Goal: Task Accomplishment & Management: Use online tool/utility

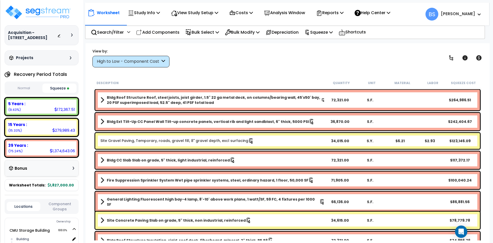
click at [252, 65] on div "View by: High to Low - Component Cost High to Low - Component Cost" at bounding box center [288, 57] width 394 height 19
click at [59, 15] on img at bounding box center [38, 12] width 67 height 15
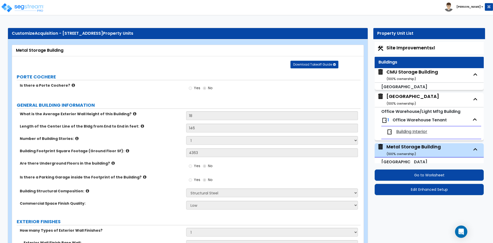
select select "4"
select select "1"
select select "5"
select select "11"
select select "1"
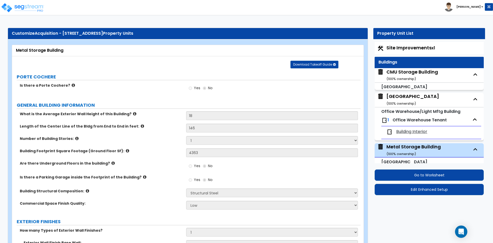
select select "1"
select select "5"
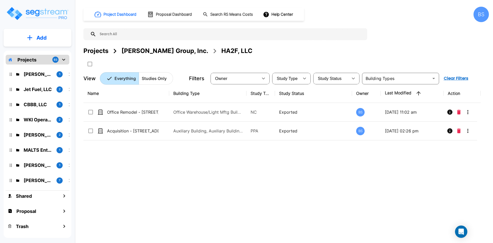
click at [99, 51] on div "Projects" at bounding box center [95, 50] width 25 height 9
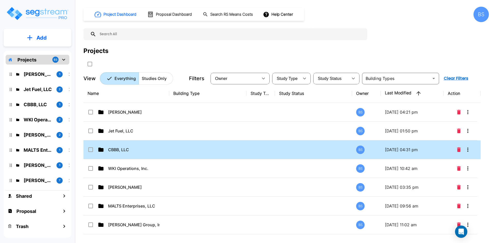
click at [119, 154] on td "CBBB, LLC" at bounding box center [126, 149] width 86 height 19
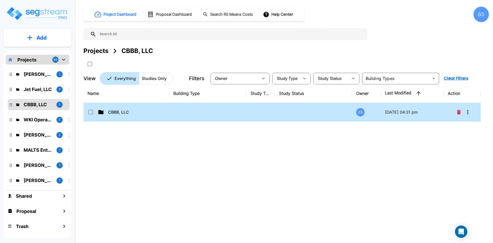
click at [119, 115] on p "CBBB, LLC" at bounding box center [133, 112] width 51 height 6
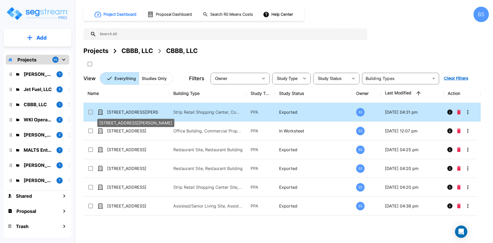
click at [154, 113] on p "[STREET_ADDRESS][PERSON_NAME]" at bounding box center [132, 112] width 51 height 6
checkbox input "true"
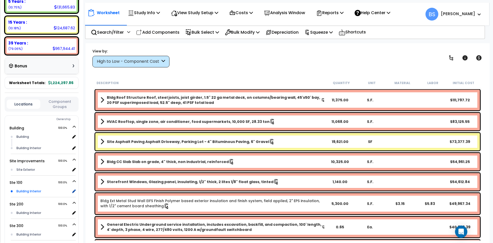
scroll to position [103, 0]
click at [39, 189] on div "Building Interior" at bounding box center [42, 190] width 55 height 6
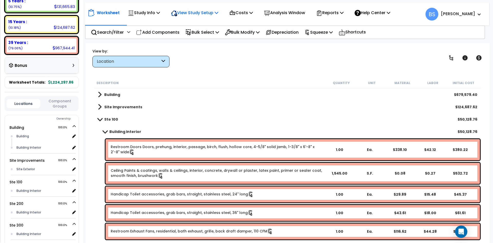
click at [204, 15] on p "View Study Setup" at bounding box center [194, 12] width 47 height 7
click at [187, 35] on link "View Questionnaire" at bounding box center [193, 35] width 51 height 10
click at [108, 120] on b "Ste 100" at bounding box center [111, 119] width 14 height 5
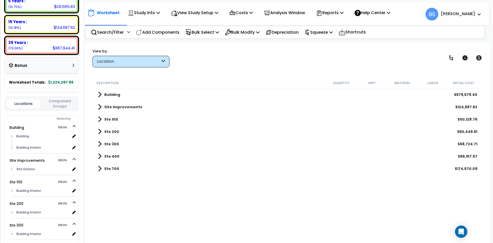
click at [110, 168] on b "Ste 700" at bounding box center [111, 168] width 15 height 5
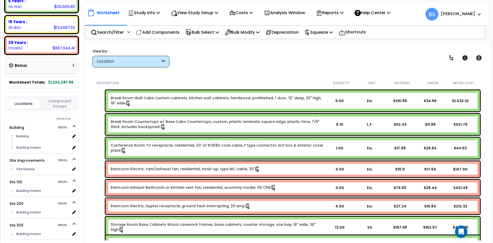
scroll to position [257, 0]
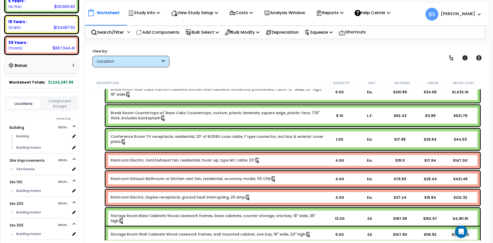
click at [339, 160] on div "4.00" at bounding box center [339, 160] width 29 height 5
click at [341, 177] on div "4.00" at bounding box center [339, 178] width 29 height 5
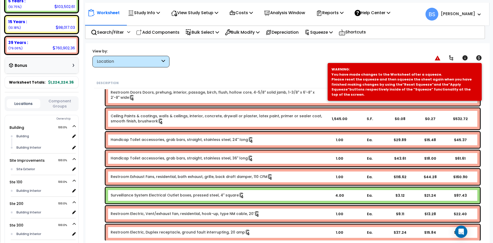
scroll to position [0, 0]
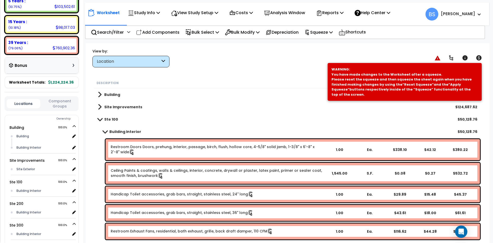
click at [100, 119] on span at bounding box center [99, 119] width 7 height 4
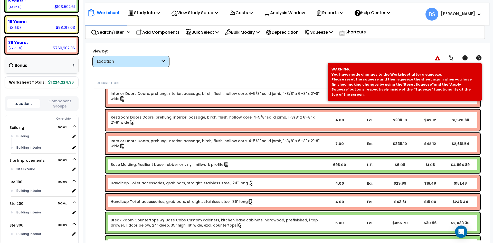
scroll to position [103, 0]
click at [341, 184] on div "4.00" at bounding box center [339, 182] width 29 height 5
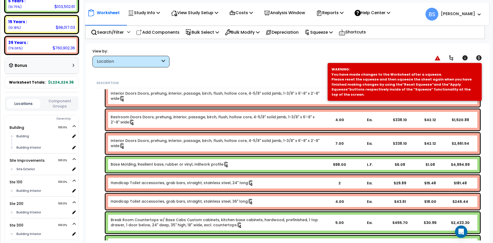
click at [341, 202] on div "4.00" at bounding box center [339, 201] width 29 height 5
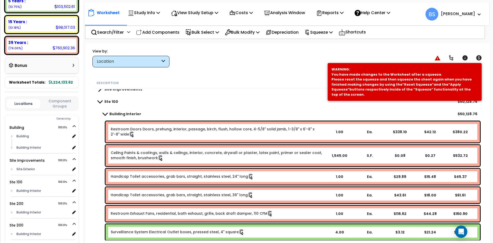
scroll to position [0, 0]
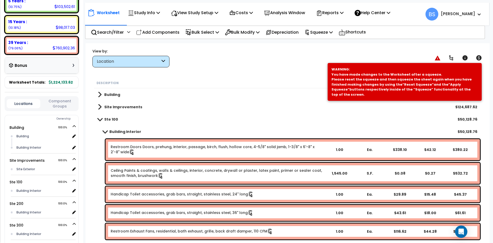
click at [96, 118] on span at bounding box center [99, 119] width 7 height 4
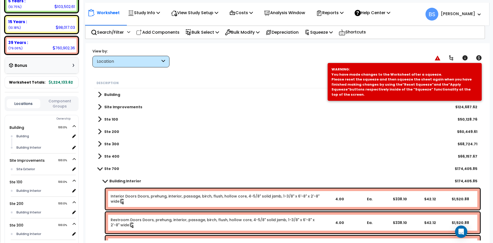
scroll to position [128, 0]
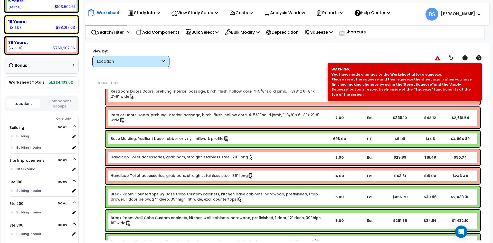
click at [342, 175] on div "4.00" at bounding box center [339, 175] width 29 height 5
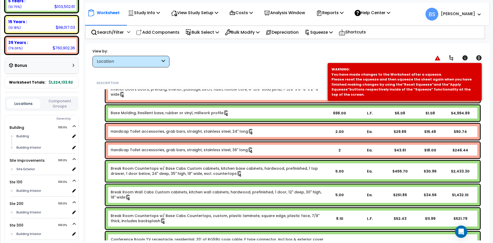
scroll to position [180, 0]
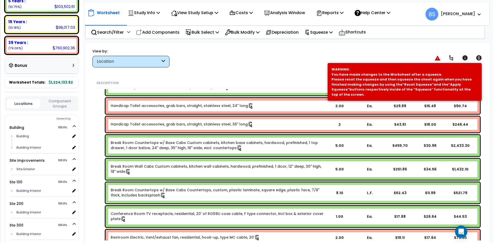
click at [96, 163] on div "Break Room Wall Cabs Custom cabinets, kitchen wall cabinets, hardwood, prefinis…" at bounding box center [287, 169] width 387 height 24
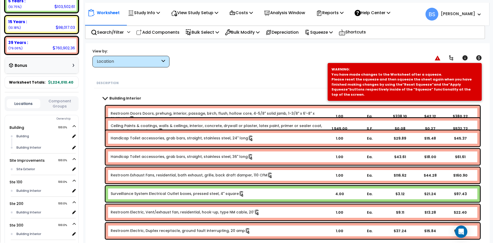
scroll to position [0, 0]
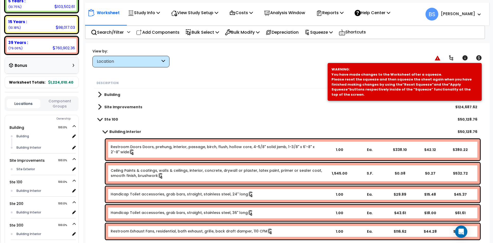
click at [109, 131] on link "Building Interior" at bounding box center [119, 131] width 43 height 7
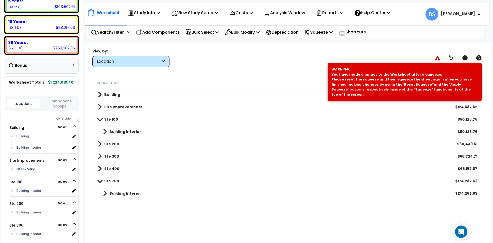
click at [97, 120] on span at bounding box center [99, 119] width 7 height 4
click at [105, 182] on span at bounding box center [105, 180] width 4 height 7
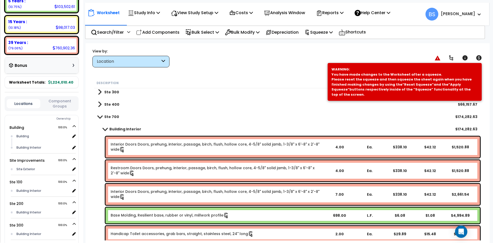
scroll to position [51, 0]
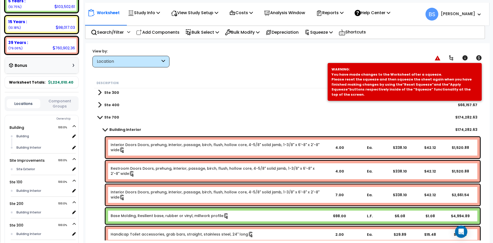
click at [342, 169] on div "4.00" at bounding box center [339, 170] width 29 height 5
click at [100, 176] on div "Restroom Doors Doors, prehung, interior, passage, birch, flush, hollow core, 4-…" at bounding box center [287, 171] width 387 height 24
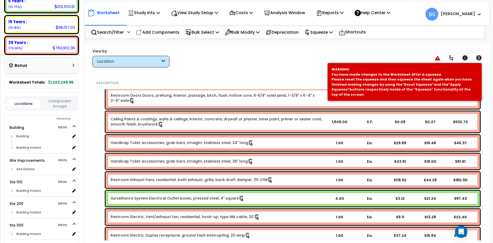
scroll to position [0, 0]
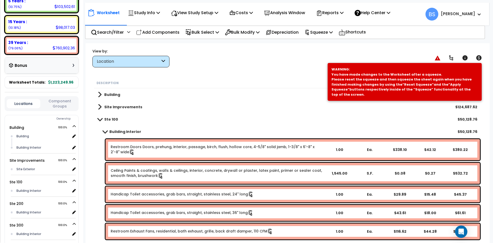
click at [99, 119] on span at bounding box center [99, 119] width 7 height 4
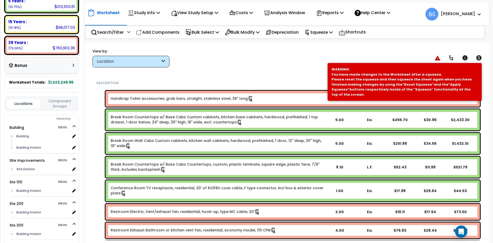
scroll to position [231, 0]
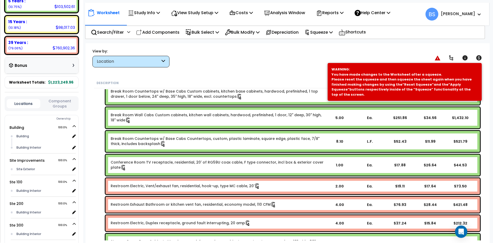
click at [342, 203] on div "4.00" at bounding box center [339, 204] width 29 height 5
click at [95, 184] on div "Restroom Electric, Vent/exhaust fan, residential, hook-up, type MC cable, 20' 2…" at bounding box center [287, 186] width 387 height 18
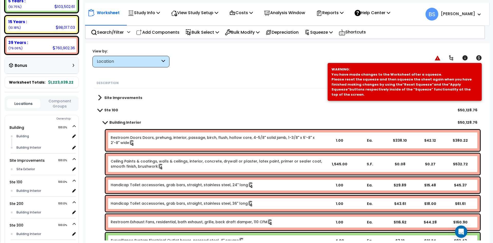
scroll to position [0, 0]
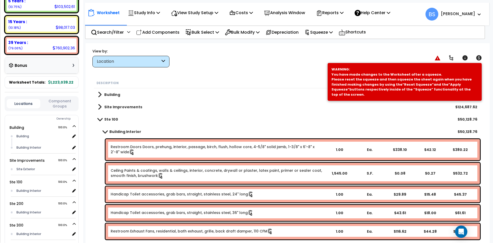
click at [101, 118] on span at bounding box center [99, 119] width 7 height 4
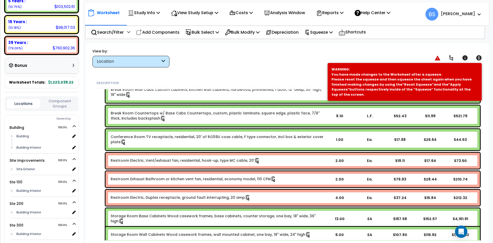
scroll to position [257, 0]
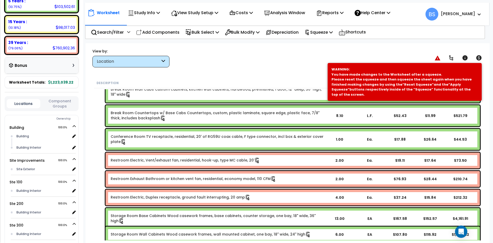
click at [343, 198] on div "4.00" at bounding box center [339, 197] width 29 height 5
click at [84, 179] on body "We are Building your Study. So please grab a coffee and let us do the heavy lif…" at bounding box center [246, 144] width 493 height 243
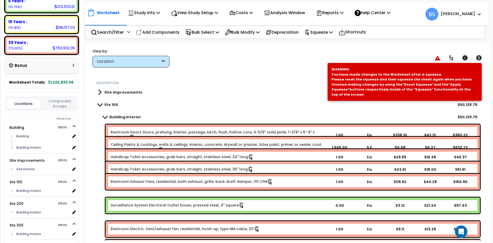
scroll to position [0, 0]
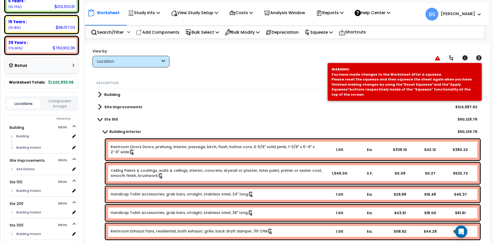
click at [101, 121] on link "Ste 100" at bounding box center [108, 119] width 20 height 7
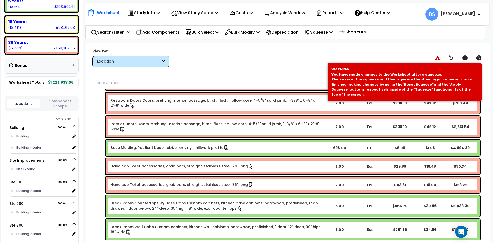
scroll to position [128, 0]
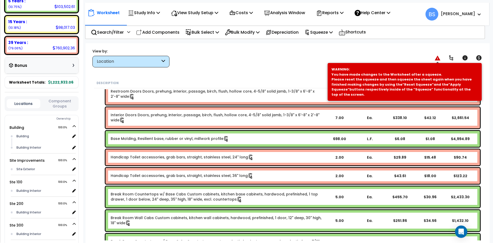
click at [438, 58] on icon at bounding box center [438, 57] width 6 height 5
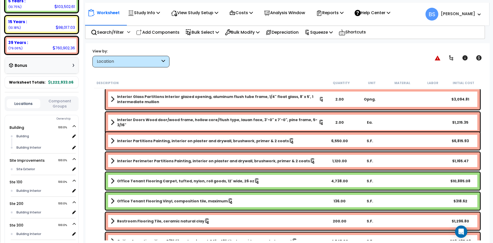
scroll to position [488, 0]
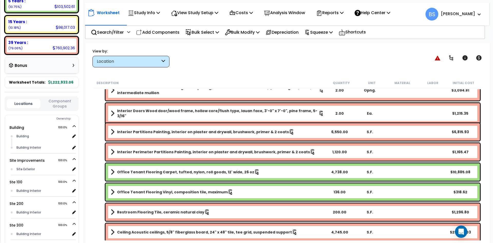
click at [339, 172] on div "4,738.00" at bounding box center [339, 171] width 29 height 5
click at [90, 184] on div "Worksheet Study Info Study Setup Add Property Unit Template study Clone study BS" at bounding box center [287, 164] width 404 height 243
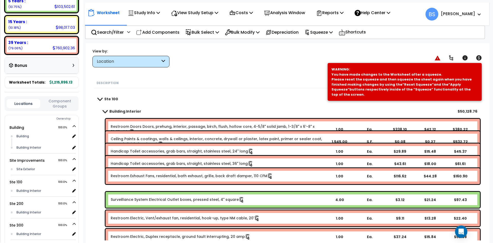
scroll to position [0, 0]
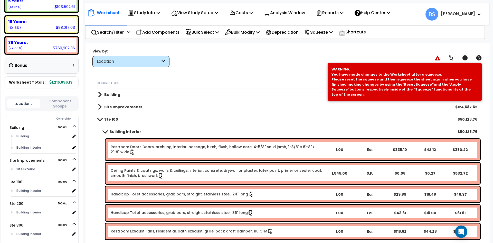
click at [109, 120] on b "Ste 100" at bounding box center [111, 119] width 14 height 5
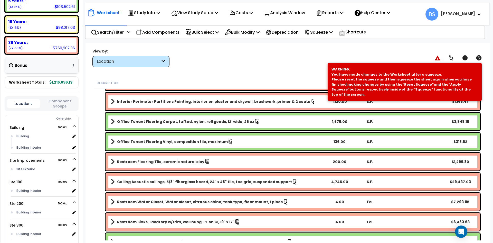
scroll to position [539, 0]
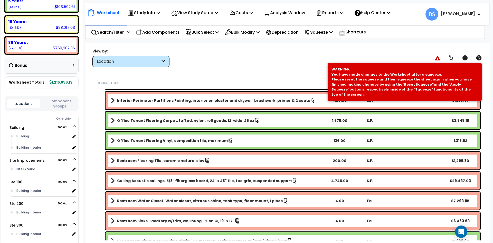
drag, startPoint x: 341, startPoint y: 119, endPoint x: 422, endPoint y: 135, distance: 82.2
click at [341, 119] on div "1,675.00" at bounding box center [339, 120] width 29 height 5
click at [91, 155] on div "Description Quantity Unit Material Labor Initial Cost General Lighting LED Ligh…" at bounding box center [288, 159] width 394 height 163
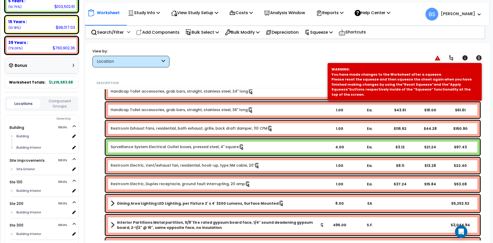
scroll to position [0, 0]
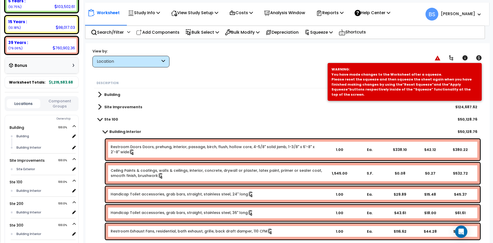
click at [99, 119] on span at bounding box center [99, 119] width 7 height 4
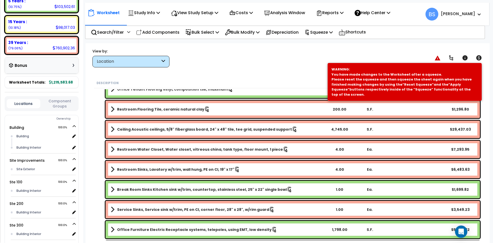
scroll to position [616, 0]
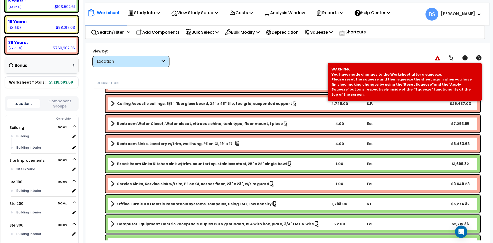
click at [150, 202] on b "Office Furniture Electric Receptacle systems, telepoles, using EMT, low density" at bounding box center [194, 203] width 155 height 5
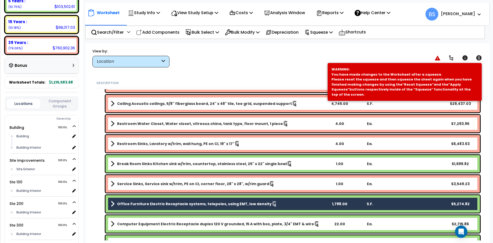
scroll to position [642, 0]
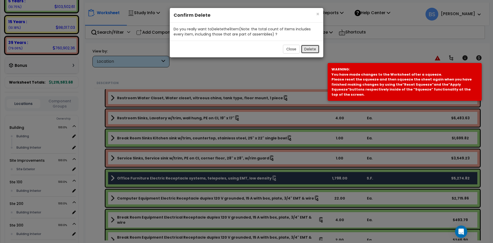
click at [312, 49] on button "Delete" at bounding box center [310, 49] width 18 height 9
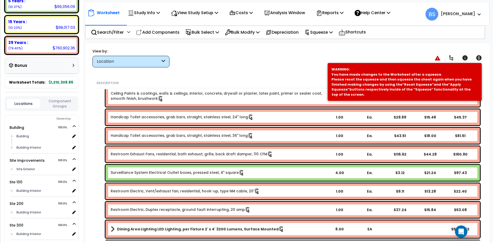
scroll to position [0, 0]
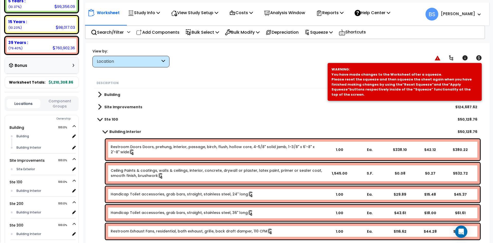
click at [103, 120] on link "Ste 100" at bounding box center [108, 119] width 20 height 7
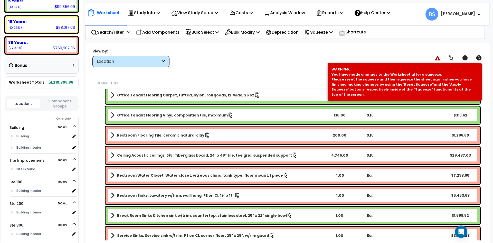
scroll to position [565, 0]
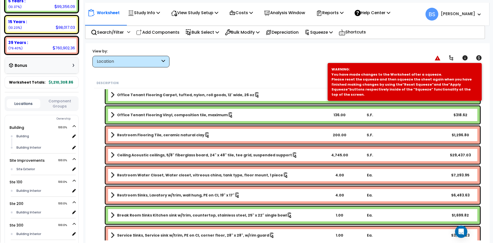
click at [340, 175] on div "4.00" at bounding box center [339, 174] width 29 height 5
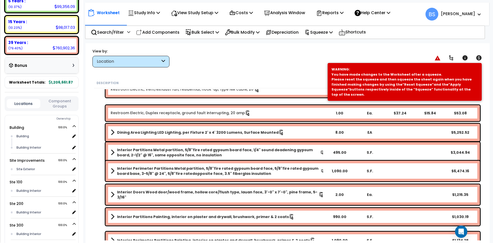
scroll to position [0, 0]
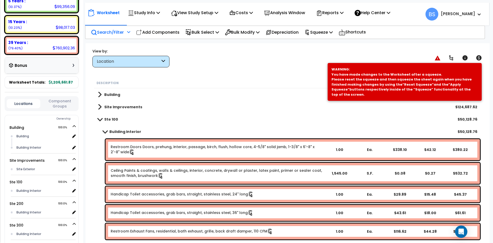
click at [108, 31] on p "Search/Filter" at bounding box center [107, 32] width 33 height 7
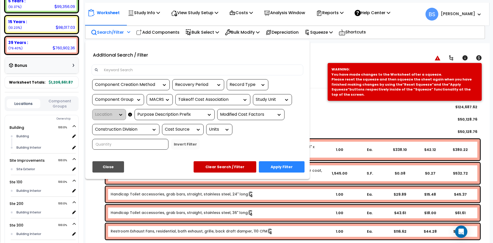
click at [118, 116] on div "Location" at bounding box center [109, 114] width 34 height 11
click at [153, 116] on div "Purpose Description Prefix" at bounding box center [170, 114] width 67 height 6
click at [111, 164] on button "Close" at bounding box center [108, 166] width 32 height 11
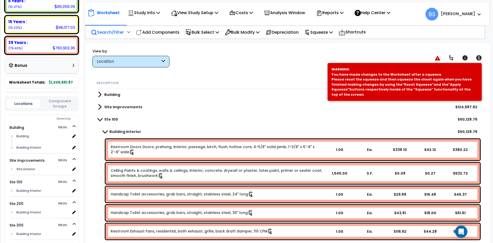
click at [100, 119] on span at bounding box center [99, 119] width 7 height 4
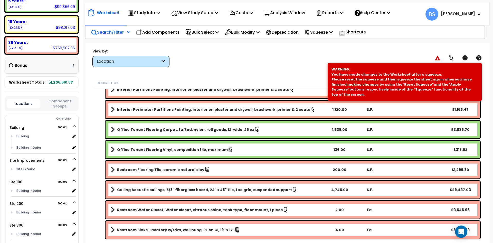
scroll to position [539, 0]
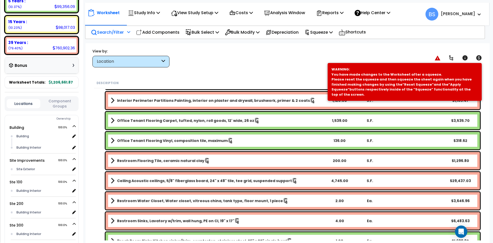
click at [340, 220] on div "4.00" at bounding box center [339, 220] width 29 height 5
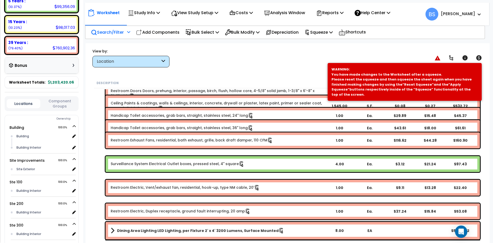
scroll to position [0, 0]
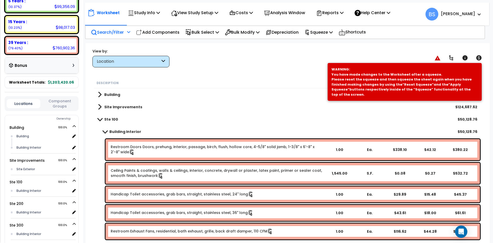
click at [99, 120] on span at bounding box center [99, 119] width 7 height 4
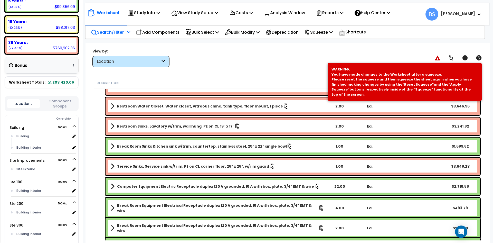
scroll to position [642, 0]
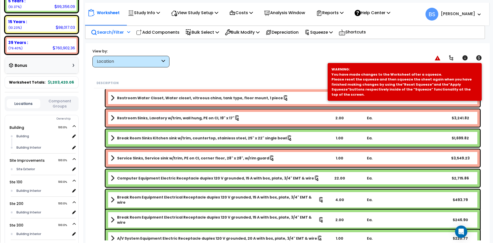
click at [340, 178] on div "22.00" at bounding box center [339, 177] width 29 height 5
click at [90, 165] on div "Worksheet Study Info Study Setup Add Property Unit Template study Clone study BS" at bounding box center [287, 164] width 404 height 243
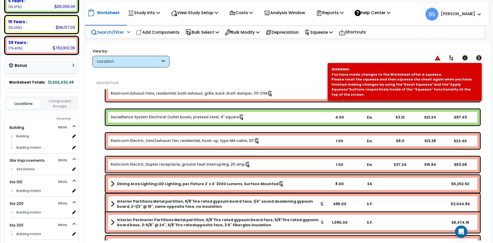
scroll to position [0, 0]
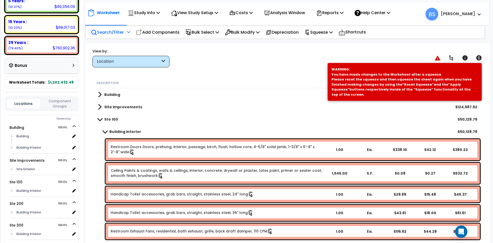
click at [109, 119] on b "Ste 100" at bounding box center [111, 119] width 14 height 5
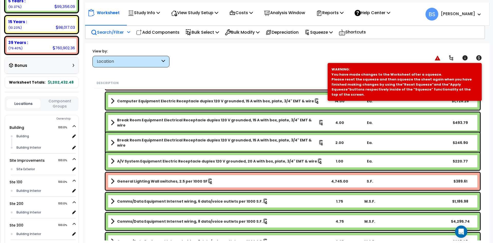
scroll to position [745, 0]
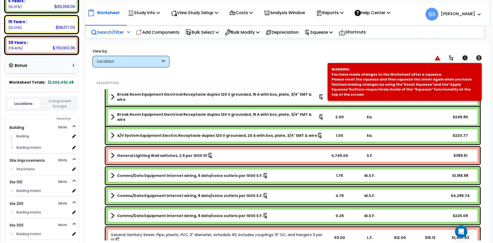
click at [235, 193] on b "Comms/Data Equipment Internet wiring, 8 data/voice outlets per 1000 S.F." at bounding box center [190, 195] width 146 height 5
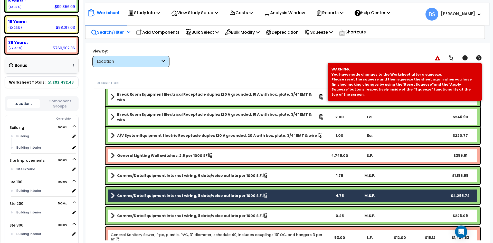
click at [230, 213] on b "Comms/Data Equipment Internet wiring, 8 data/voice outlets per 1000 S.F." at bounding box center [190, 215] width 146 height 5
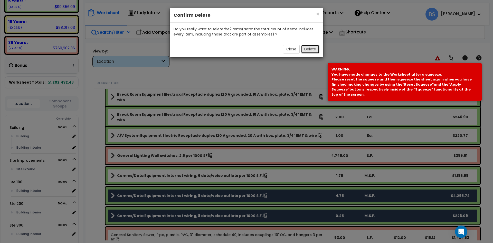
click at [308, 48] on button "Delete" at bounding box center [310, 49] width 18 height 9
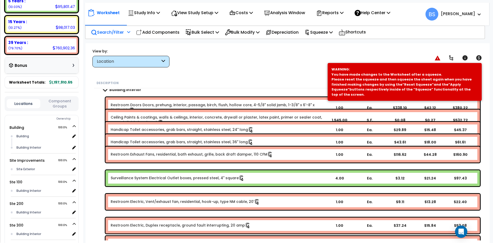
scroll to position [0, 0]
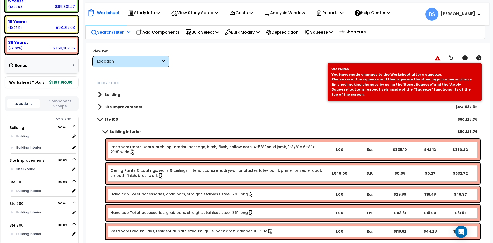
click at [107, 117] on b "Ste 100" at bounding box center [111, 119] width 14 height 5
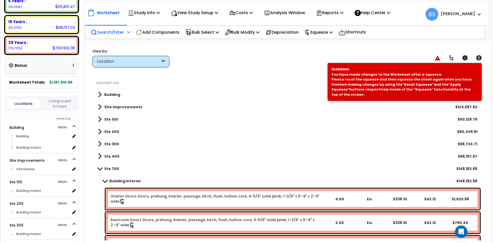
click at [109, 169] on b "Ste 700" at bounding box center [111, 168] width 15 height 5
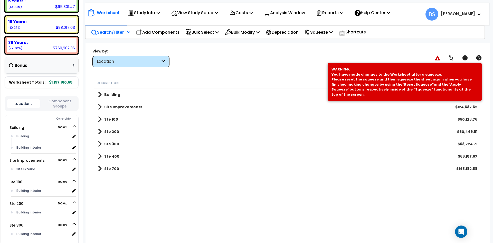
click at [108, 157] on b "Ste 400" at bounding box center [111, 156] width 15 height 5
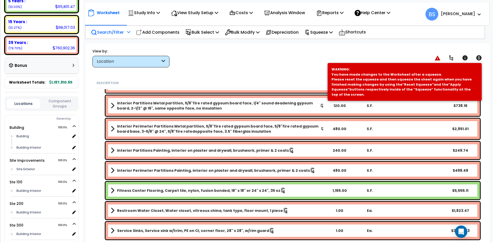
scroll to position [359, 0]
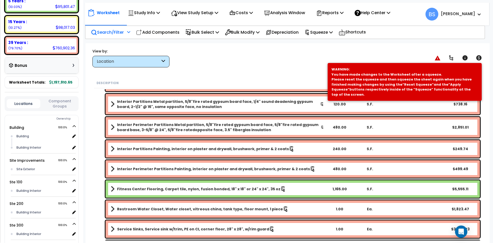
click at [145, 191] on b "Fitness Center Flooring, Carpet tile, nylon, fusion bonded, 18" x 18" or 24" x …" at bounding box center [198, 188] width 163 height 5
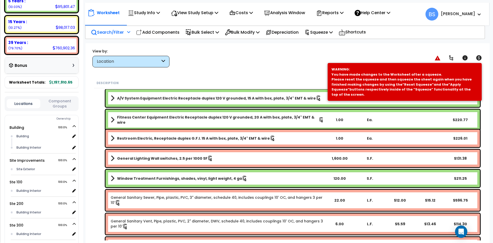
scroll to position [539, 0]
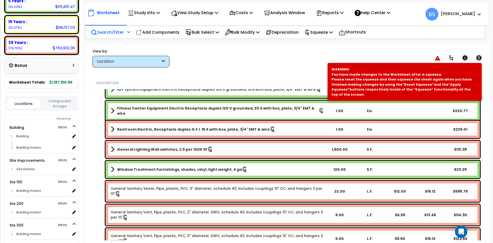
click at [172, 171] on b "Window Treatment Furnishings, shades, vinyl, light weight, 4 ga" at bounding box center [179, 169] width 125 height 5
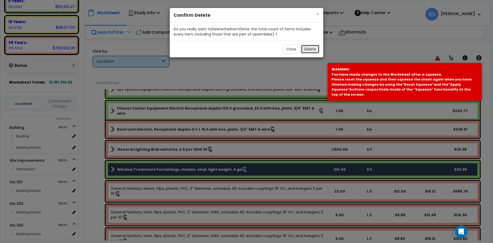
click at [311, 50] on button "Delete" at bounding box center [310, 49] width 18 height 9
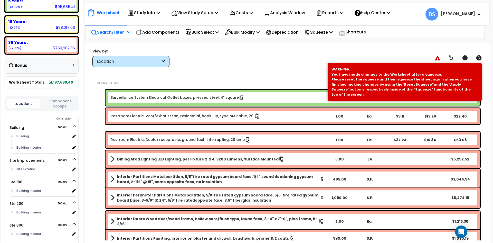
scroll to position [0, 0]
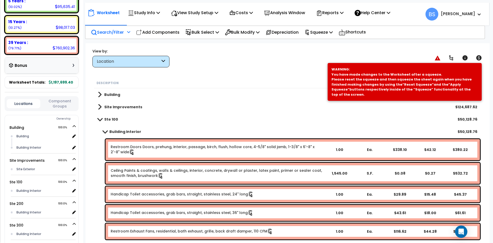
click at [110, 119] on b "Ste 100" at bounding box center [111, 119] width 14 height 5
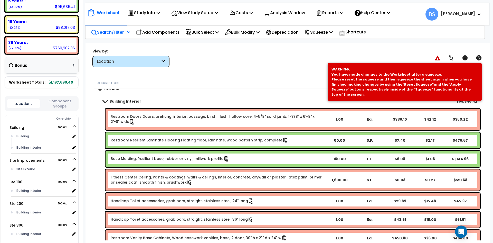
scroll to position [58, 0]
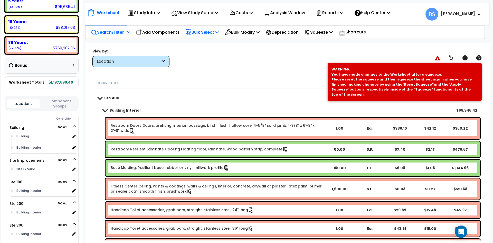
click at [215, 32] on p "Bulk Select" at bounding box center [202, 32] width 34 height 7
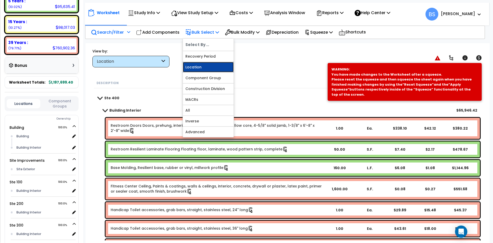
click at [198, 70] on link "Location" at bounding box center [208, 67] width 51 height 10
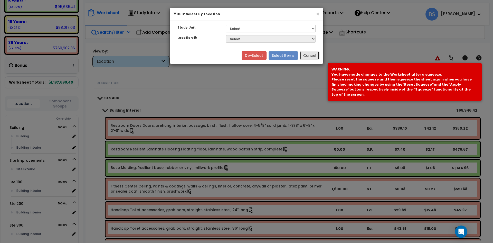
click at [306, 55] on button "Cancel" at bounding box center [310, 55] width 20 height 9
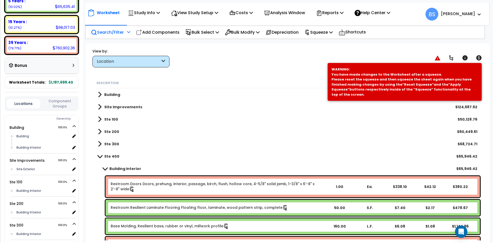
scroll to position [0, 0]
click at [98, 119] on div "Ste 100 $50,128.76" at bounding box center [287, 119] width 385 height 12
click at [100, 119] on span at bounding box center [100, 119] width 4 height 7
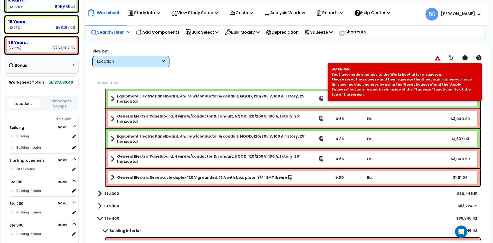
scroll to position [822, 0]
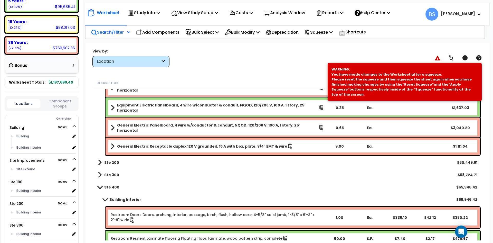
click at [107, 172] on b "Ste 300" at bounding box center [111, 174] width 15 height 5
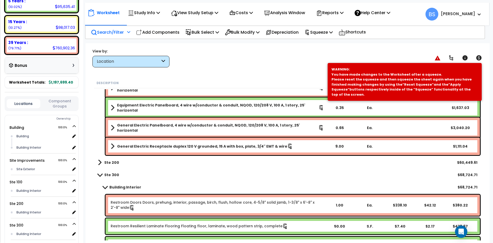
click at [151, 145] on b "General Electric Receptacle duplex 120 V grounded, 15 A with box, plate, 3/4" E…" at bounding box center [202, 146] width 170 height 5
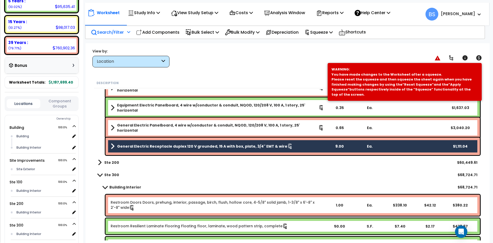
click at [145, 126] on b "General Electric Panelboard, 4 wire w/conductor & conduit, NQOD, 120/208 V, 100…" at bounding box center [217, 127] width 201 height 10
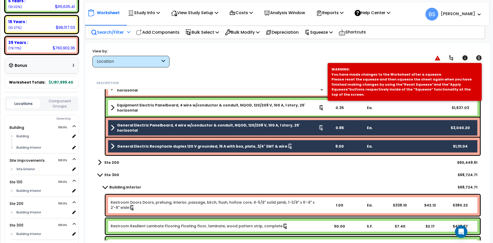
click at [146, 108] on b "Equipment Electric Panelboard, 4 wire w/conductor & conduit, NQOD, 120/208 V, 1…" at bounding box center [218, 107] width 202 height 10
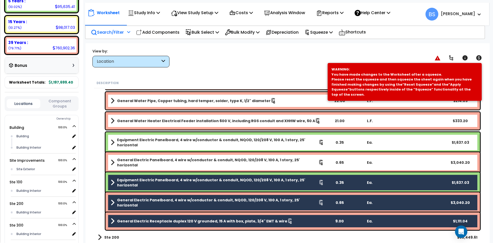
scroll to position [745, 0]
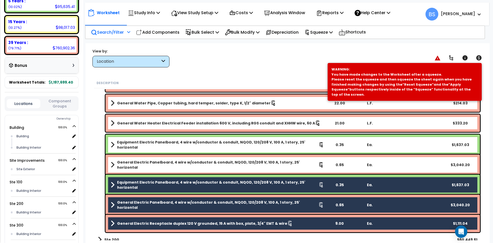
click at [130, 169] on div "General Electric Panelboard, 4 wire w/conductor & conduit, NQOD, 120/208 V, 100…" at bounding box center [293, 164] width 374 height 21
click at [124, 166] on link "General Electric Panelboard, 4 wire w/conductor & conduit, NQOD, 120/208 V, 100…" at bounding box center [217, 164] width 213 height 10
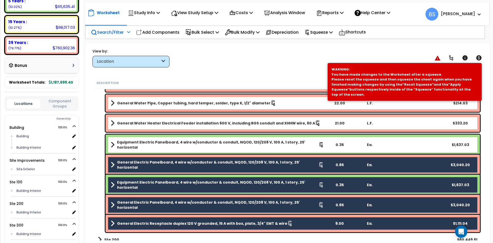
click at [136, 143] on b "Equipment Electric Panelboard, 4 wire w/conductor & conduit, NQOD, 120/208 V, 1…" at bounding box center [218, 144] width 202 height 10
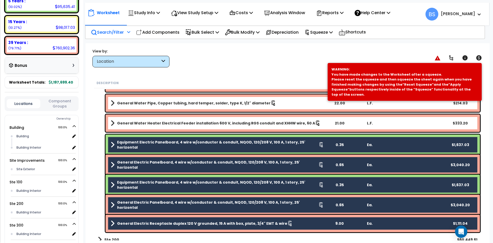
click at [140, 121] on b "General Water Heater Electrical Feeder installation 600 V, including RGS condui…" at bounding box center [216, 122] width 198 height 5
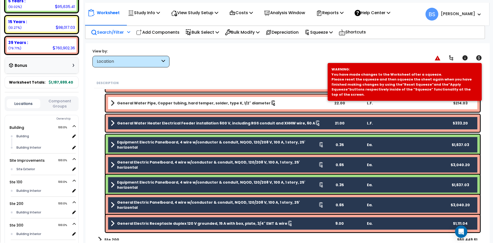
click at [147, 102] on b "General Water Pipe, Copper tubing, hard temper, solder, type K, 1/2" diameter" at bounding box center [194, 102] width 154 height 5
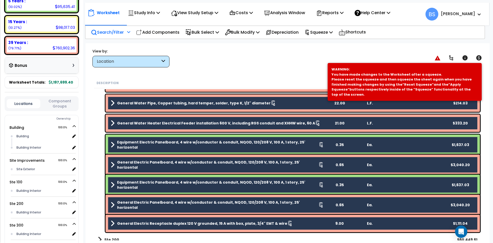
scroll to position [693, 0]
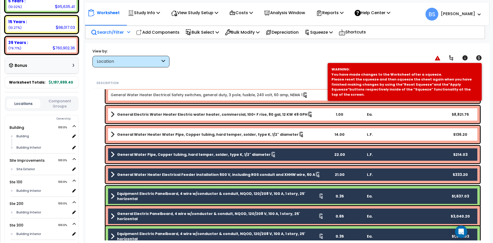
click at [145, 136] on b "General Water Heater Water Pipe, Copper tubing, hard temper, solder, type K, 1/…" at bounding box center [208, 134] width 182 height 5
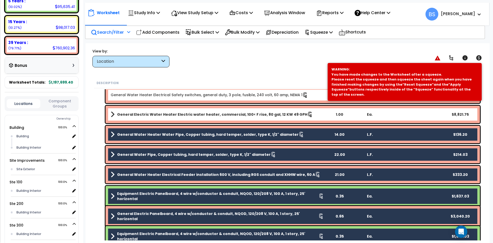
click at [154, 113] on b "General Electric Water Heater Electric water heater, commercial, 100< F rise, 8…" at bounding box center [212, 114] width 190 height 5
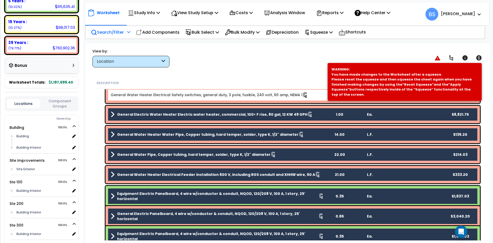
click at [161, 91] on div "General Water Heater Electrical Safety switches, general duty, 3 pole, fusible,…" at bounding box center [293, 95] width 374 height 16
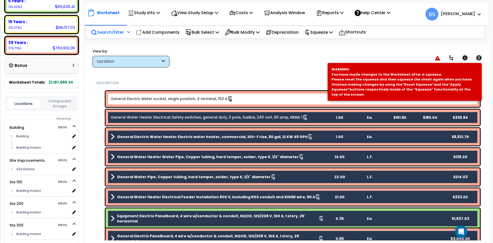
scroll to position [591, 0]
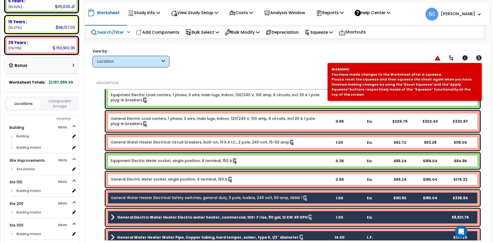
click at [134, 179] on link "General Electric Meter socket, single position, 4 terminal, 150 A" at bounding box center [172, 179] width 122 height 6
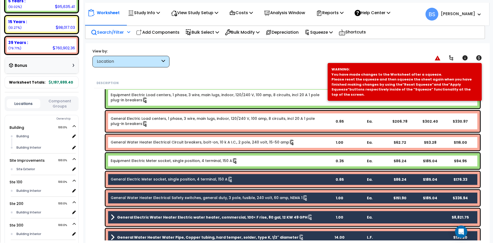
click at [139, 160] on link "Equipment Electric Meter socket, single position, 4 terminal, 150 A" at bounding box center [174, 161] width 127 height 6
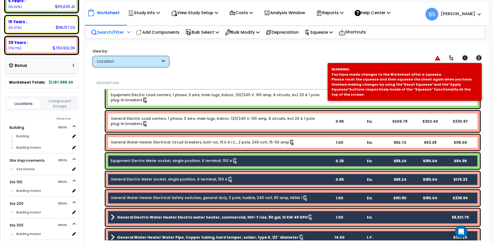
click at [146, 141] on link "General Water Heater Electrical Circuit breakers, bolt-on, 10 k A I.C., 2 pole,…" at bounding box center [203, 142] width 184 height 6
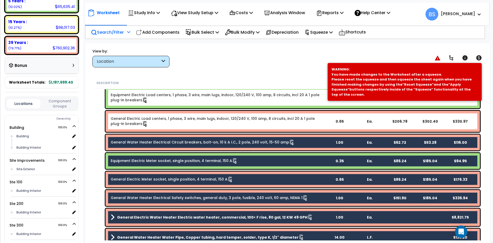
click at [150, 119] on link "General Electric Load centers, 1 phase, 3 wire, main lugs, indoor, 120/240 V, 1…" at bounding box center [217, 121] width 213 height 11
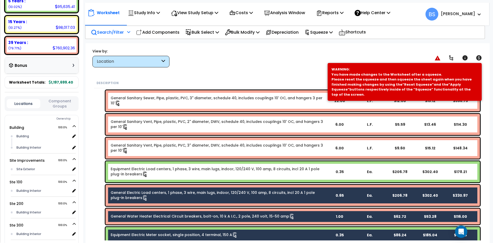
scroll to position [513, 0]
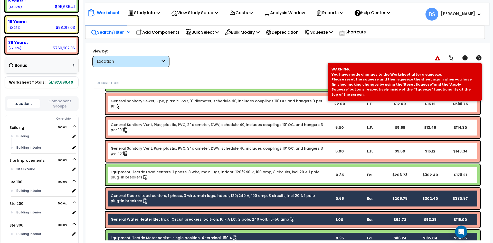
click at [137, 174] on link "Equipment Electric Load centers, 1 phase, 3 wire, main lugs, indoor, 120/240 V,…" at bounding box center [217, 174] width 213 height 11
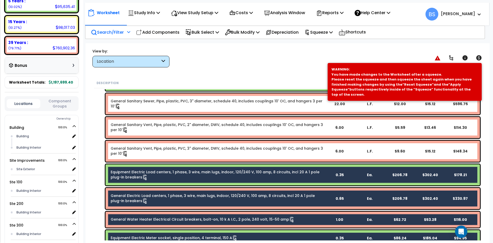
click at [140, 151] on link "General Sanitary Vent, Pipe, plastic, PVC, 3" diameter, DWV, schedule 40, inclu…" at bounding box center [217, 151] width 213 height 11
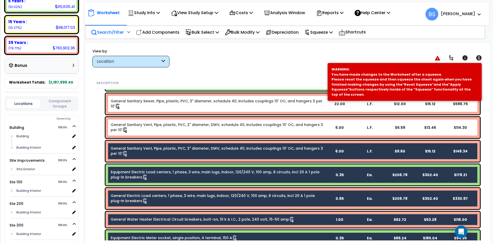
click at [145, 128] on link "General Sanitary Vent, Pipe, plastic, PVC, 2" diameter, DWV, schedule 40, inclu…" at bounding box center [217, 127] width 213 height 11
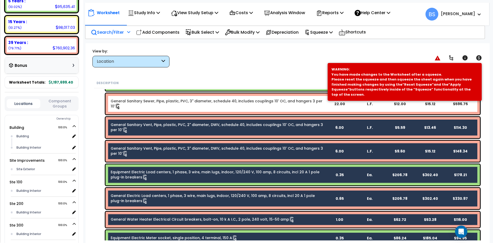
click at [160, 103] on link "General Sanitary Sewer, Pipe, plastic, PVC, 3" diameter, schedule 40, includes …" at bounding box center [217, 103] width 213 height 11
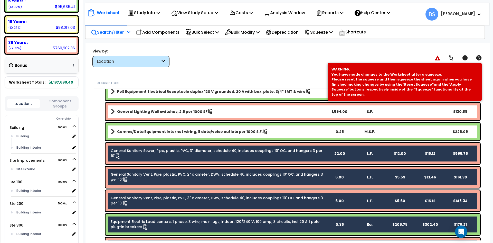
scroll to position [462, 0]
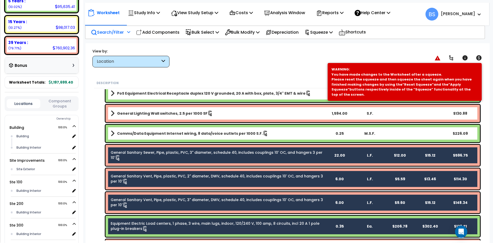
click at [150, 137] on link "Comms/Data Equipment Internet wiring, 8 data/voice outlets per 1000 S.F." at bounding box center [217, 133] width 213 height 7
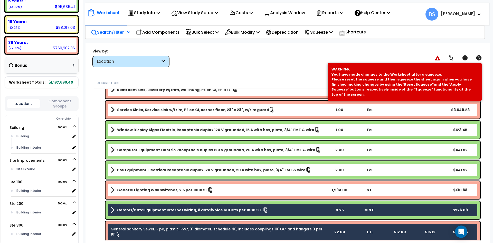
scroll to position [385, 0]
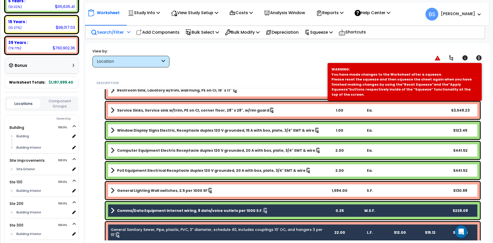
click at [144, 196] on div "General Lighting Wall switches, 2.5 per 1000 SF 1,594.00 S.F. $130.88" at bounding box center [293, 190] width 374 height 17
click at [136, 187] on link "General Lighting Wall switches, 2.5 per 1000 SF" at bounding box center [217, 190] width 213 height 7
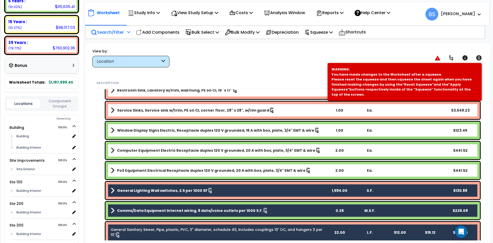
click at [144, 168] on b "PoS Equipment Electrical Receptacle duplex 120 V grounded, 20 A with box, plate…" at bounding box center [211, 170] width 188 height 5
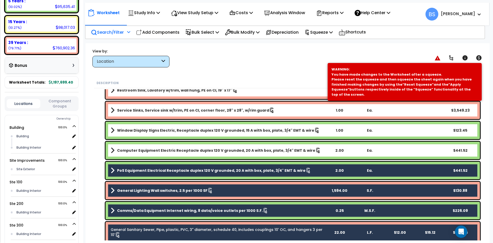
click at [151, 148] on b "Computer Equipment Electric Receptacle duplex 120 V grounded, 20 A with box, pl…" at bounding box center [216, 150] width 198 height 5
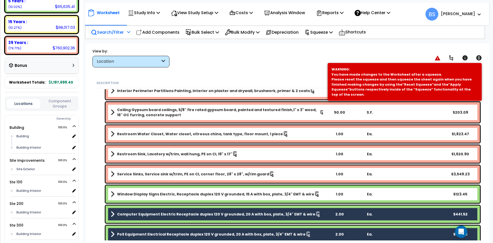
scroll to position [308, 0]
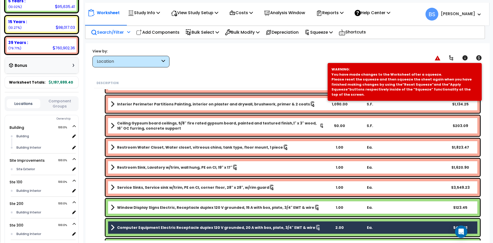
click at [134, 206] on b "Window Display Signs Electric, Receptacle duplex 120 V grounded, 15 A with box,…" at bounding box center [215, 207] width 197 height 5
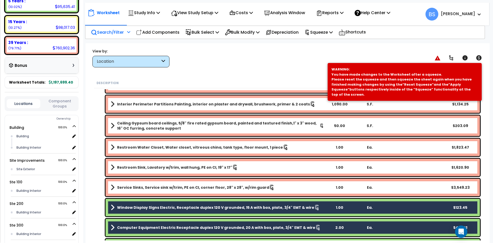
click at [147, 186] on b "Service Sinks, Service sink w/trim, PE on CI, corner floor, 28" x 28", w/rim gu…" at bounding box center [193, 187] width 152 height 5
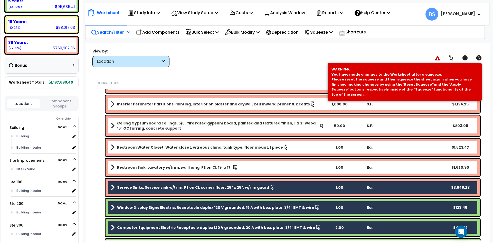
click at [148, 167] on b "Restroom Sink, Lavatory w/trim, wall hung, PE on CI, 19" x 17"" at bounding box center [174, 167] width 115 height 5
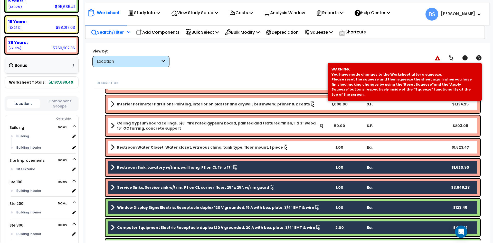
click at [152, 146] on b "Restroom Water Closet, Water closet, vitreous china, tank type, floor mount, 1 …" at bounding box center [200, 147] width 166 height 5
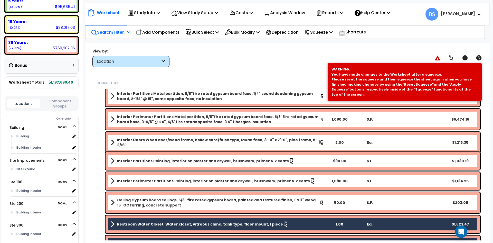
scroll to position [231, 0]
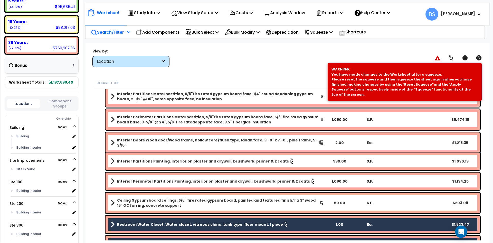
click at [132, 204] on b "Ceiling Gypsum board ceilings, 5/8" fire rated gypsum board, painted and textur…" at bounding box center [218, 202] width 203 height 10
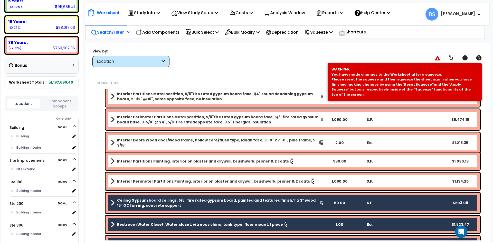
click at [139, 180] on b "Interior Perimeter Partitions Painting, interior on plaster and drywall, brushw…" at bounding box center [213, 180] width 193 height 5
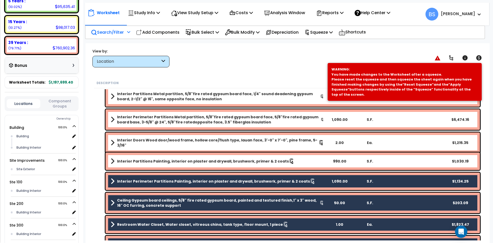
click at [148, 161] on b "Interior Partitions Painting, interior on plaster and drywall, brushwork, prime…" at bounding box center [203, 160] width 172 height 5
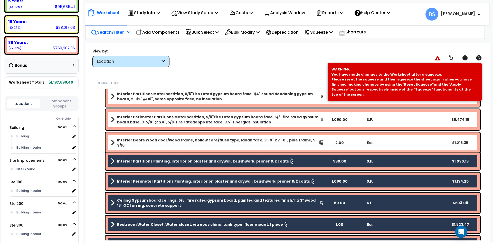
click at [149, 140] on b "Interior Doors Wood door/wood frame, hollow core/flush type, lauan face, 3'-0" …" at bounding box center [218, 142] width 202 height 10
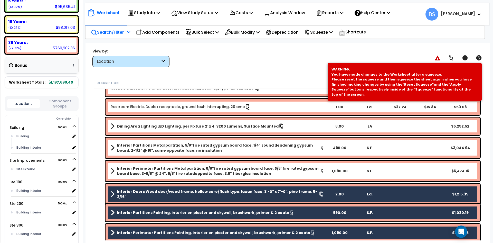
scroll to position [179, 0]
click at [149, 174] on b "Interior Perimeter Partitions Metal partition, 5/8"fire rated gypsum board face…" at bounding box center [219, 171] width 204 height 10
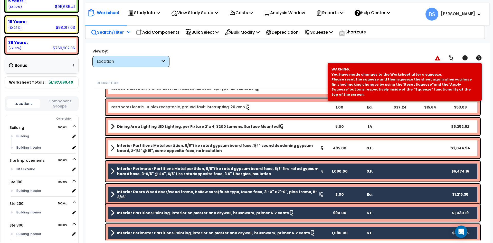
click at [151, 149] on b "Interior Partitions Metal partition, 5/8"fire rated gypsum board face, 1/4" sou…" at bounding box center [218, 148] width 203 height 10
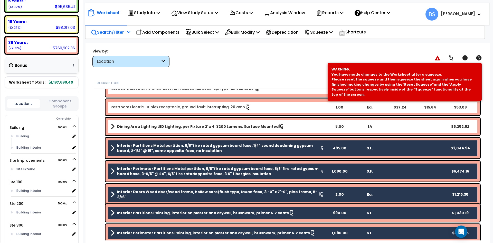
click at [153, 128] on b "Dining Area Lighting LED Lighting, per Fixture 2' x 4' 3200 Lumens, Surface Mou…" at bounding box center [197, 126] width 161 height 5
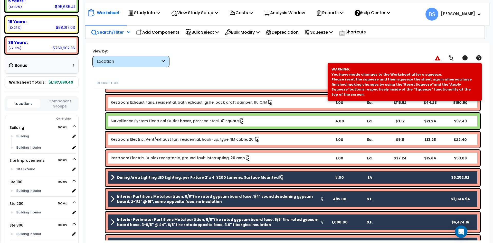
scroll to position [128, 0]
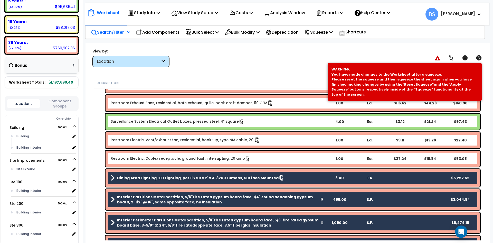
click at [135, 158] on link "Restroom Electric, Duplex receptacle, ground fault interrupting, 20 amp" at bounding box center [181, 159] width 140 height 6
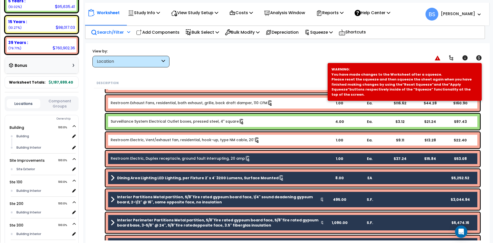
click at [137, 134] on div "Restroom Electric, Vent/exhaust fan, residential, hook-up, type NM cable, 20' 1…" at bounding box center [293, 140] width 374 height 16
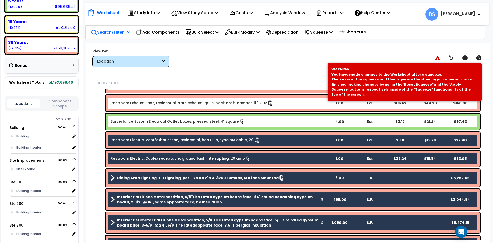
click at [143, 120] on link "Surveillance System Electrical Outlet boxes, pressed steel, 4" square" at bounding box center [178, 122] width 134 height 6
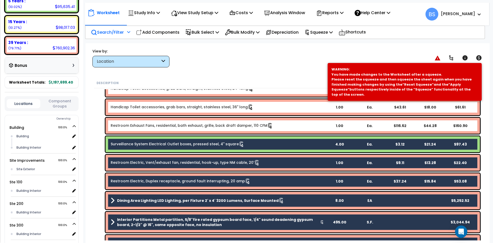
scroll to position [51, 0]
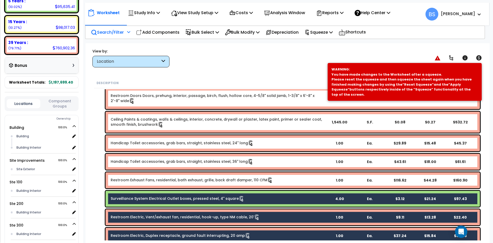
click at [129, 183] on link "Restroom Exhaust Fans, residential, bath exhaust, grille, back draft damper, 11…" at bounding box center [192, 180] width 162 height 6
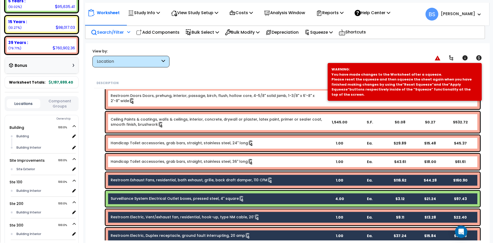
click at [136, 162] on link "Handicap Toilet accessories, grab bars, straight, stainless steel, 36" long" at bounding box center [182, 162] width 143 height 6
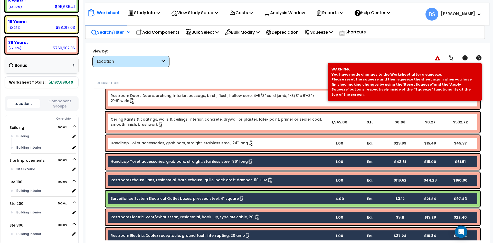
click at [131, 142] on link "Handicap Toilet accessories, grab bars, straight, stainless steel, 24" long" at bounding box center [182, 143] width 143 height 6
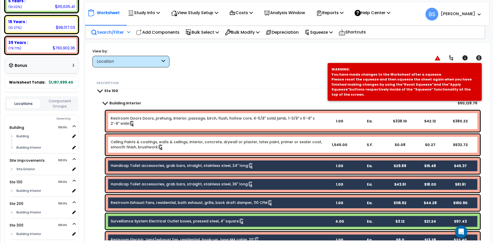
scroll to position [0, 0]
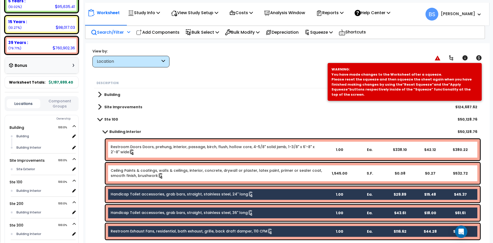
click at [135, 167] on div "Ceiling Paints & coatings, walls & ceilings, interior, concrete, drywall or pla…" at bounding box center [293, 173] width 374 height 21
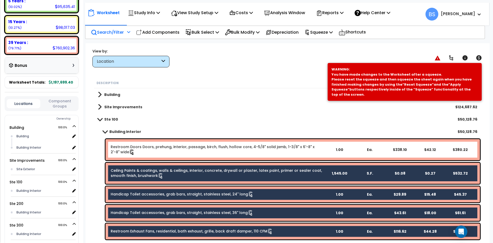
click at [142, 143] on div "Restroom Doors Doors, prehung, interior, passage, birch, flush, hollow core, 4-…" at bounding box center [293, 149] width 374 height 21
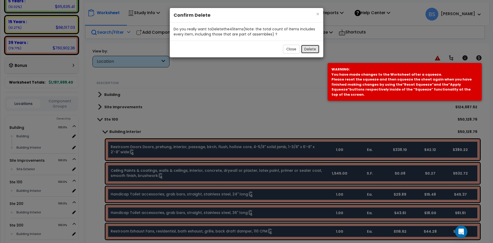
click at [314, 50] on button "Delete" at bounding box center [310, 49] width 18 height 9
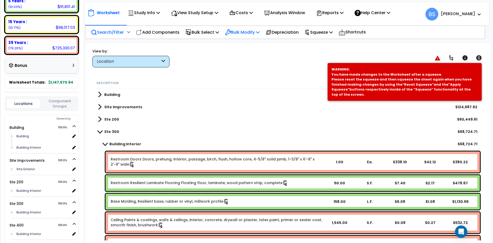
click at [250, 31] on p "Bulk Modify" at bounding box center [242, 32] width 35 height 7
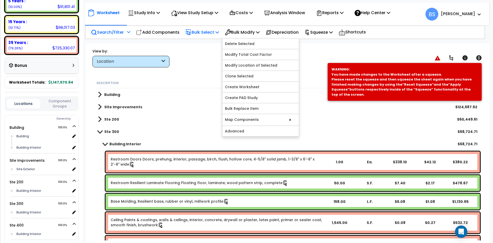
click at [207, 31] on p "Bulk Select" at bounding box center [202, 32] width 34 height 7
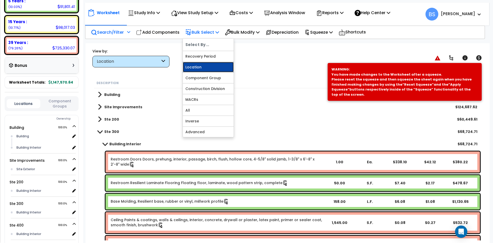
click at [198, 63] on link "Location" at bounding box center [208, 67] width 51 height 10
select select
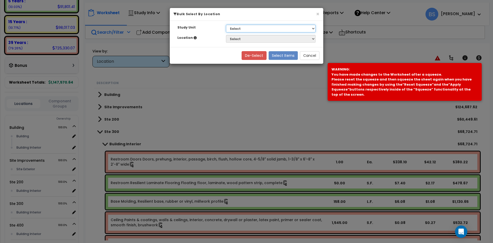
click at [249, 28] on select "Select Building Site Improvements Ste 100 Ste 200 Ste 300 Ste 400 Ste 700" at bounding box center [271, 29] width 90 height 8
select select "169967"
click at [226, 25] on select "Select Building Site Improvements Ste 100 Ste 200 Ste 300 Ste 400 Ste 700" at bounding box center [271, 29] width 90 height 8
click at [234, 40] on select "Select Building Interior" at bounding box center [271, 39] width 90 height 8
select select "461"
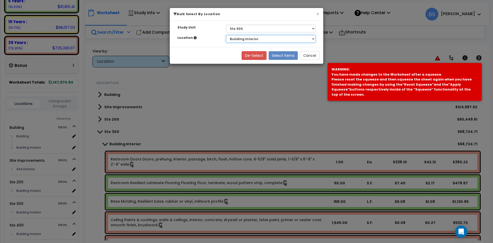
click at [226, 35] on select "Select Building Interior" at bounding box center [271, 39] width 90 height 8
click at [281, 56] on button "Select Items" at bounding box center [283, 55] width 29 height 9
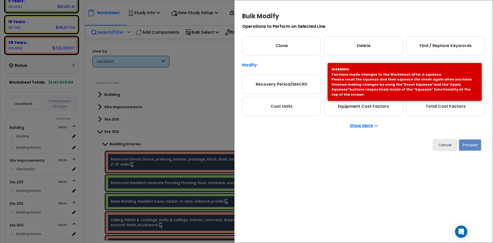
click at [356, 128] on p "Show More" at bounding box center [364, 125] width 28 height 4
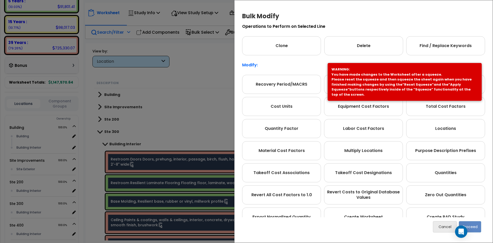
click at [386, 73] on div "WARNING: You have made changes to the Worksheet after a squeeze. Please reset t…" at bounding box center [404, 82] width 146 height 30
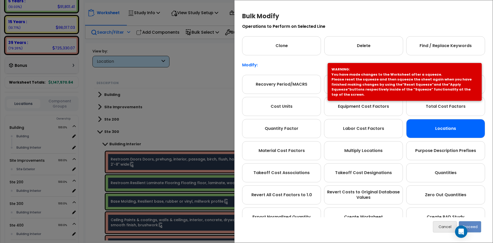
click at [458, 127] on div "Locations" at bounding box center [445, 128] width 79 height 19
click at [476, 229] on button "Proceed" at bounding box center [470, 226] width 22 height 11
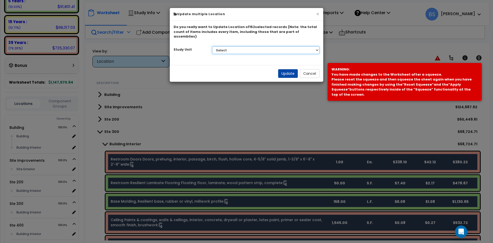
click at [237, 46] on select "Select Building Site Improvements Ste 100 Ste 200 Ste 300 Ste 400 Ste 700" at bounding box center [266, 50] width 108 height 8
select select "169965"
click at [212, 46] on select "Select Building Site Improvements Ste 100 Ste 200 Ste 300 Ste 400 Ste 700" at bounding box center [266, 50] width 108 height 8
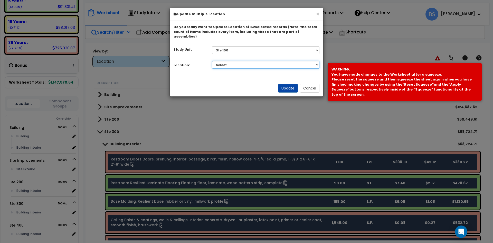
click at [230, 61] on select "Select Building Building Interior Add Additional Location" at bounding box center [266, 65] width 108 height 8
select select "461"
click at [212, 61] on select "Select Building Building Interior Add Additional Location" at bounding box center [266, 65] width 108 height 8
click at [290, 84] on button "Update" at bounding box center [288, 88] width 20 height 9
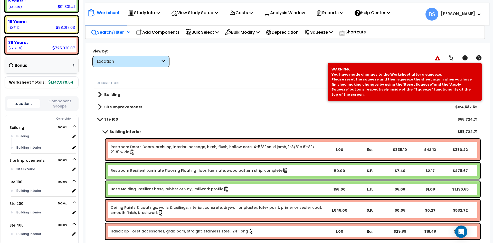
click at [104, 129] on link "Building Interior" at bounding box center [119, 131] width 43 height 7
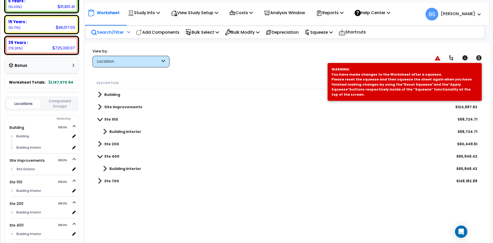
click at [101, 158] on link "Ste 400" at bounding box center [109, 156] width 22 height 7
click at [100, 155] on span at bounding box center [100, 156] width 4 height 7
click at [105, 168] on span at bounding box center [105, 168] width 4 height 7
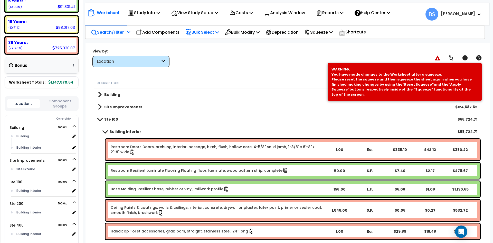
click at [219, 31] on icon at bounding box center [217, 32] width 4 height 4
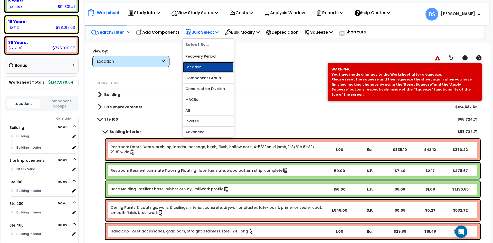
click at [198, 65] on link "Location" at bounding box center [208, 67] width 51 height 10
select select
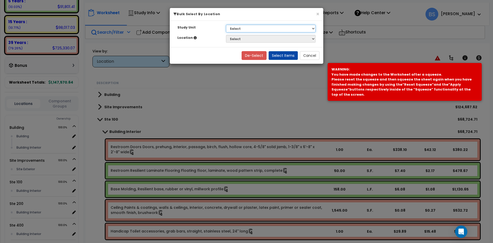
click at [254, 28] on select "Select Building Site Improvements Ste 100 Ste 200 Ste 300 Ste 400 Ste 700" at bounding box center [271, 29] width 90 height 8
select select "169968"
click at [226, 25] on select "Select Building Site Improvements Ste 100 Ste 200 Ste 300 Ste 400 Ste 700" at bounding box center [271, 29] width 90 height 8
click at [237, 38] on select "Select Building Interior" at bounding box center [271, 39] width 90 height 8
select select "461"
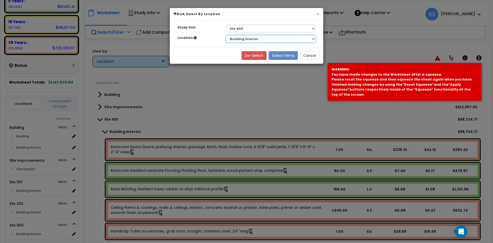
click at [226, 35] on select "Select Building Interior" at bounding box center [271, 39] width 90 height 8
click at [279, 56] on button "Select Items" at bounding box center [283, 55] width 29 height 9
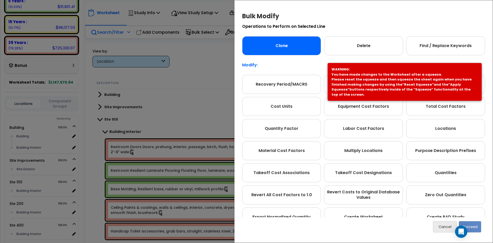
click at [295, 48] on div "Clone" at bounding box center [281, 45] width 79 height 19
click at [477, 226] on button "Proceed" at bounding box center [470, 226] width 22 height 11
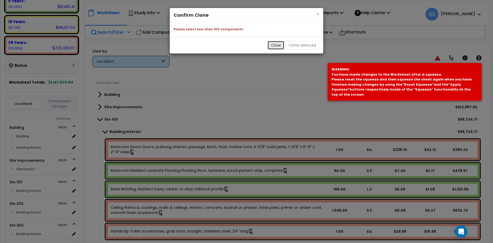
click at [277, 48] on button "Close" at bounding box center [276, 45] width 17 height 9
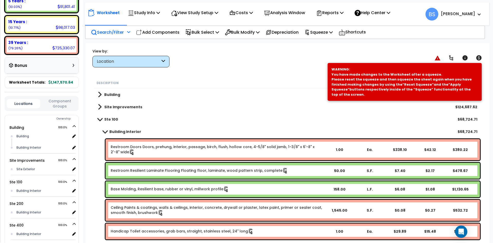
click at [110, 131] on b "Building Interior" at bounding box center [125, 131] width 32 height 5
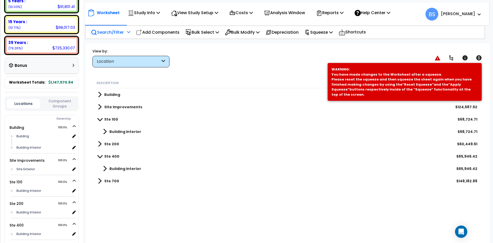
click at [114, 171] on link "Building Interior" at bounding box center [119, 168] width 43 height 7
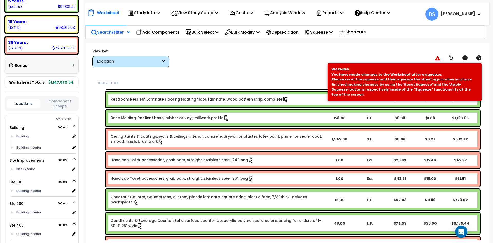
scroll to position [77, 0]
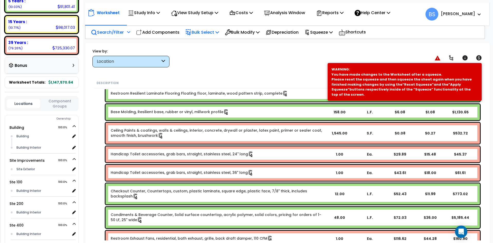
click at [204, 32] on p "Bulk Select" at bounding box center [202, 32] width 34 height 7
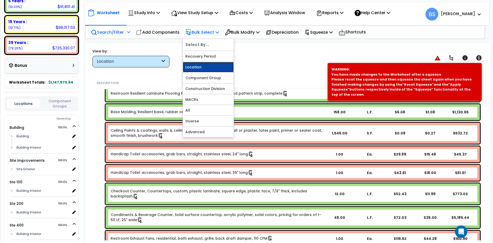
click at [208, 66] on link "Location" at bounding box center [208, 67] width 51 height 10
select select
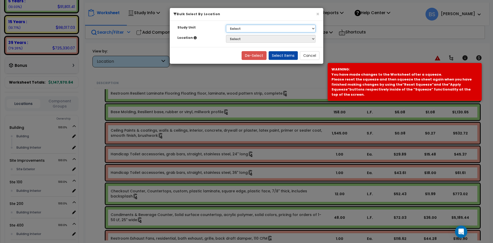
click at [256, 31] on select "Select Building Site Improvements Ste 100 Ste 200 Ste 300 Ste 400 Ste 700" at bounding box center [271, 29] width 90 height 8
select select "169968"
click at [226, 25] on select "Select Building Site Improvements Ste 100 Ste 200 Ste 300 Ste 400 Ste 700" at bounding box center [271, 29] width 90 height 8
click at [239, 40] on select "Select Building Interior" at bounding box center [271, 39] width 90 height 8
select select "461"
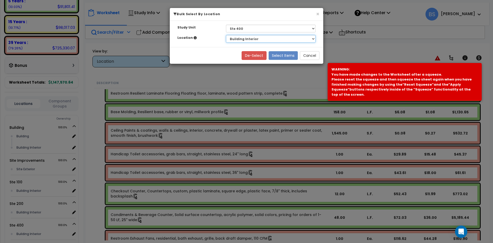
click at [226, 35] on select "Select Building Interior" at bounding box center [271, 39] width 90 height 8
click at [287, 58] on button "Select Items" at bounding box center [283, 55] width 29 height 9
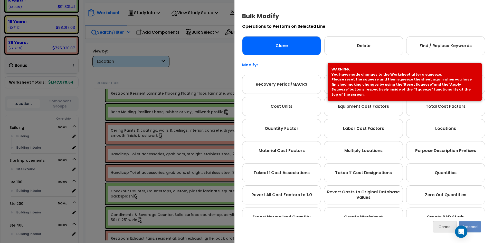
click at [296, 47] on div "Clone" at bounding box center [281, 45] width 79 height 19
click at [480, 227] on button "Proceed" at bounding box center [470, 226] width 22 height 11
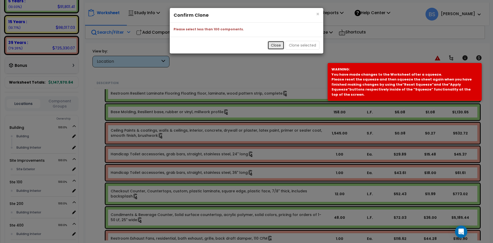
click at [277, 47] on button "Close" at bounding box center [276, 45] width 17 height 9
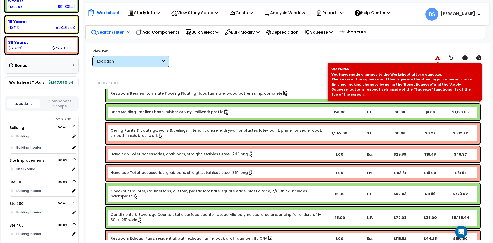
click at [435, 58] on icon at bounding box center [438, 57] width 6 height 5
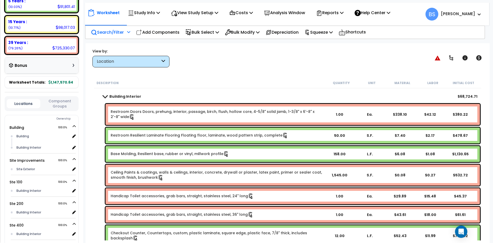
scroll to position [0, 0]
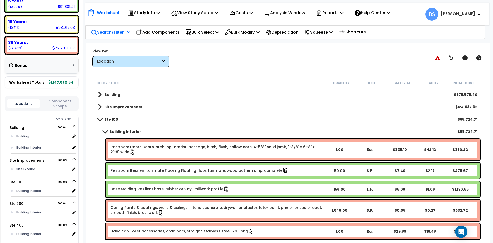
click at [132, 148] on link "Restroom Doors Doors, prehung, interior, passage, birch, flush, hollow core, 4-…" at bounding box center [217, 149] width 213 height 11
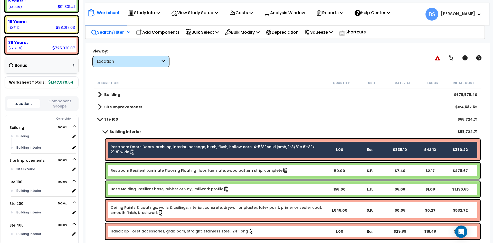
click at [137, 173] on link "Restroom Resilient Laminate Flooring Floating floor, laminate, wood pattern str…" at bounding box center [199, 171] width 177 height 6
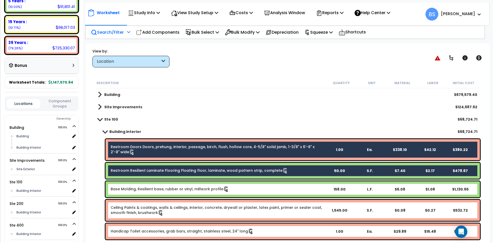
click at [137, 189] on link "Base Molding, Resilient base, rubber or vinyl, millwork profile" at bounding box center [170, 189] width 118 height 6
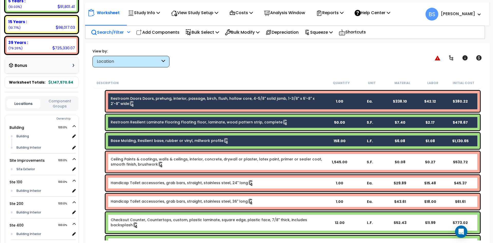
scroll to position [51, 0]
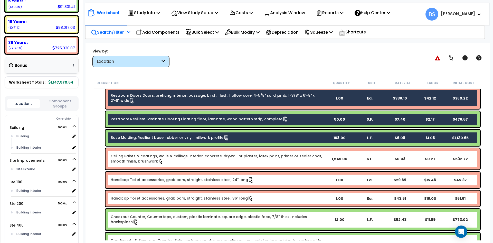
click at [124, 157] on link "Ceiling Paints & coatings, walls & ceilings, interior, concrete, drywall or pla…" at bounding box center [217, 158] width 213 height 11
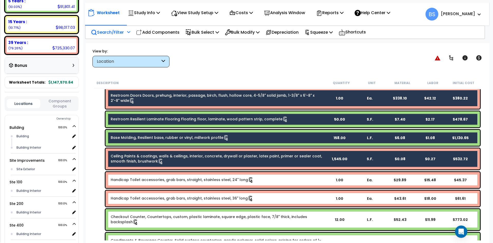
click at [124, 176] on div "Handicap Toilet accessories, grab bars, straight, stainless steel, 24" long 1.0…" at bounding box center [293, 180] width 374 height 16
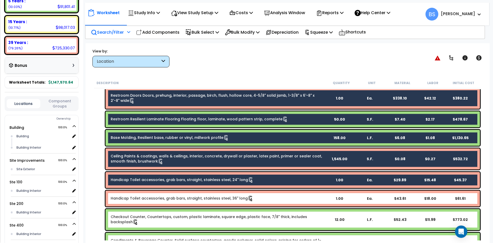
click at [123, 197] on link "Handicap Toilet accessories, grab bars, straight, stainless steel, 36" long" at bounding box center [182, 198] width 143 height 6
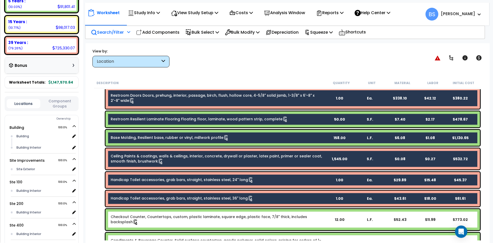
click at [147, 216] on link "Checkout Counter, Countertops, custom, plastic laminate, square edge, plastic f…" at bounding box center [217, 219] width 213 height 11
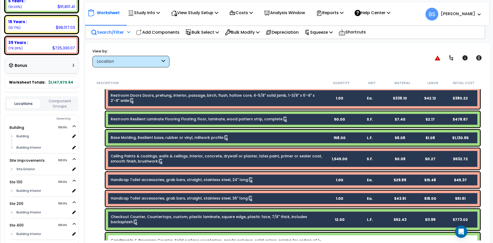
scroll to position [103, 0]
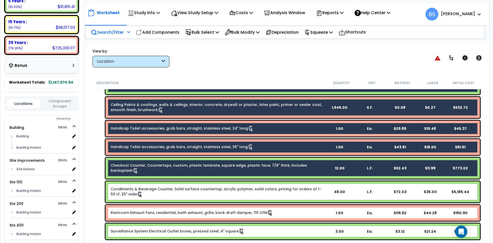
click at [137, 192] on icon at bounding box center [140, 194] width 6 height 6
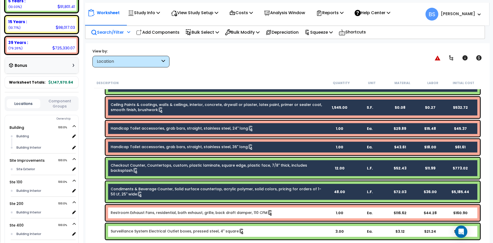
click at [150, 214] on link "Restroom Exhaust Fans, residential, bath exhaust, grille, back draft damper, 11…" at bounding box center [192, 213] width 162 height 6
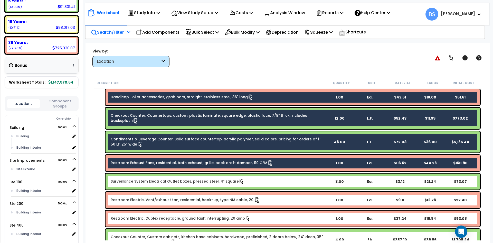
scroll to position [154, 0]
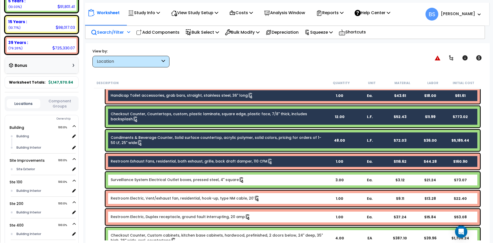
click at [140, 179] on link "Surveillance System Electrical Outlet boxes, pressed steel, 4" square" at bounding box center [178, 180] width 134 height 6
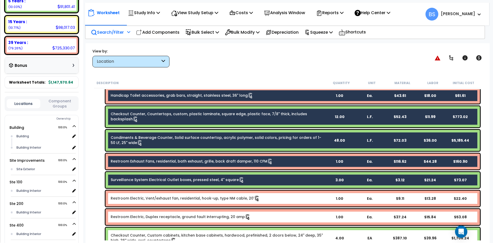
click at [135, 199] on link "Restroom Electric, Vent/exhaust fan, residential, hook-up, type NM cable, 20'" at bounding box center [185, 198] width 149 height 6
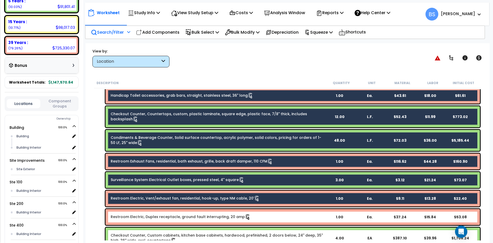
click at [129, 216] on link "Restroom Electric, Duplex receptacle, ground fault interrupting, 20 amp" at bounding box center [181, 217] width 140 height 6
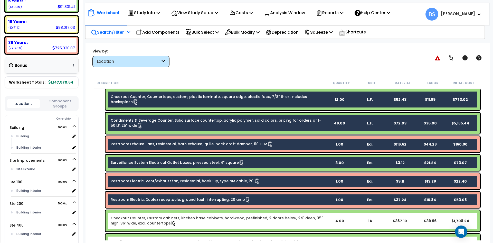
scroll to position [180, 0]
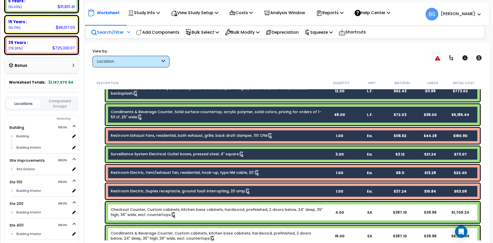
click at [181, 212] on link "Checkout Counter, Custom cabinets, kitchen base cabinets, hardwood, prefinished…" at bounding box center [217, 212] width 213 height 11
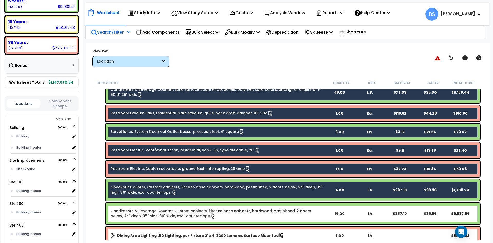
scroll to position [257, 0]
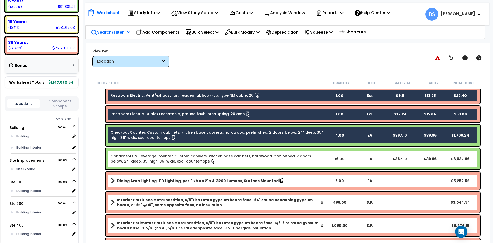
click at [140, 159] on link "Condiments & Beverage Counter, Custom cabinets, kitchen base cabinets, hardwood…" at bounding box center [217, 158] width 213 height 11
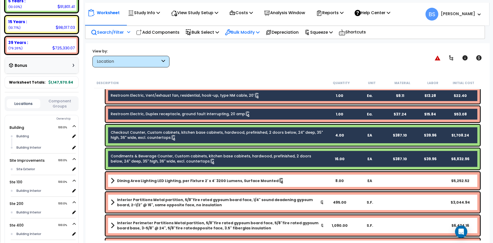
click at [251, 30] on p "Bulk Modify" at bounding box center [242, 32] width 35 height 7
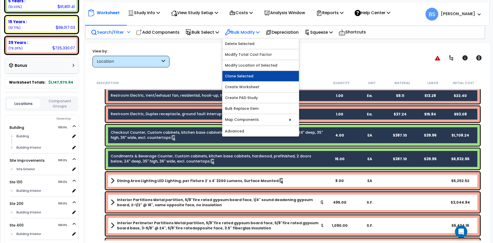
click at [258, 78] on link "Clone Selected" at bounding box center [260, 76] width 77 height 10
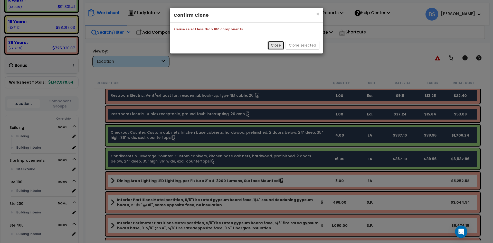
click at [279, 45] on button "Close" at bounding box center [276, 45] width 17 height 9
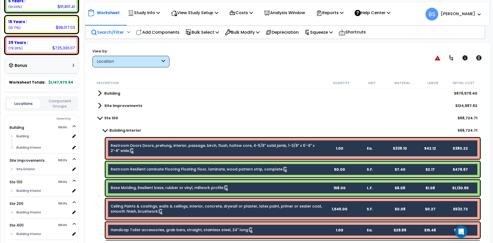
scroll to position [0, 0]
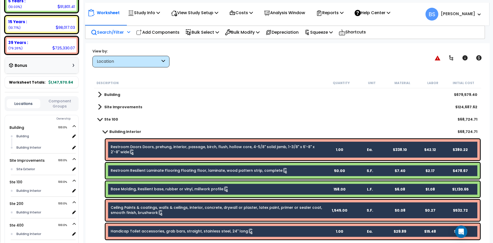
click at [116, 107] on b "Site Improvements" at bounding box center [123, 106] width 38 height 5
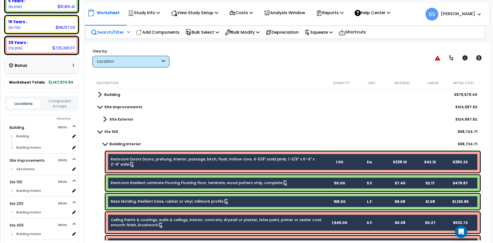
click at [108, 113] on div "Site Exterior $124,687.62" at bounding box center [287, 119] width 385 height 12
click at [98, 132] on span at bounding box center [99, 131] width 7 height 4
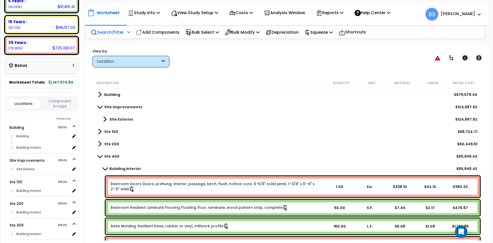
click at [107, 118] on link "Site Exterior" at bounding box center [116, 119] width 36 height 7
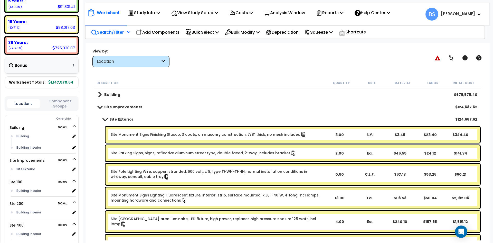
click at [106, 115] on div "Site Exterior $124,687.62" at bounding box center [287, 119] width 385 height 12
click at [97, 106] on span at bounding box center [99, 107] width 7 height 4
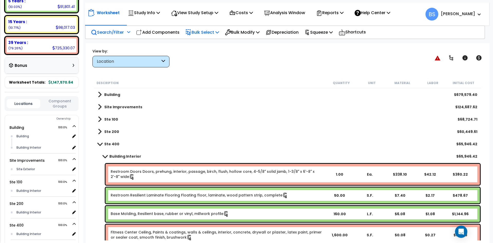
click at [204, 30] on p "Bulk Select" at bounding box center [202, 32] width 34 height 7
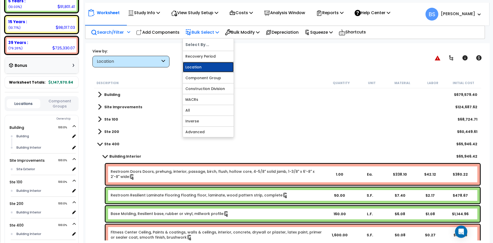
click at [203, 65] on link "Location" at bounding box center [208, 67] width 51 height 10
select select
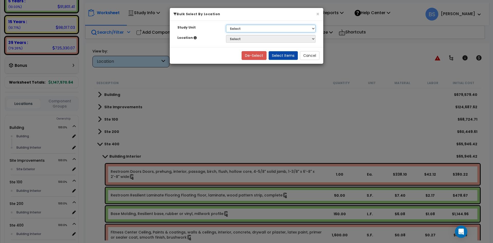
click at [253, 25] on select "Select Building Site Improvements Ste 100 Ste 200 Ste 300 Ste 400 Ste 700" at bounding box center [271, 29] width 90 height 8
select select "169968"
click at [226, 25] on select "Select Building Site Improvements Ste 100 Ste 200 Ste 300 Ste 400 Ste 700" at bounding box center [271, 29] width 90 height 8
click at [242, 38] on select "Select Building Interior" at bounding box center [271, 39] width 90 height 8
select select "461"
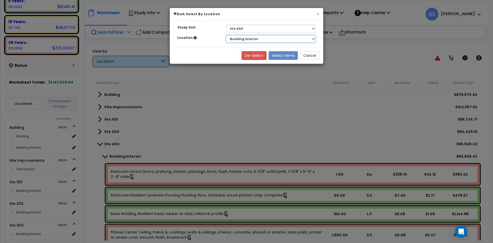
click at [226, 35] on select "Select Building Interior" at bounding box center [271, 39] width 90 height 8
click at [282, 57] on button "Select Items" at bounding box center [283, 55] width 29 height 9
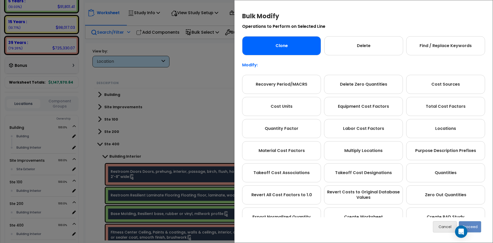
click at [298, 53] on div "Clone" at bounding box center [281, 45] width 79 height 19
click at [473, 227] on button "Proceed" at bounding box center [470, 226] width 22 height 11
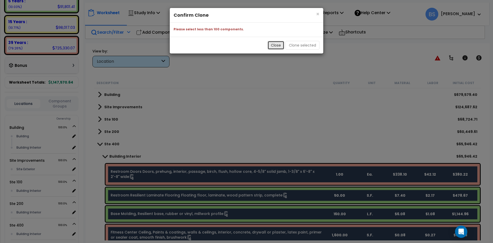
click at [274, 47] on button "Close" at bounding box center [276, 45] width 17 height 9
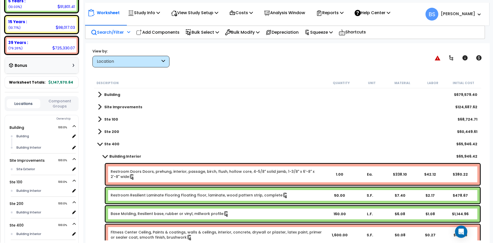
click at [101, 132] on span at bounding box center [100, 131] width 4 height 7
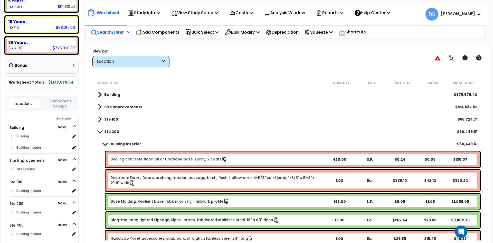
click at [100, 120] on span at bounding box center [100, 119] width 4 height 7
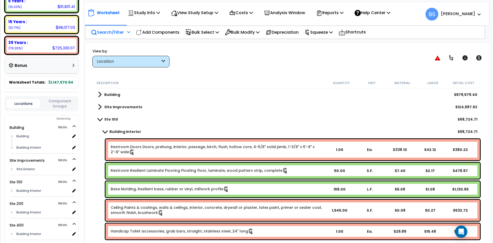
click at [103, 107] on link "Site Improvements" at bounding box center [120, 106] width 44 height 7
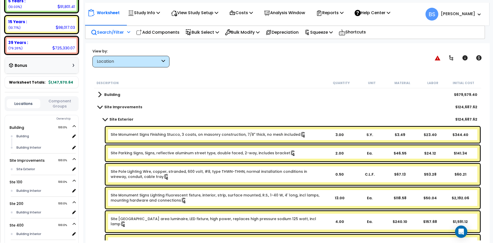
click at [103, 107] on span at bounding box center [99, 107] width 7 height 4
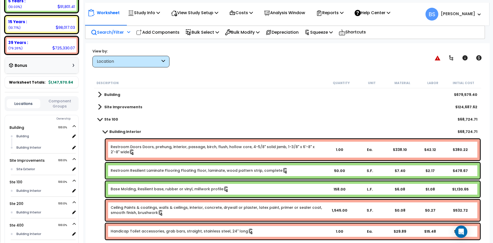
click at [106, 119] on b "Ste 100" at bounding box center [111, 119] width 14 height 5
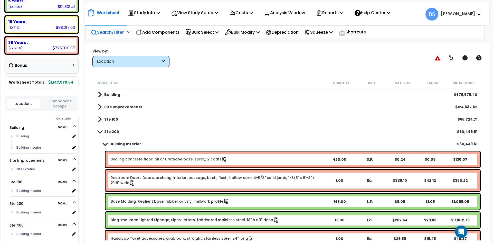
click at [107, 132] on b "Ste 200" at bounding box center [111, 131] width 15 height 5
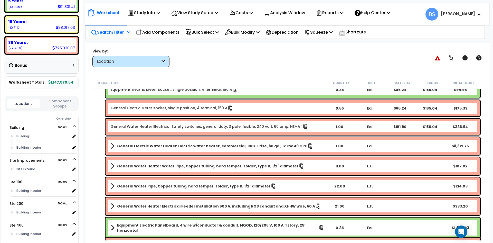
scroll to position [791, 0]
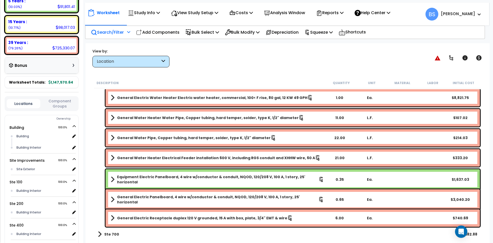
click at [165, 219] on b "General Electric Receptacle duplex 120 V grounded, 15 A with box, plate, 3/4" E…" at bounding box center [202, 217] width 170 height 5
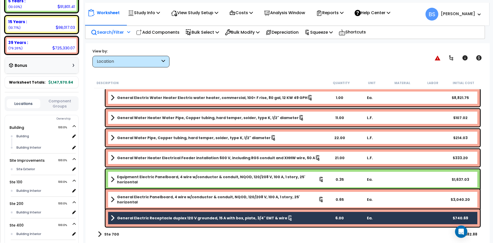
click at [153, 198] on b "General Electric Panelboard, 4 wire w/conductor & conduit, NQOD, 120/208 V, 100…" at bounding box center [217, 199] width 201 height 10
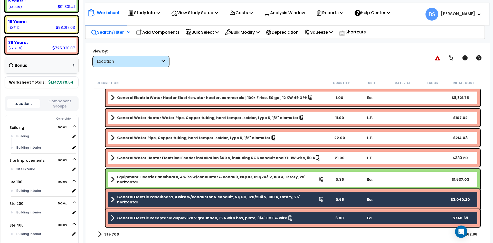
drag, startPoint x: 152, startPoint y: 178, endPoint x: 152, endPoint y: 175, distance: 3.1
click at [152, 178] on b "Equipment Electric Panelboard, 4 wire w/conductor & conduit, NQOD, 120/208 V, 1…" at bounding box center [218, 179] width 202 height 10
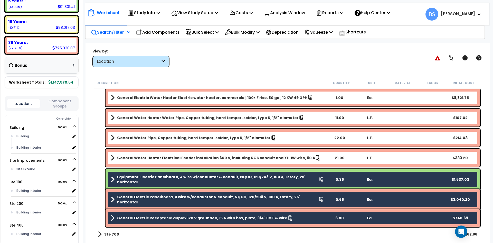
click at [154, 156] on b "General Water Heater Electrical Feeder installation 600 V, including RGS condui…" at bounding box center [216, 157] width 198 height 5
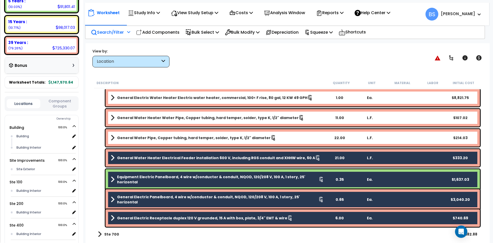
click at [154, 137] on b "General Water Pipe, Copper tubing, hard temper, solder, type K, 1/2" diameter" at bounding box center [194, 137] width 154 height 5
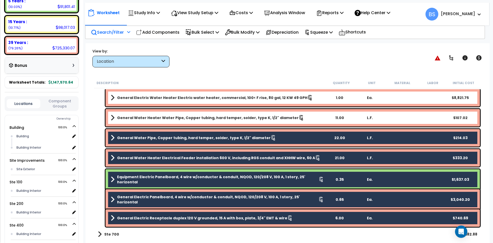
click at [159, 112] on div "General Water Heater Water Pipe, Copper tubing, hard temper, solder, type K, 1/…" at bounding box center [293, 117] width 374 height 17
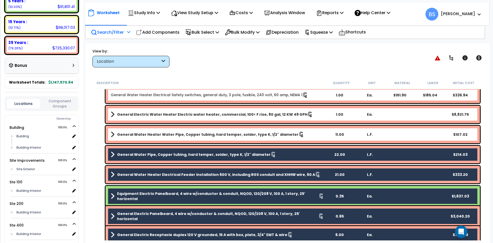
scroll to position [765, 0]
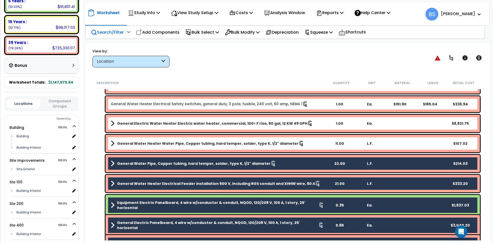
drag, startPoint x: 139, startPoint y: 140, endPoint x: 141, endPoint y: 126, distance: 14.0
click at [139, 140] on link "General Water Heater Water Pipe, Copper tubing, hard temper, solder, type K, 1/…" at bounding box center [217, 143] width 213 height 7
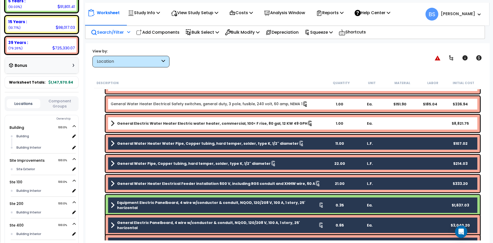
click at [141, 123] on b "General Electric Water Heater Electric water heater, commercial, 100< F rise, 8…" at bounding box center [212, 123] width 190 height 5
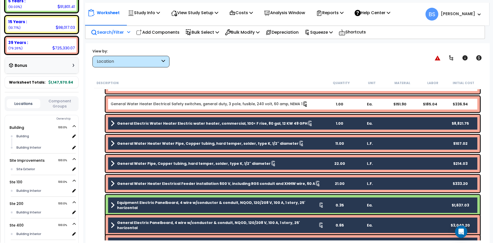
click at [147, 101] on link "General Water Heater Electrical Safety switches, general duty, 3 pole, fusible,…" at bounding box center [209, 104] width 197 height 6
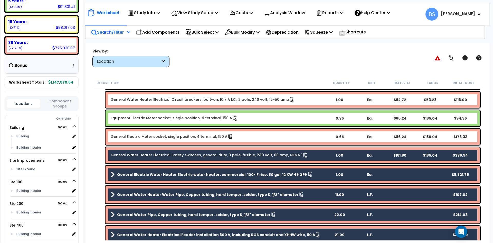
scroll to position [713, 0]
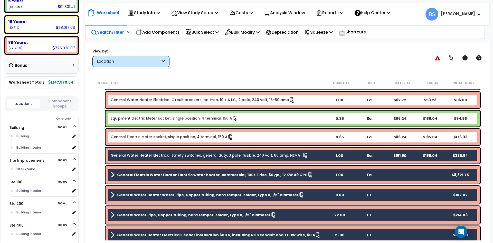
click at [131, 136] on link "General Electric Meter socket, single position, 4 terminal, 150 A" at bounding box center [172, 137] width 122 height 6
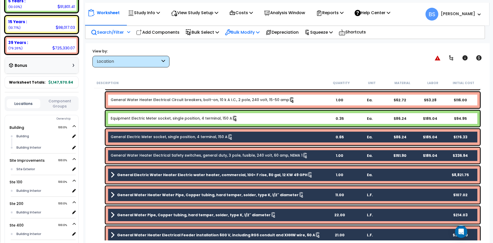
click at [254, 32] on p "Bulk Modify" at bounding box center [242, 32] width 35 height 7
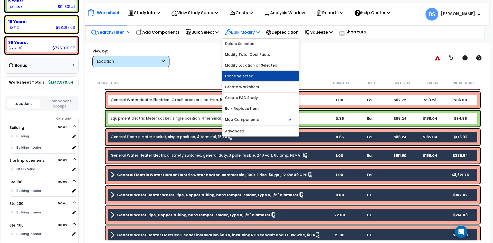
click at [249, 78] on link "Clone Selected" at bounding box center [260, 76] width 77 height 10
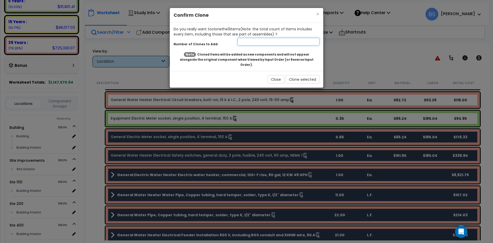
click at [250, 42] on input "number" at bounding box center [278, 42] width 82 height 8
type input "1"
click at [305, 76] on button "Clone selected" at bounding box center [303, 79] width 34 height 9
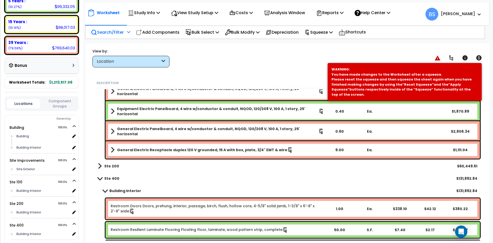
scroll to position [919, 0]
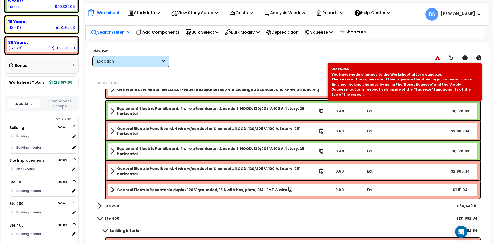
click at [154, 188] on b "General Electric Receptacle duplex 120 V grounded, 15 A with box, plate, 3/4" E…" at bounding box center [202, 189] width 170 height 5
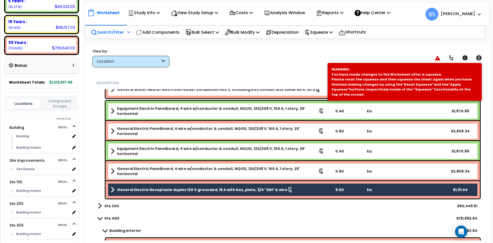
click at [163, 170] on b "General Electric Panelboard, 4 wire w/conductor & conduit, NQOD, 120/208 V, 100…" at bounding box center [217, 171] width 201 height 10
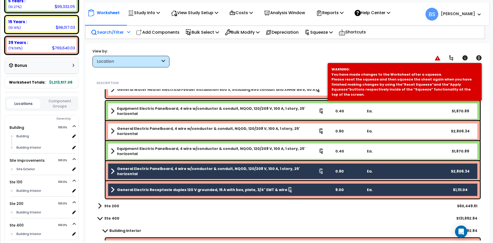
click at [169, 145] on div "Equipment Electric Panelboard, 4 wire w/conductor & conduit, NQOD, 120/208 V, 1…" at bounding box center [293, 151] width 374 height 21
click at [175, 130] on b "General Electric Panelboard, 4 wire w/conductor & conduit, NQOD, 120/208 V, 100…" at bounding box center [217, 131] width 201 height 10
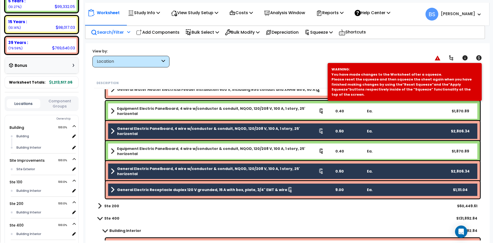
click at [170, 150] on b "Equipment Electric Panelboard, 4 wire w/conductor & conduit, NQOD, 120/208 V, 1…" at bounding box center [218, 151] width 202 height 10
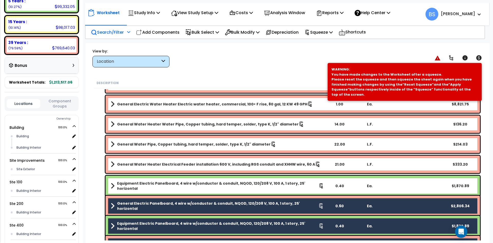
scroll to position [842, 0]
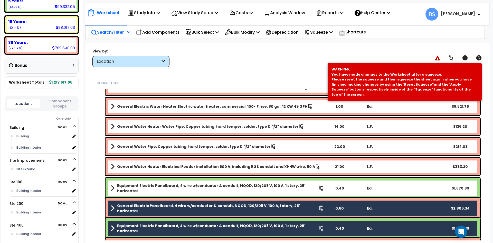
click at [143, 189] on link "Equipment Electric Panelboard, 4 wire w/conductor & conduit, NQOD, 120/208 V, 1…" at bounding box center [217, 188] width 213 height 10
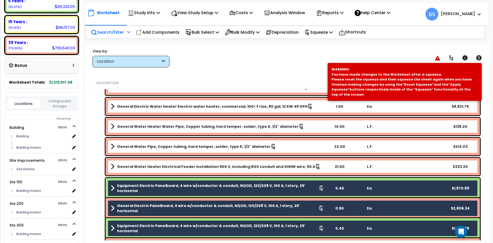
click at [140, 166] on b "General Water Heater Electrical Feeder installation 600 V, including RGS condui…" at bounding box center [216, 166] width 198 height 5
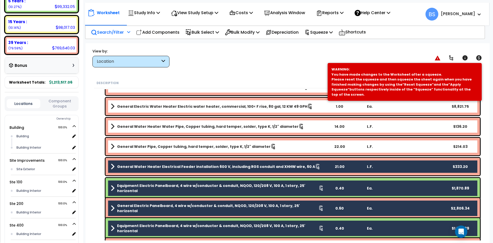
click at [140, 149] on b "General Water Pipe, Copper tubing, hard temper, solder, type K, 1/2" diameter" at bounding box center [194, 146] width 154 height 5
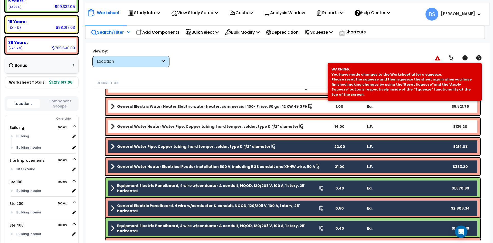
click at [145, 118] on div "General Water Heater Water Pipe, Copper tubing, hard temper, solder, type K, 1/…" at bounding box center [293, 126] width 374 height 17
click at [147, 124] on link "General Water Heater Water Pipe, Copper tubing, hard temper, solder, type K, 1/…" at bounding box center [217, 126] width 213 height 7
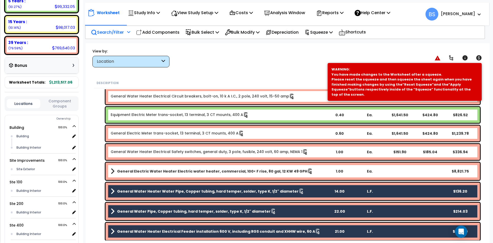
scroll to position [765, 0]
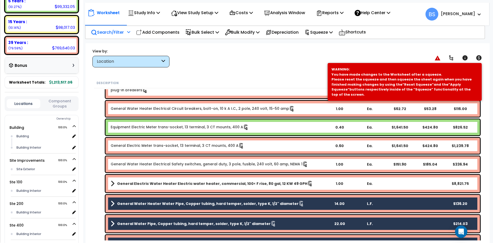
click at [157, 184] on b "General Electric Water Heater Electric water heater, commercial, 100< F rise, 8…" at bounding box center [212, 183] width 190 height 5
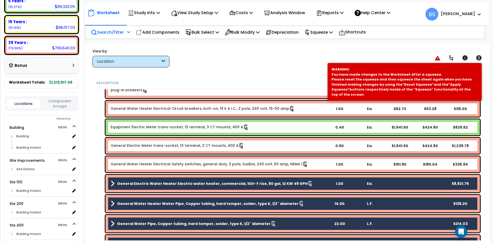
click at [157, 166] on link "General Water Heater Electrical Safety switches, general duty, 3 pole, fusible,…" at bounding box center [209, 164] width 197 height 6
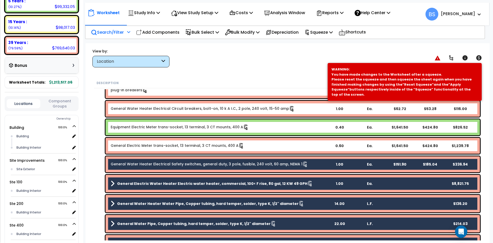
click at [158, 147] on link "General Electric Meter trans-socket, 13 terminal, 3 CT mounts, 400 A" at bounding box center [178, 146] width 134 height 6
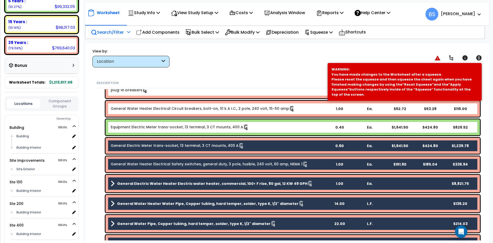
click at [164, 126] on link "Equipment Electric Meter trans-socket, 13 terminal, 3 CT mounts, 400 A" at bounding box center [180, 127] width 138 height 6
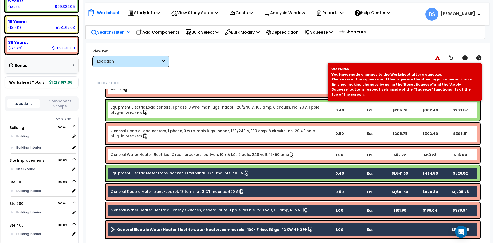
scroll to position [713, 0]
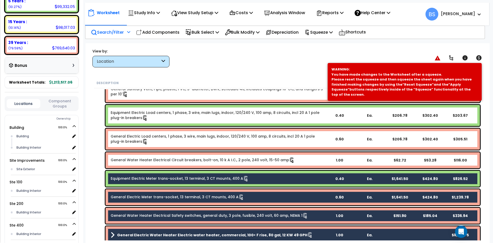
click at [162, 158] on link "General Water Heater Electrical Circuit breakers, bolt-on, 10 k A I.C., 2 pole,…" at bounding box center [203, 160] width 184 height 6
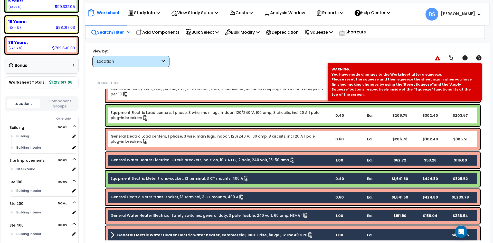
click at [162, 139] on link "General Electric Load centers, 1 phase, 3 wire, main lugs, indoor, 120/240 V, 1…" at bounding box center [217, 139] width 213 height 11
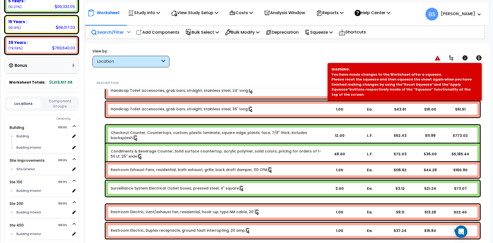
scroll to position [0, 0]
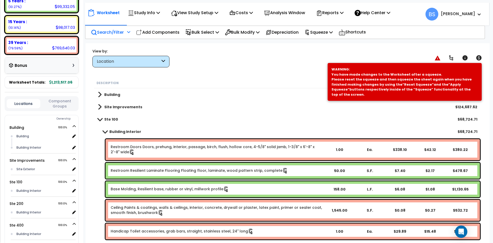
click at [106, 119] on b "Ste 100" at bounding box center [111, 119] width 14 height 5
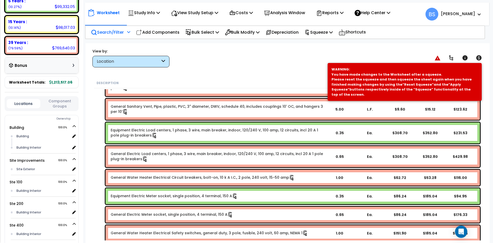
scroll to position [1647, 0]
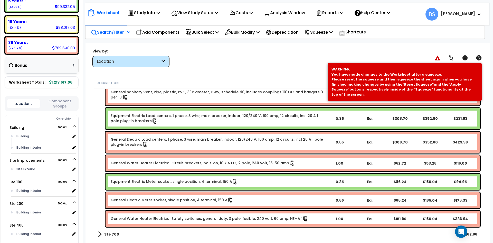
click at [167, 220] on link "General Water Heater Electrical Safety switches, general duty, 3 pole, fusible,…" at bounding box center [209, 219] width 197 height 6
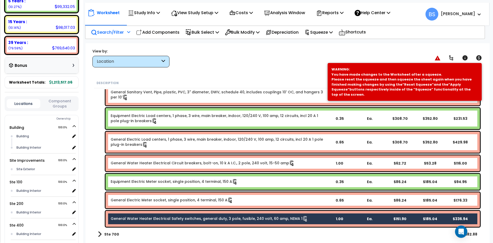
click at [157, 202] on link "General Electric Meter socket, single position, 4 terminal, 150 A" at bounding box center [172, 200] width 122 height 6
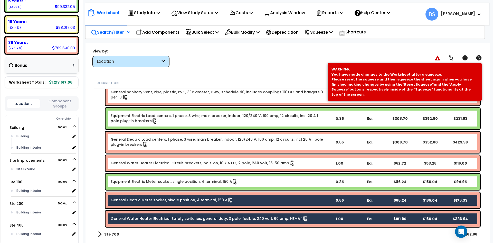
click at [157, 185] on div "Equipment Electric Meter socket, single position, 4 terminal, 150 A 0.35 Ea. $8…" at bounding box center [293, 182] width 374 height 16
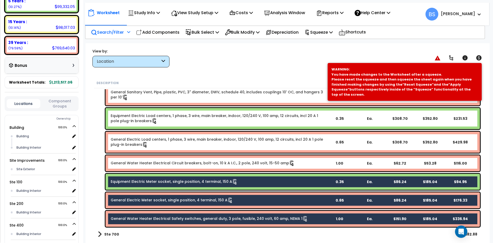
click at [140, 164] on link "General Water Heater Electrical Circuit breakers, bolt-on, 10 k A I.C., 2 pole,…" at bounding box center [203, 163] width 184 height 6
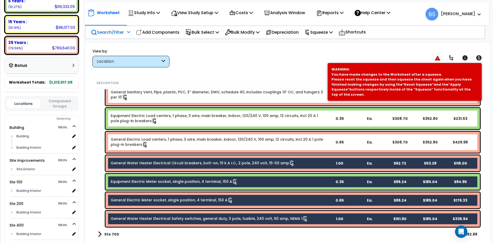
click at [154, 142] on link "General Electric Load centers, 1 phase, 3 wire, main breaker, indoor, 120/240 V…" at bounding box center [217, 142] width 213 height 11
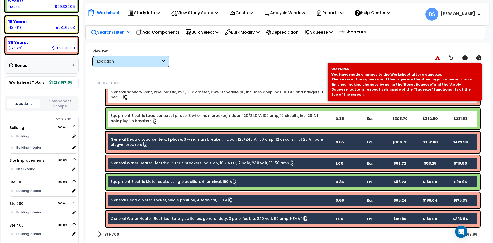
click at [179, 121] on link "Equipment Electric Load centers, 1 phase, 3 wire, main breaker, indoor, 120/240…" at bounding box center [217, 118] width 213 height 11
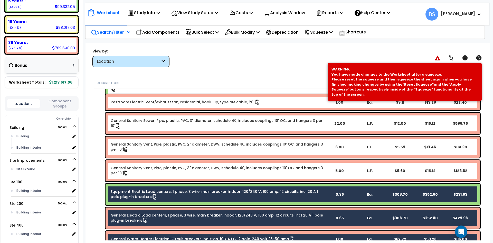
scroll to position [1569, 0]
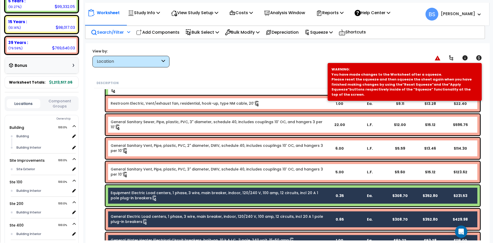
click at [149, 174] on link "General Sanitary Vent, Pipe, plastic, PVC, 3" diameter, DWV, schedule 40, inclu…" at bounding box center [217, 171] width 213 height 11
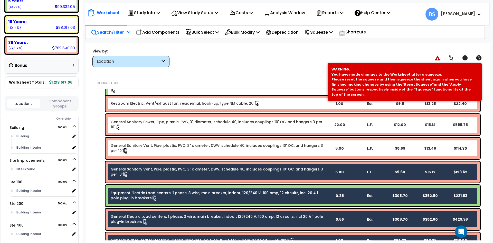
click at [156, 157] on div "General Sanitary Vent, Pipe, plastic, PVC, 2" diameter, DWV, schedule 40, inclu…" at bounding box center [293, 148] width 374 height 21
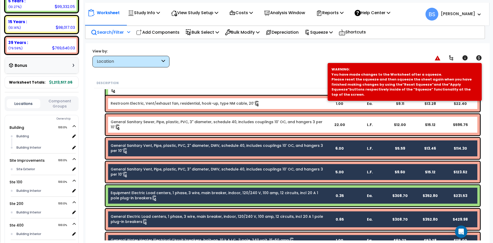
click at [166, 131] on div "General Sanitary Sewer, Pipe, plastic, PVC, 3" diameter, schedule 40, includes …" at bounding box center [293, 124] width 374 height 21
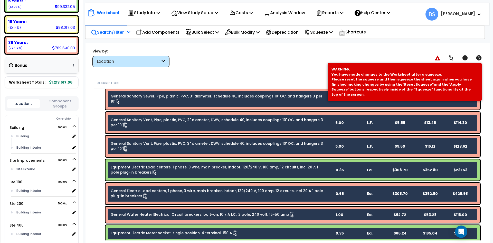
scroll to position [1647, 0]
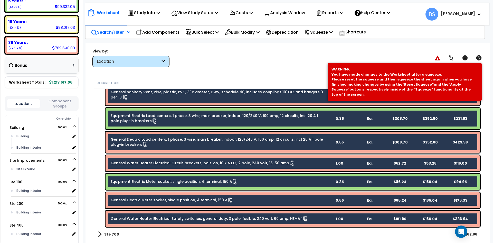
click at [215, 64] on div "View by: Location High to Low - Component Cost" at bounding box center [288, 57] width 394 height 19
click at [135, 59] on div "Location" at bounding box center [128, 62] width 63 height 6
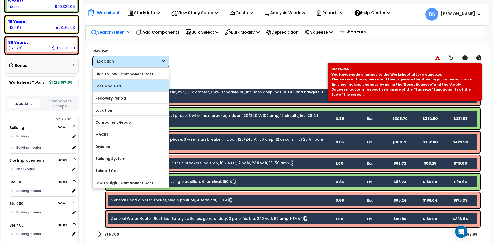
click at [127, 84] on label "Last Modified" at bounding box center [131, 86] width 77 height 8
click at [0, 0] on input "Last Modified" at bounding box center [0, 0] width 0 height 0
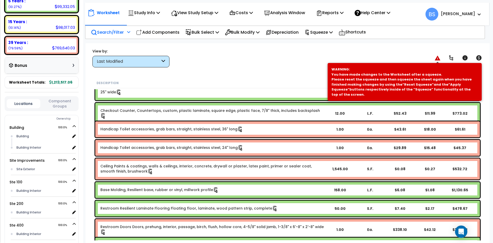
click at [439, 58] on icon at bounding box center [438, 57] width 6 height 5
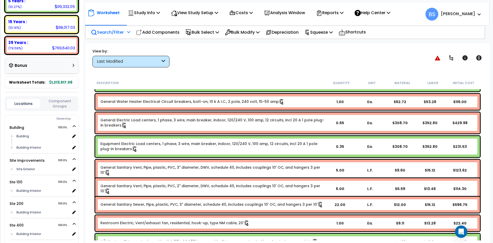
scroll to position [77, 0]
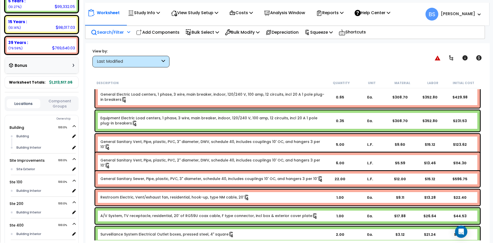
click at [148, 199] on link "Restroom Electric, Vent/exhaust fan, residential, hook-up, type NM cable, 20'" at bounding box center [174, 197] width 149 height 6
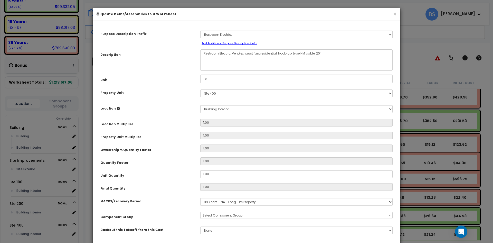
select select "16117"
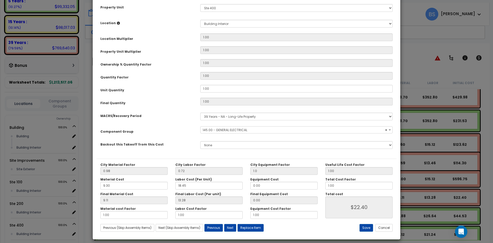
scroll to position [90, 0]
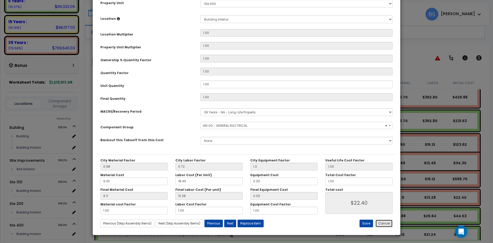
click at [391, 226] on button "Cancel" at bounding box center [383, 223] width 17 height 8
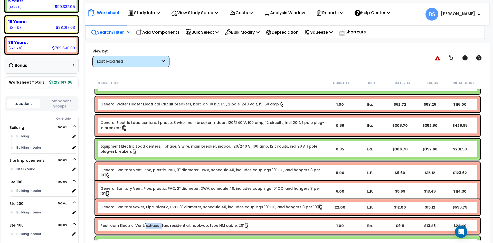
scroll to position [128, 0]
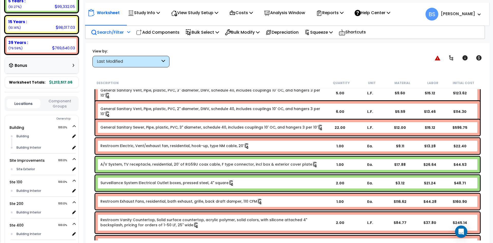
click at [116, 145] on link "Restroom Electric, Vent/exhaust fan, residential, hook-up, type NM cable, 20'" at bounding box center [174, 146] width 149 height 6
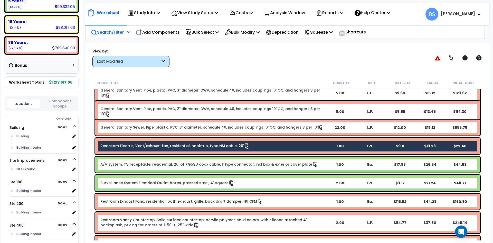
click at [120, 127] on link "General Sanitary Sewer, Pipe, plastic, PVC, 3" diameter, schedule 40, includes …" at bounding box center [211, 128] width 223 height 6
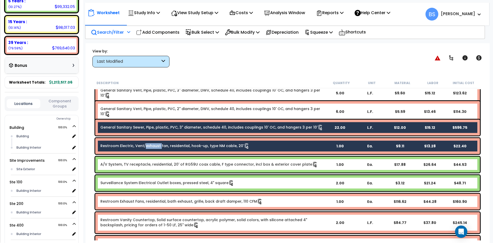
scroll to position [103, 0]
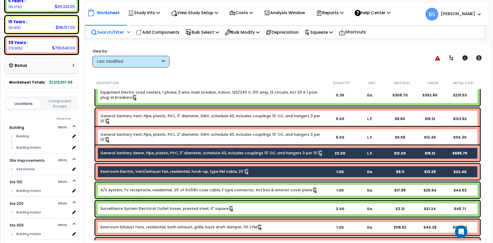
click at [137, 131] on div "General Sanitary Vent, Pipe, plastic, PVC, 2" diameter, DWV, schedule 40, inclu…" at bounding box center [287, 137] width 385 height 21
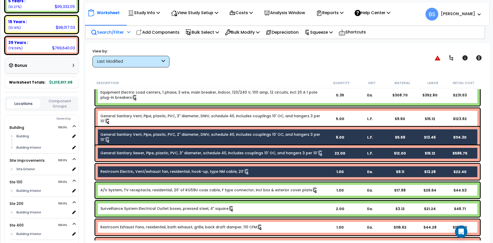
click at [138, 116] on link "General Sanitary Vent, Pipe, plastic, PVC, 3" diameter, DWV, schedule 40, inclu…" at bounding box center [212, 118] width 225 height 11
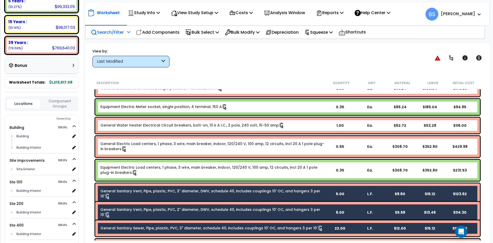
scroll to position [26, 0]
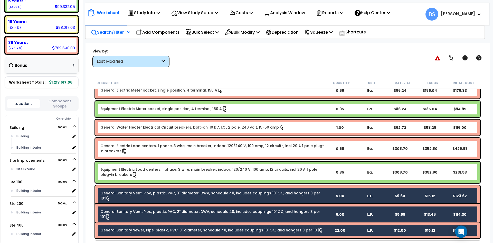
click at [132, 169] on link "Equipment Electric Load centers, 1 phase, 3 wire, main breaker, indoor, 120/240…" at bounding box center [212, 172] width 225 height 11
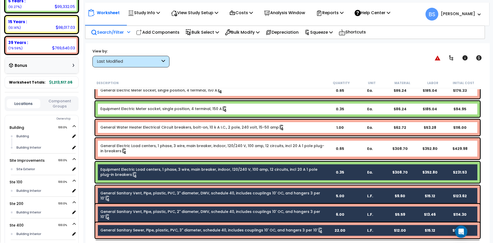
click at [135, 148] on link "General Electric Load centers, 1 phase, 3 wire, main breaker, indoor, 120/240 V…" at bounding box center [212, 148] width 225 height 11
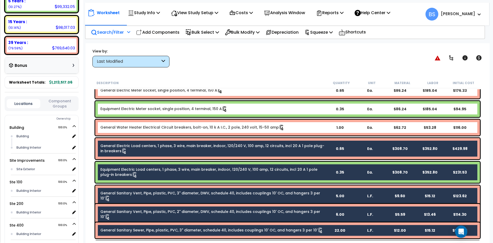
click at [143, 128] on link "General Water Heater Electrical Circuit breakers, bolt-on, 10 k A I.C., 2 pole,…" at bounding box center [192, 128] width 184 height 6
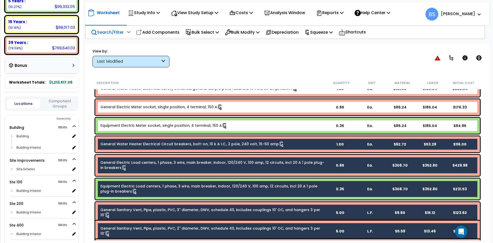
scroll to position [0, 0]
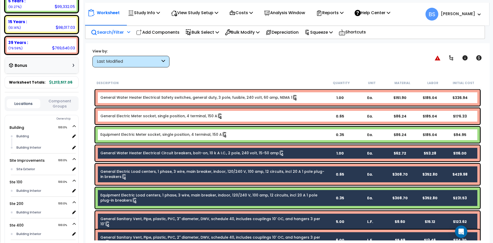
click at [163, 138] on div "Equipment Electric Meter socket, single position, 4 terminal, 150 A 0.35 Ea. $8…" at bounding box center [287, 135] width 385 height 16
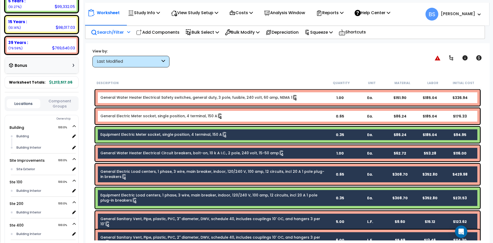
click at [167, 116] on link "General Electric Meter socket, single position, 4 terminal, 150 A" at bounding box center [161, 116] width 122 height 6
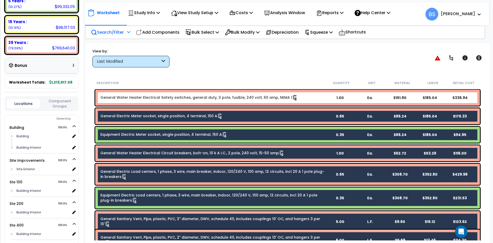
click at [166, 100] on link "General Water Heater Electrical Safety switches, general duty, 3 pole, fusible,…" at bounding box center [198, 98] width 197 height 6
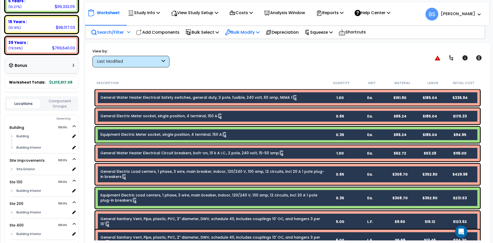
click at [246, 33] on p "Bulk Modify" at bounding box center [242, 32] width 35 height 7
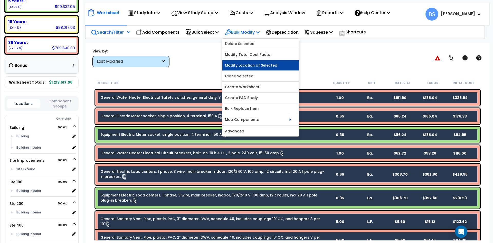
click at [262, 65] on link "Modify Location of Selected" at bounding box center [260, 65] width 77 height 10
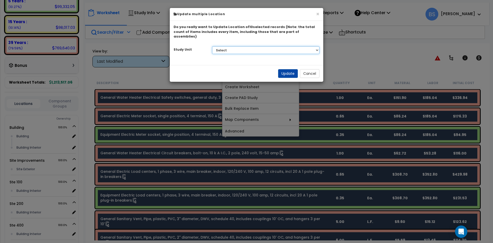
click at [246, 46] on select "Select Building Site Improvements Ste 100 Ste 200 Ste 300 Ste 400 Ste 700" at bounding box center [266, 50] width 108 height 8
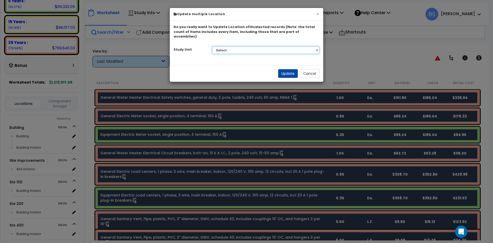
select select "169967"
click at [212, 46] on select "Select Building Site Improvements Ste 100 Ste 200 Ste 300 Ste 400 Ste 700" at bounding box center [266, 50] width 108 height 8
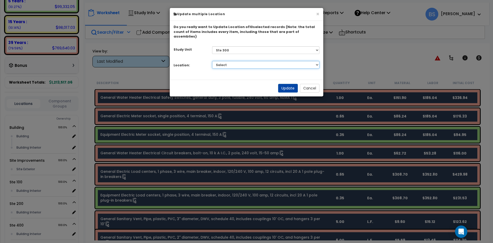
click at [239, 61] on select "Select Building Building Interior Add Additional Location" at bounding box center [266, 65] width 108 height 8
click at [212, 61] on select "Select Building Building Interior Add Additional Location" at bounding box center [266, 65] width 108 height 8
click at [287, 84] on button "Update" at bounding box center [288, 88] width 20 height 9
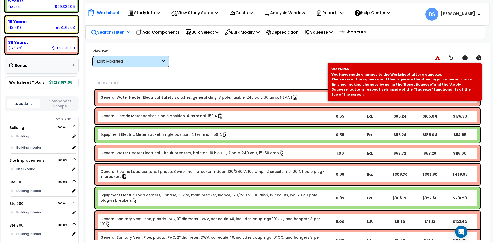
click at [227, 71] on div "Worksheet Study Info Study Setup Add Property Unit Template study Clone study BS" at bounding box center [287, 164] width 404 height 243
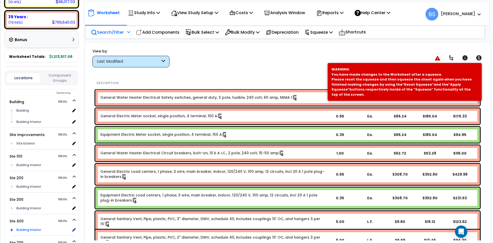
click at [25, 230] on div "Building Interior" at bounding box center [42, 229] width 55 height 6
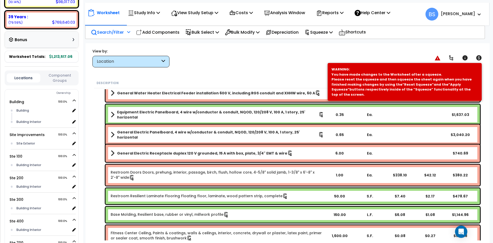
scroll to position [1320, 0]
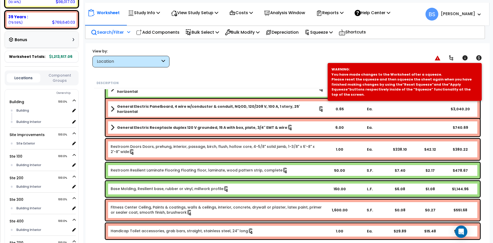
click at [156, 185] on div "Base Molding, Resilient base, rubber or vinyl, millwork profile 160.00 L.F. $6.…" at bounding box center [293, 189] width 374 height 16
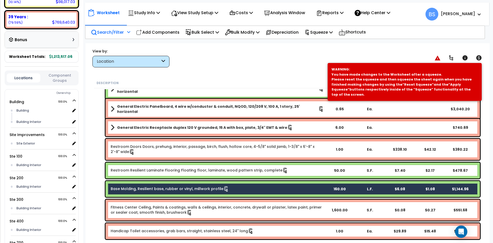
click at [152, 170] on link "Restroom Resilient Laminate Flooring Floating floor, laminate, wood pattern str…" at bounding box center [199, 170] width 177 height 6
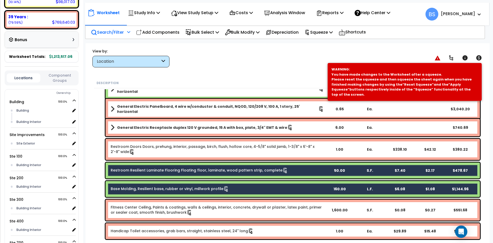
click at [152, 152] on link "Restroom Doors Doors, prehung, interior, passage, birch, flush, hollow core, 4-…" at bounding box center [217, 149] width 213 height 11
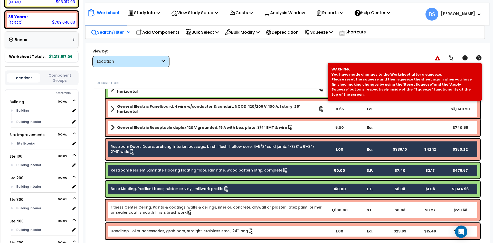
click at [150, 128] on b "General Electric Receptacle duplex 120 V grounded, 15 A with box, plate, 3/4" E…" at bounding box center [202, 127] width 170 height 5
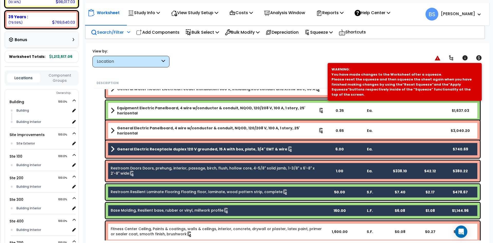
scroll to position [1269, 0]
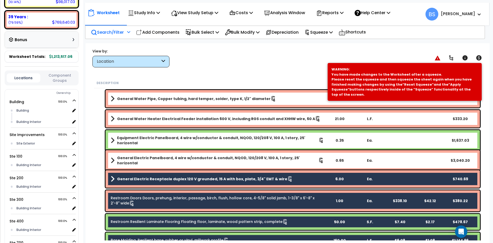
click at [138, 160] on b "General Electric Panelboard, 4 wire w/conductor & conduit, NQOD, 120/208 V, 100…" at bounding box center [217, 160] width 201 height 10
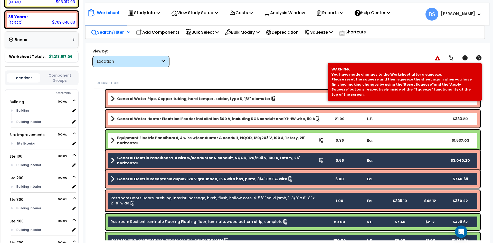
click at [137, 139] on b "Equipment Electric Panelboard, 4 wire w/conductor & conduit, NQOD, 120/208 V, 1…" at bounding box center [218, 140] width 202 height 10
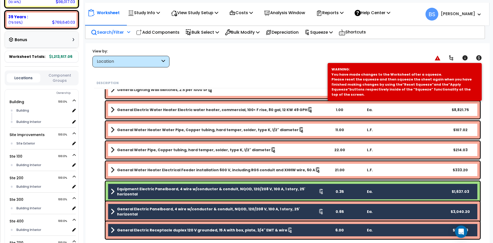
scroll to position [1217, 0]
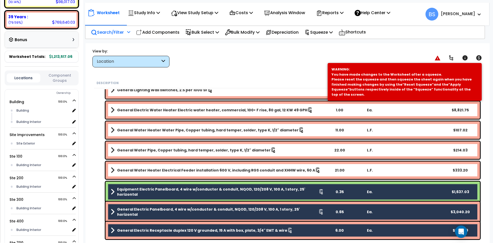
click at [150, 173] on link "General Water Heater Electrical Feeder installation 600 V, including RGS condui…" at bounding box center [217, 169] width 213 height 7
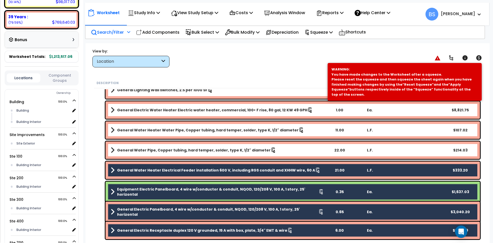
click at [148, 149] on b "General Water Pipe, Copper tubing, hard temper, solder, type K, 1/2" diameter" at bounding box center [194, 149] width 154 height 5
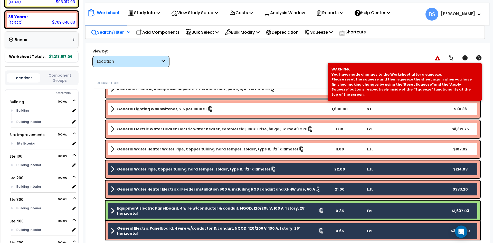
scroll to position [1166, 0]
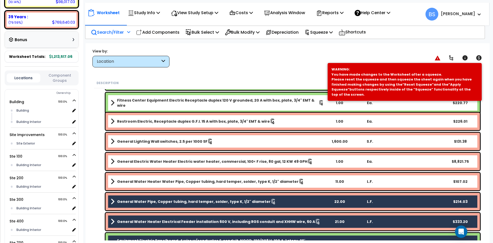
click at [136, 182] on b "General Water Heater Water Pipe, Copper tubing, hard temper, solder, type K, 1/…" at bounding box center [208, 181] width 182 height 5
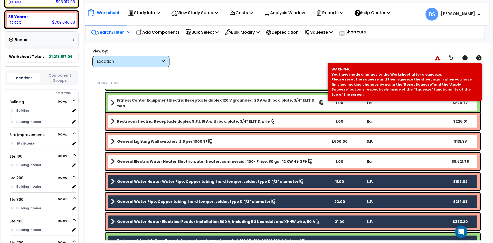
click at [149, 159] on b "General Electric Water Heater Electric water heater, commercial, 100< F rise, 8…" at bounding box center [212, 161] width 190 height 5
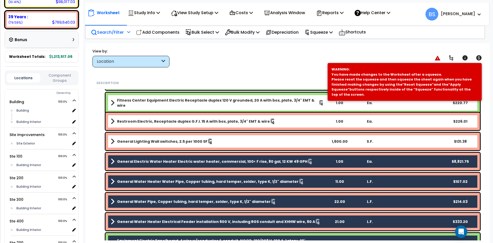
click at [150, 138] on link "General Lighting Wall switches, 2.5 per 1000 SF" at bounding box center [217, 141] width 213 height 7
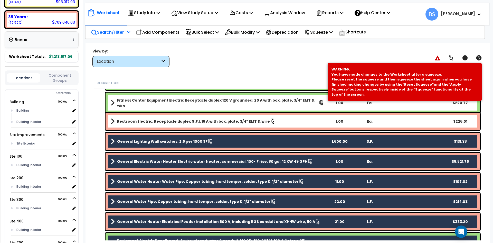
click at [150, 122] on b "Restroom Electric, Receptacle duplex G.F.I. 15 A with box, plate, 3/4" EMT & wi…" at bounding box center [193, 121] width 153 height 5
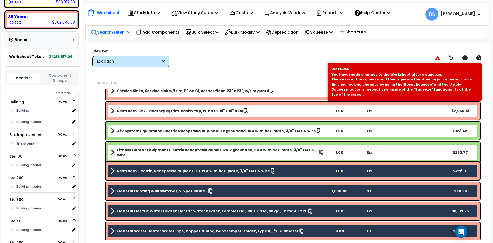
scroll to position [1115, 0]
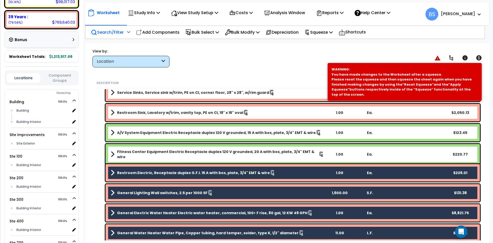
click at [153, 149] on link "Fitness Center Equipment Electric Receptacle duplex 120 V grounded, 20 A with b…" at bounding box center [217, 154] width 213 height 10
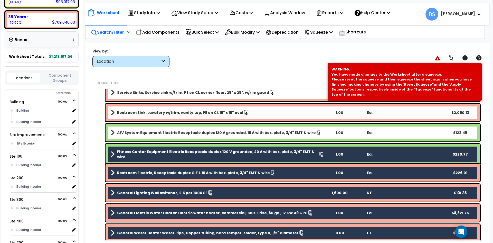
click at [153, 135] on b "A/V System Equipment Electric Receptacle duplex 120 V grounded, 15 A with box, …" at bounding box center [216, 132] width 199 height 5
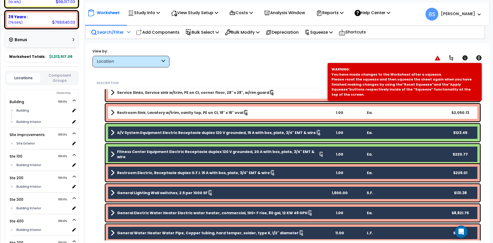
click at [157, 114] on b "Restroom Sink, Lavatory w/trim, vanity top, PE on CI, 19" x 16" oval" at bounding box center [180, 112] width 126 height 5
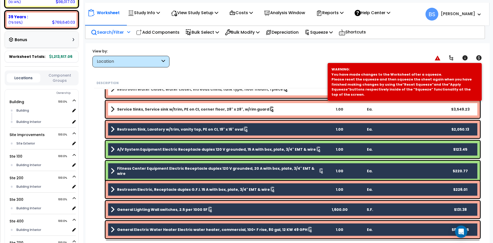
scroll to position [1089, 0]
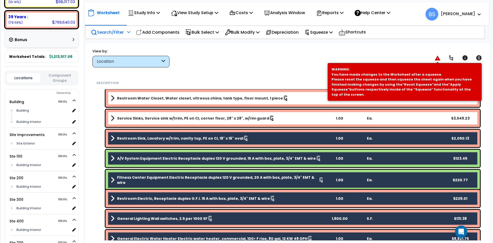
click at [439, 56] on icon at bounding box center [438, 57] width 6 height 5
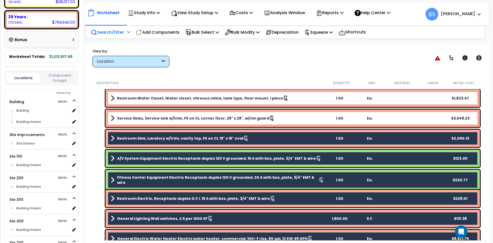
click at [139, 119] on b "Service Sinks, Service sink w/trim, PE on CI, corner floor, 28" x 28", w/rim gu…" at bounding box center [193, 118] width 152 height 5
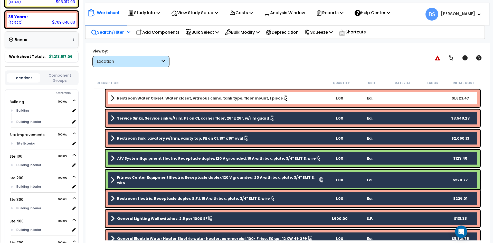
click at [142, 100] on b "Restroom Water Closet, Water closet, vitreous china, tank type, floor mount, 1 …" at bounding box center [200, 98] width 166 height 5
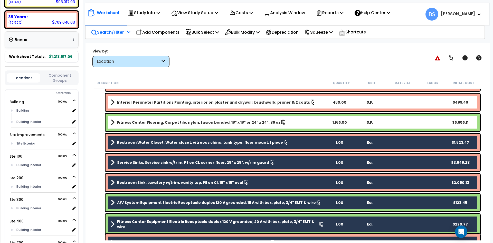
scroll to position [1038, 0]
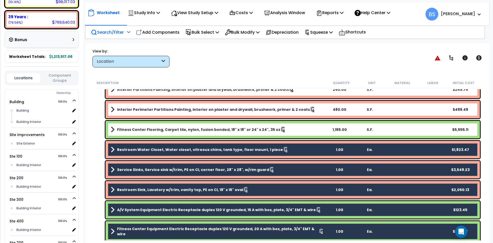
click at [156, 132] on link "Fitness Center Flooring, Carpet tile, nylon, fusion bonded, 18" x 18" or 24" x …" at bounding box center [217, 129] width 213 height 7
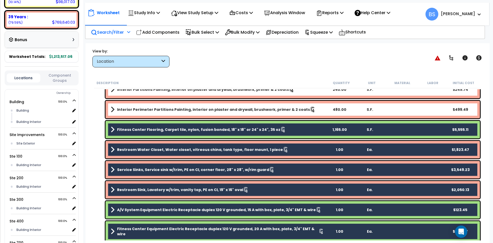
click at [152, 111] on b "Interior Perimeter Partitions Painting, interior on plaster and drywall, brushw…" at bounding box center [213, 109] width 193 height 5
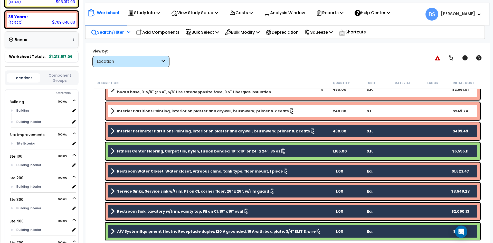
scroll to position [986, 0]
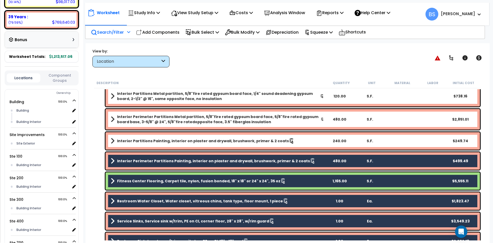
click at [141, 135] on div "Interior Partitions Painting, interior on plaster and drywall, brushwork, prime…" at bounding box center [293, 140] width 374 height 17
click at [125, 142] on b "Interior Partitions Painting, interior on plaster and drywall, brushwork, prime…" at bounding box center [203, 140] width 172 height 5
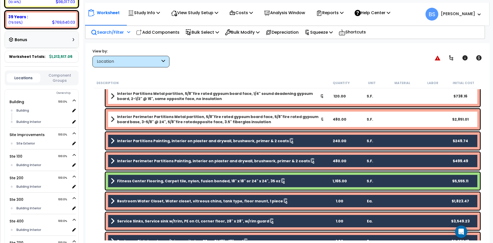
click at [140, 116] on b "Interior Perimeter Partitions Metal partition, 5/8"fire rated gypsum board face…" at bounding box center [219, 119] width 204 height 10
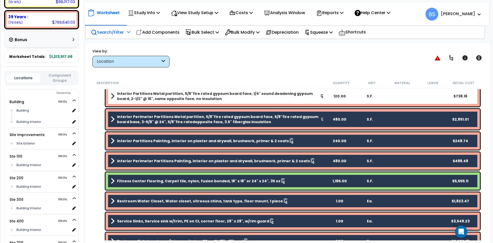
click at [149, 93] on b "Interior Partitions Metal partition, 5/8"fire rated gypsum board face, 1/4" sou…" at bounding box center [218, 96] width 203 height 10
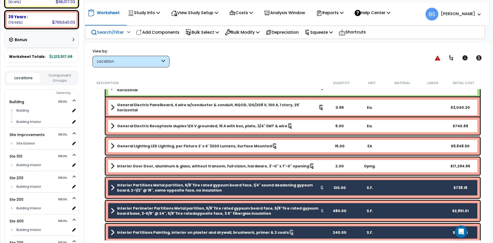
scroll to position [883, 0]
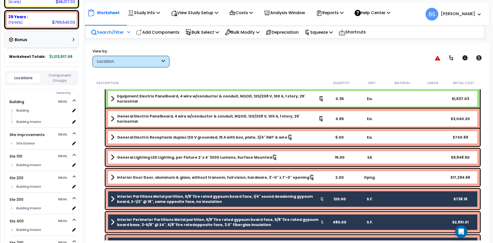
click at [133, 179] on b "Interior Door Door, aluminum & glass, without transom, full vision, hardware, 3…" at bounding box center [213, 177] width 192 height 5
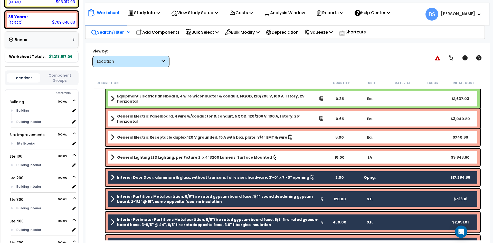
click at [146, 158] on b "General Lighting LED Lighting, per Fixture 2' x 4' 3200 Lumens, Surface Mounted" at bounding box center [194, 157] width 155 height 5
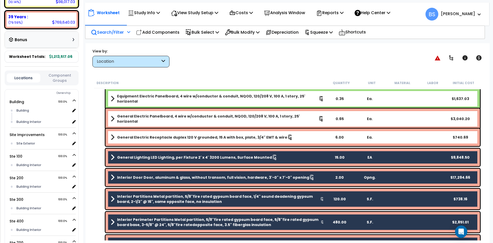
click at [148, 138] on b "General Electric Receptacle duplex 120 V grounded, 15 A with box, plate, 3/4" E…" at bounding box center [202, 137] width 170 height 5
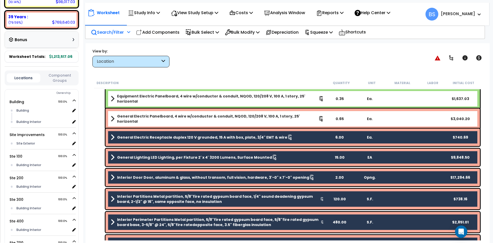
click at [153, 116] on b "General Electric Panelboard, 4 wire w/conductor & conduit, NQOD, 120/208 V, 100…" at bounding box center [217, 118] width 201 height 10
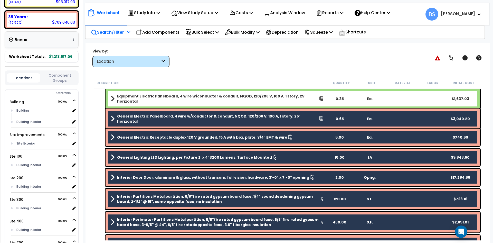
click at [156, 99] on b "Equipment Electric Panelboard, 4 wire w/conductor & conduit, NQOD, 120/208 V, 1…" at bounding box center [218, 98] width 202 height 10
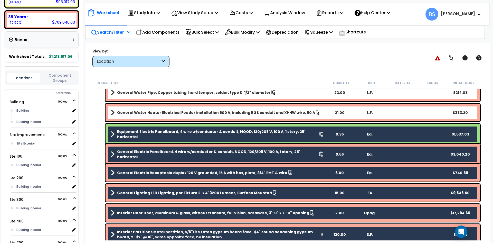
scroll to position [806, 0]
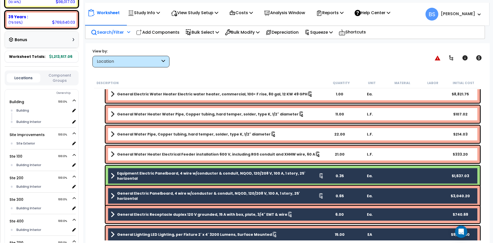
click at [147, 153] on b "General Water Heater Electrical Feeder installation 600 V, including RGS condui…" at bounding box center [216, 153] width 198 height 5
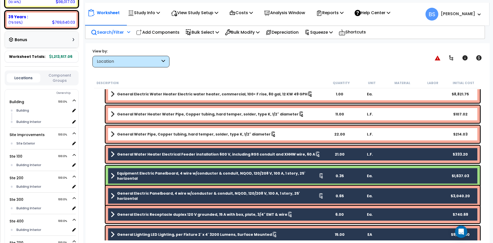
click at [150, 134] on b "General Water Pipe, Copper tubing, hard temper, solder, type K, 1/2" diameter" at bounding box center [194, 133] width 154 height 5
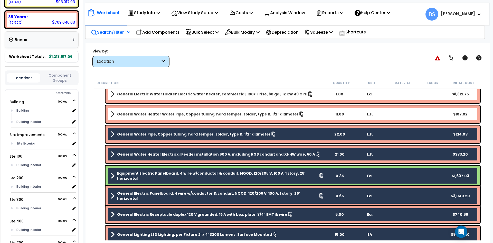
click at [151, 116] on b "General Water Heater Water Pipe, Copper tubing, hard temper, solder, type K, 1/…" at bounding box center [208, 113] width 182 height 5
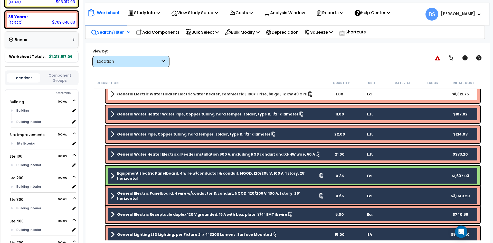
click at [156, 93] on b "General Electric Water Heater Electric water heater, commercial, 100< F rise, 8…" at bounding box center [212, 93] width 190 height 5
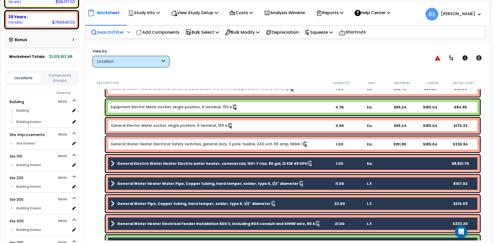
scroll to position [729, 0]
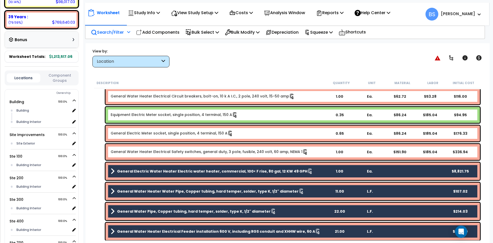
click at [142, 153] on link "General Water Heater Electrical Safety switches, general duty, 3 pole, fusible,…" at bounding box center [209, 152] width 197 height 6
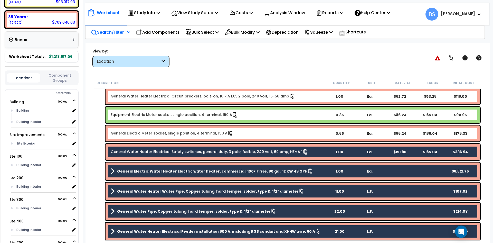
click at [138, 133] on link "General Electric Meter socket, single position, 4 terminal, 150 A" at bounding box center [172, 133] width 122 height 6
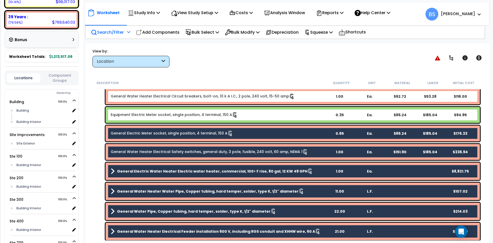
click at [144, 118] on link "Equipment Electric Meter socket, single position, 4 terminal, 150 A" at bounding box center [174, 115] width 127 height 6
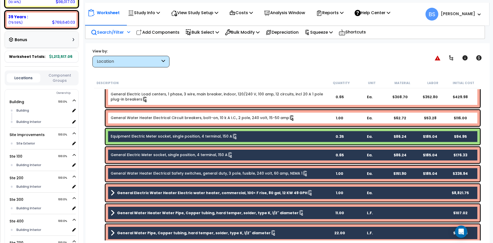
scroll to position [678, 0]
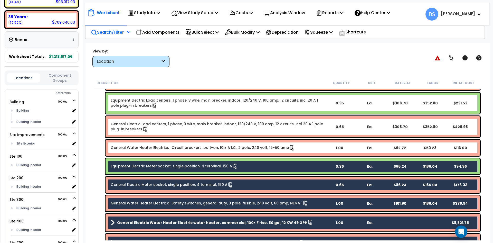
click at [130, 144] on div "General Water Heater Electrical Circuit breakers, bolt-on, 10 k A I.C., 2 pole,…" at bounding box center [293, 148] width 374 height 16
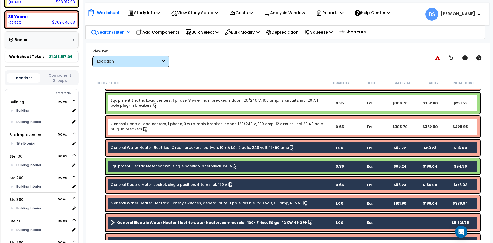
click at [130, 126] on link "General Electric Load centers, 1 phase, 3 wire, main breaker, indoor, 120/240 V…" at bounding box center [217, 126] width 213 height 11
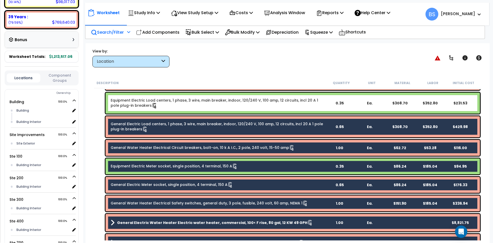
click at [133, 106] on link "Equipment Electric Load centers, 1 phase, 3 wire, main breaker, indoor, 120/240…" at bounding box center [217, 103] width 213 height 11
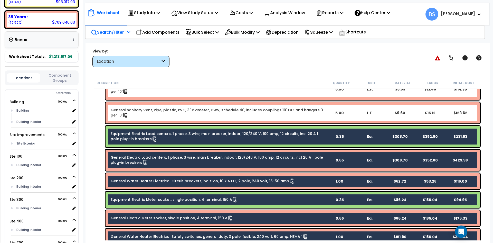
scroll to position [601, 0]
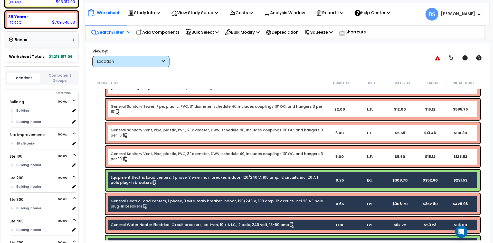
click at [126, 154] on link "General Sanitary Vent, Pipe, plastic, PVC, 3" diameter, DWV, schedule 40, inclu…" at bounding box center [217, 156] width 213 height 11
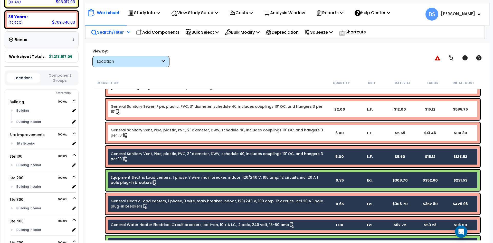
click at [137, 137] on link "General Sanitary Vent, Pipe, plastic, PVC, 2" diameter, DWV, schedule 40, inclu…" at bounding box center [217, 132] width 213 height 11
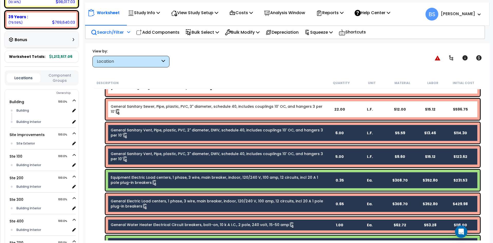
click at [139, 113] on link "General Sanitary Sewer, Pipe, plastic, PVC, 3" diameter, schedule 40, includes …" at bounding box center [217, 109] width 213 height 11
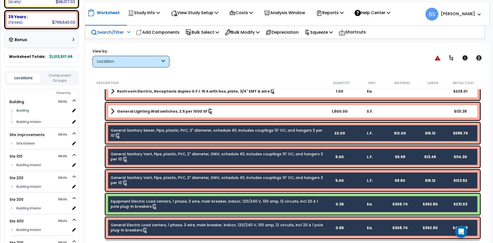
scroll to position [550, 0]
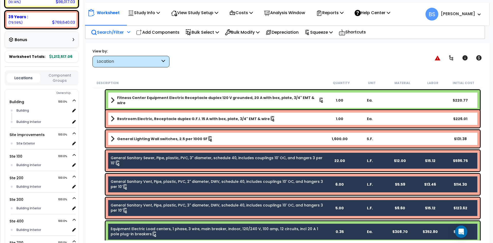
click at [147, 138] on b "General Lighting Wall switches, 2.5 per 1000 SF" at bounding box center [162, 138] width 90 height 5
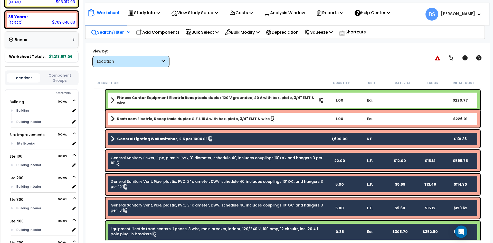
click at [146, 118] on b "Restroom Electric, Receptacle duplex G.F.I. 15 A with box, plate, 3/4" EMT & wi…" at bounding box center [193, 118] width 153 height 5
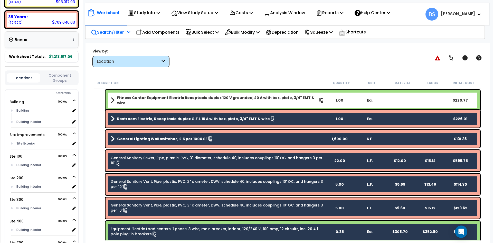
click at [144, 96] on b "Fitness Center Equipment Electric Receptacle duplex 120 V grounded, 20 A with b…" at bounding box center [218, 100] width 202 height 10
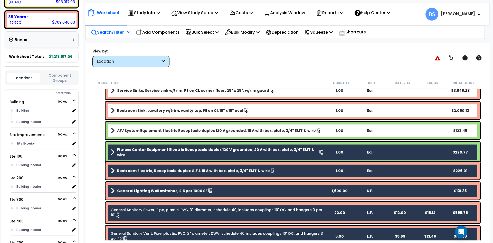
scroll to position [473, 0]
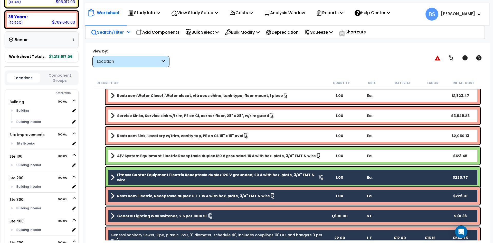
click at [139, 155] on b "A/V System Equipment Electric Receptacle duplex 120 V grounded, 15 A with box, …" at bounding box center [216, 155] width 199 height 5
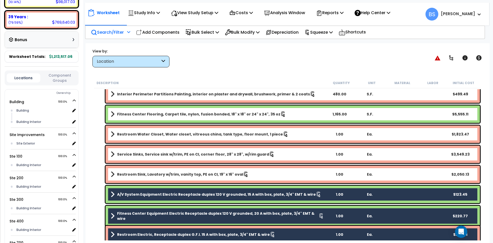
scroll to position [421, 0]
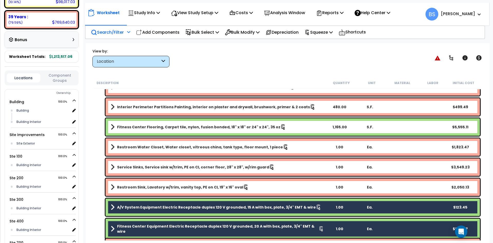
click at [150, 187] on b "Restroom Sink, Lavatory w/trim, vanity top, PE on CI, 19" x 16" oval" at bounding box center [180, 186] width 126 height 5
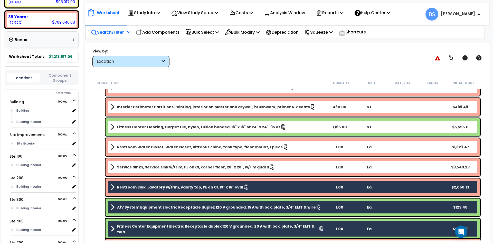
click at [141, 168] on b "Service Sinks, Service sink w/trim, PE on CI, corner floor, 28" x 28", w/rim gu…" at bounding box center [193, 166] width 152 height 5
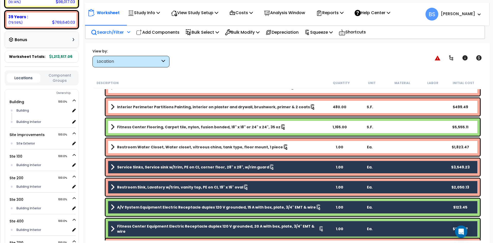
click at [143, 146] on b "Restroom Water Closet, Water closet, vitreous china, tank type, floor mount, 1 …" at bounding box center [200, 146] width 166 height 5
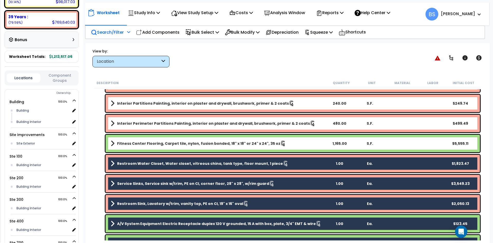
scroll to position [396, 0]
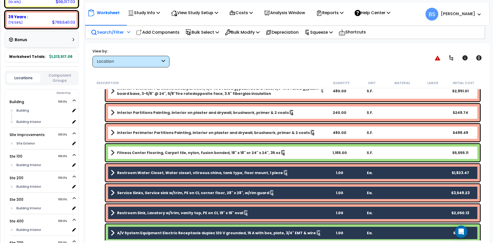
click at [136, 158] on div "Fitness Center Flooring, Carpet tile, nylon, fusion bonded, 18" x 18" or 24" x …" at bounding box center [293, 152] width 374 height 17
click at [151, 124] on div "Interior Perimeter Partitions Painting, interior on plaster and drywall, brushw…" at bounding box center [293, 132] width 374 height 17
click at [144, 137] on div "Interior Perimeter Partitions Painting, interior on plaster and drywall, brushw…" at bounding box center [293, 132] width 374 height 17
click at [140, 154] on b "Fitness Center Flooring, Carpet tile, nylon, fusion bonded, 18" x 18" or 24" x …" at bounding box center [198, 152] width 163 height 5
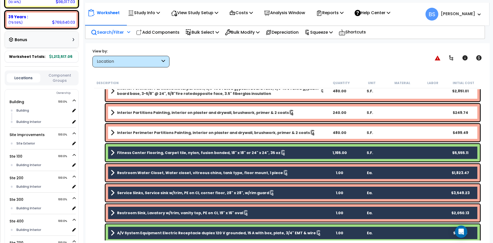
click at [144, 137] on div "Interior Perimeter Partitions Painting, interior on plaster and drywall, brushw…" at bounding box center [293, 132] width 374 height 17
click at [137, 128] on div "Interior Perimeter Partitions Painting, interior on plaster and drywall, brushw…" at bounding box center [293, 132] width 374 height 17
click at [139, 131] on b "Interior Perimeter Partitions Painting, interior on plaster and drywall, brushw…" at bounding box center [213, 132] width 193 height 5
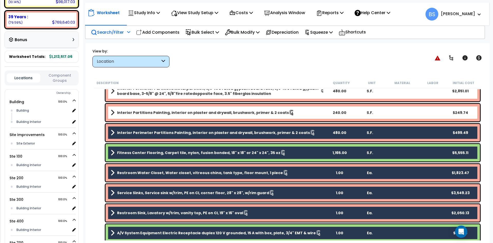
click at [147, 112] on b "Interior Partitions Painting, interior on plaster and drywall, brushwork, prime…" at bounding box center [203, 112] width 172 height 5
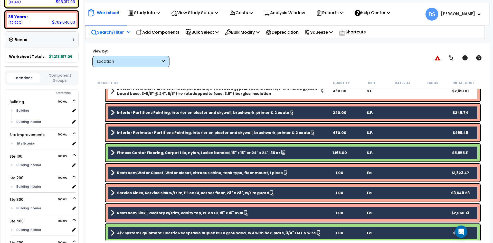
scroll to position [344, 0]
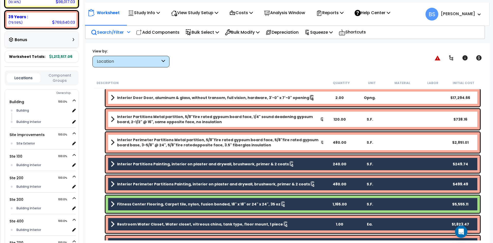
click at [138, 144] on b "Interior Perimeter Partitions Metal partition, 5/8"fire rated gypsum board face…" at bounding box center [219, 142] width 204 height 10
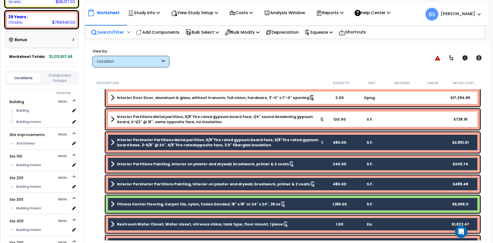
click at [144, 126] on div "Interior Partitions Metal partition, 5/8"fire rated gypsum board face, 1/4" sou…" at bounding box center [293, 119] width 374 height 21
click at [136, 120] on b "Interior Partitions Metal partition, 5/8"fire rated gypsum board face, 1/4" sou…" at bounding box center [218, 119] width 203 height 10
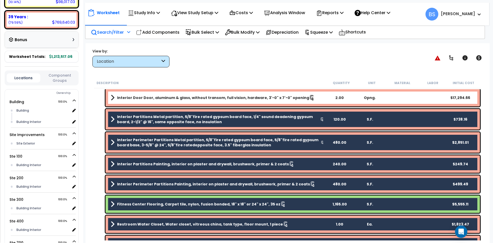
click at [144, 98] on b "Interior Door Door, aluminum & glass, without transom, full vision, hardware, 3…" at bounding box center [213, 97] width 192 height 5
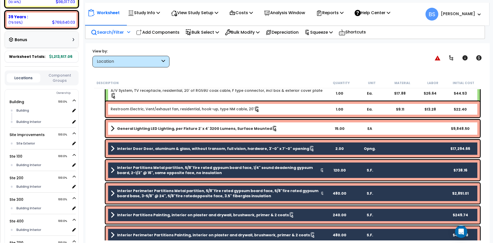
scroll to position [293, 0]
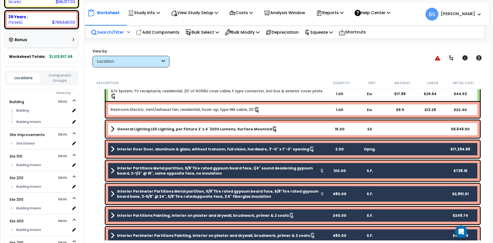
click at [142, 127] on b "General Lighting LED Lighting, per Fixture 2' x 4' 3200 Lumens, Surface Mounted" at bounding box center [194, 128] width 155 height 5
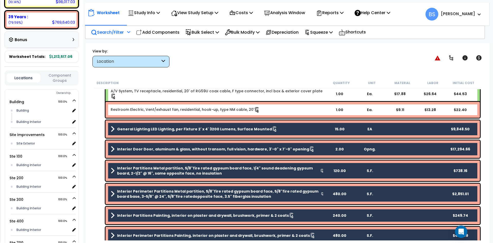
click at [143, 110] on link "Restroom Electric, Vent/exhaust fan, residential, hook-up, type NM cable, 20'" at bounding box center [185, 110] width 149 height 6
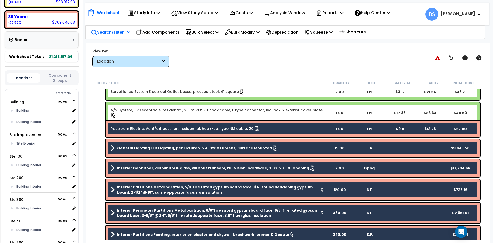
scroll to position [216, 0]
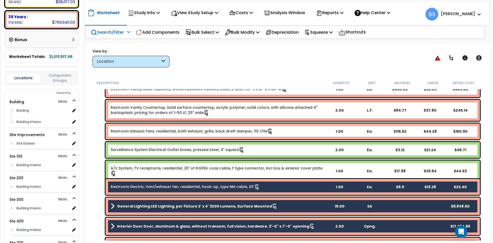
click at [129, 169] on link "A/V System, TV receptacle, residential, 20' of RG59U coax cable, F type connect…" at bounding box center [217, 170] width 213 height 11
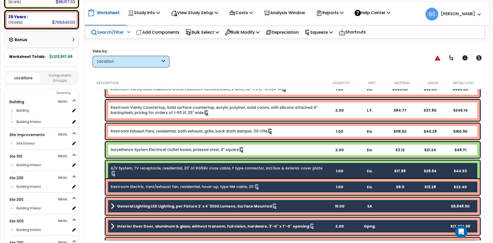
click at [135, 150] on link "Surveillance System Electrical Outlet boxes, pressed steel, 4" square" at bounding box center [178, 150] width 134 height 6
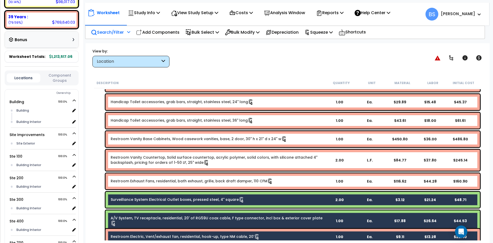
scroll to position [165, 0]
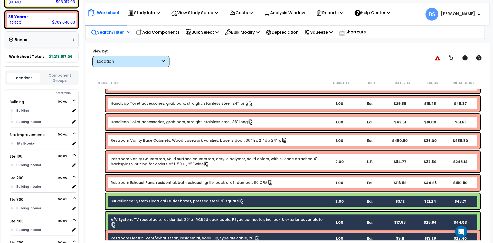
click at [136, 180] on link "Restroom Exhaust Fans, residential, bath exhaust, grille, back draft damper, 11…" at bounding box center [192, 183] width 162 height 6
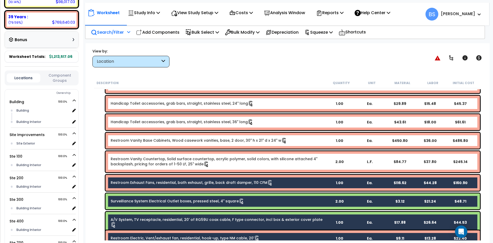
click at [137, 163] on link "Restroom Vanity Countertop, Solid surface countertop, acrylic polymer, solid co…" at bounding box center [217, 161] width 213 height 11
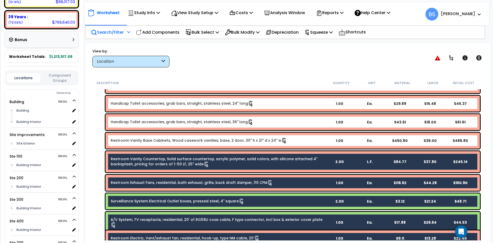
click at [145, 138] on link "Restroom Vanity Base Cabinets, Wood casework vanities, base, 2 door, 30" h x 21…" at bounding box center [199, 141] width 176 height 6
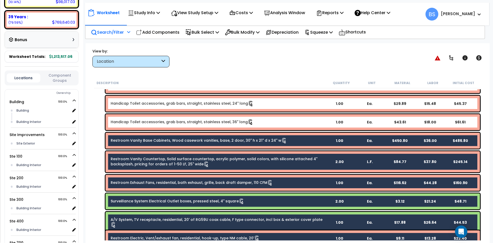
click at [146, 122] on link "Handicap Toilet accessories, grab bars, straight, stainless steel, 36" long" at bounding box center [182, 122] width 143 height 6
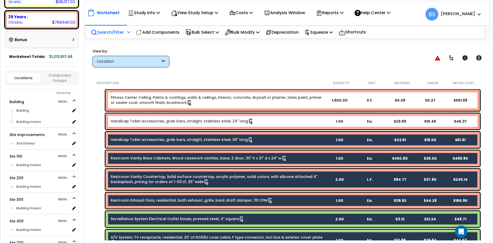
scroll to position [113, 0]
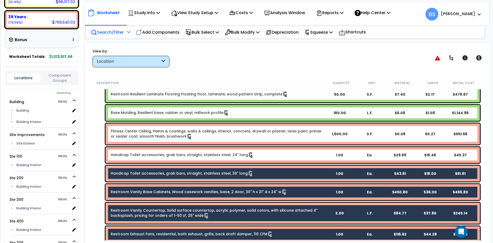
click at [136, 155] on link "Handicap Toilet accessories, grab bars, straight, stainless steel, 24" long" at bounding box center [182, 155] width 143 height 6
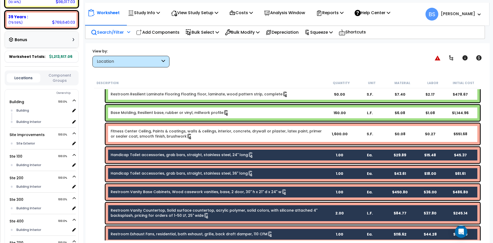
click at [134, 135] on link "Fitness Center Ceiling, Paints & coatings, walls & ceilings, interior, concrete…" at bounding box center [217, 133] width 213 height 11
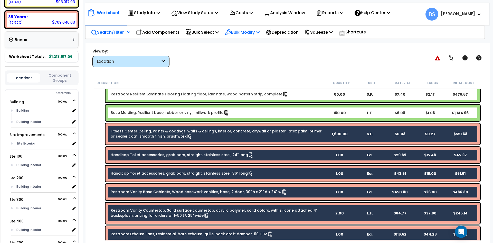
click at [243, 32] on p "Bulk Modify" at bounding box center [242, 32] width 35 height 7
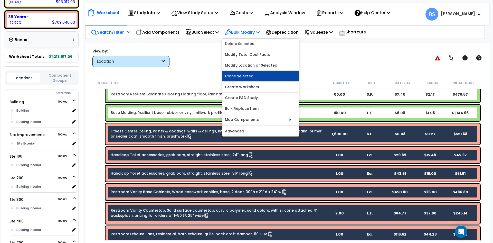
click at [247, 76] on link "Clone Selected" at bounding box center [260, 76] width 77 height 10
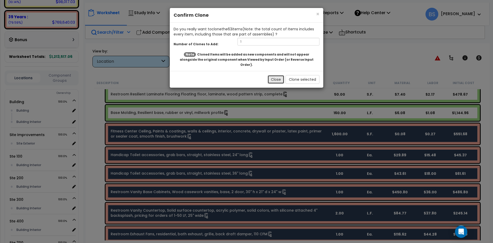
click at [280, 75] on button "Close" at bounding box center [276, 79] width 17 height 9
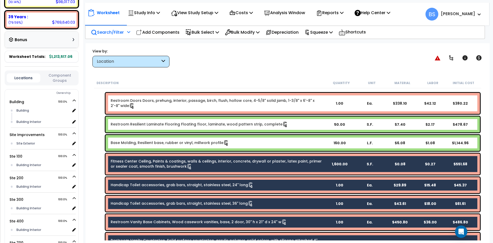
scroll to position [11, 0]
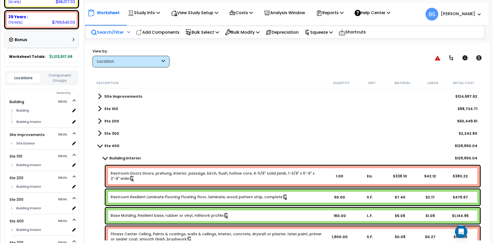
click at [128, 174] on link "Restroom Doors Doors, prehung, interior, passage, birch, flush, hollow core, 4-…" at bounding box center [217, 175] width 213 height 11
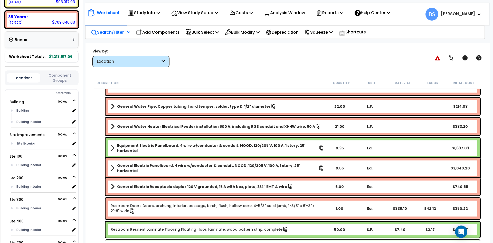
scroll to position [1269, 0]
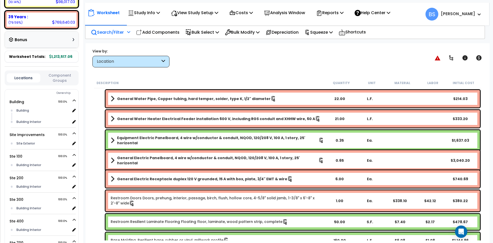
click at [157, 198] on link "Restroom Doors Doors, prehung, interior, passage, birch, flush, hollow core, 4-…" at bounding box center [217, 200] width 213 height 11
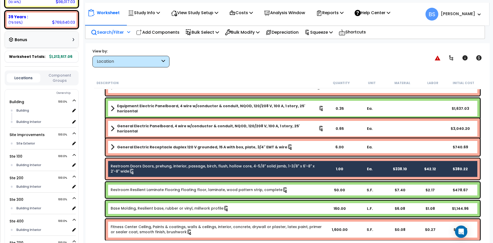
scroll to position [1309, 0]
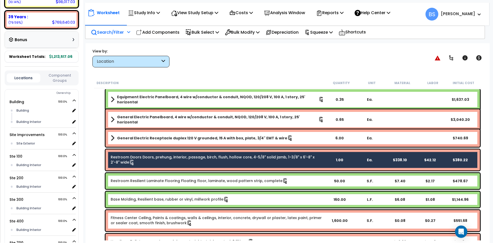
click at [157, 182] on link "Restroom Resilient Laminate Flooring Floating floor, laminate, wood pattern str…" at bounding box center [199, 181] width 177 height 6
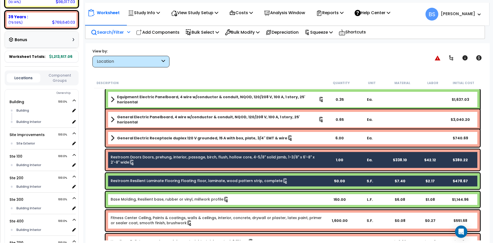
click at [138, 199] on link "Base Molding, Resilient base, rubber or vinyl, millwork profile" at bounding box center [170, 199] width 118 height 6
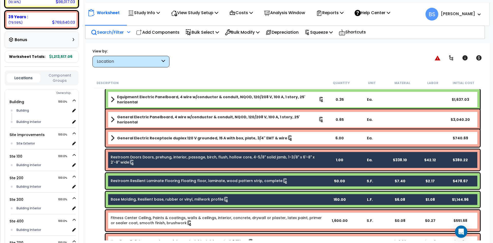
click at [128, 227] on div "Fitness Center Ceiling, Paints & coatings, walls & ceilings, interior, concrete…" at bounding box center [293, 220] width 374 height 21
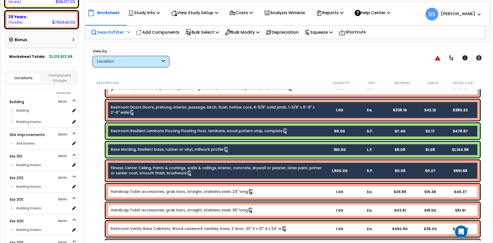
scroll to position [1361, 0]
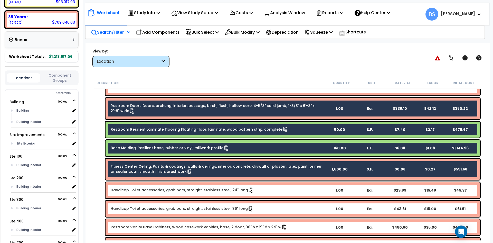
click at [133, 190] on link "Handicap Toilet accessories, grab bars, straight, stainless steel, 24" long" at bounding box center [182, 190] width 143 height 6
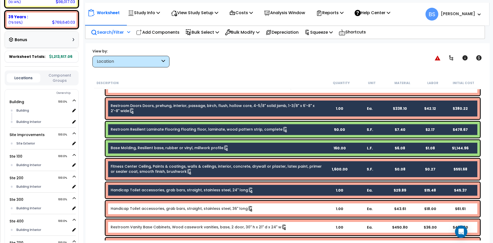
click at [128, 206] on link "Handicap Toilet accessories, grab bars, straight, stainless steel, 36" long" at bounding box center [182, 209] width 143 height 6
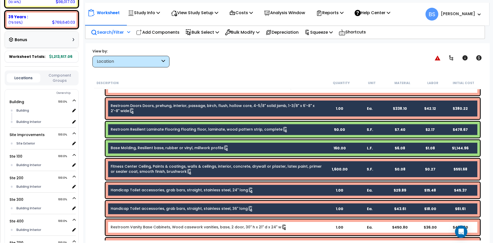
click at [121, 231] on div "Restroom Vanity Base Cabinets, Wood casework vanities, base, 2 door, 30" h x 21…" at bounding box center [293, 227] width 374 height 16
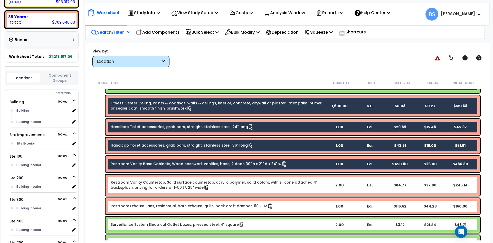
scroll to position [1438, 0]
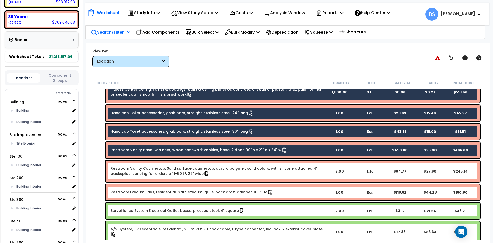
click at [129, 171] on link "Restroom Vanity Countertop, Solid surface countertop, acrylic polymer, solid co…" at bounding box center [217, 171] width 213 height 11
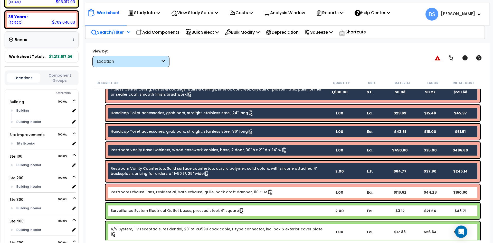
click at [127, 194] on link "Restroom Exhaust Fans, residential, bath exhaust, grille, back draft damper, 11…" at bounding box center [192, 192] width 162 height 6
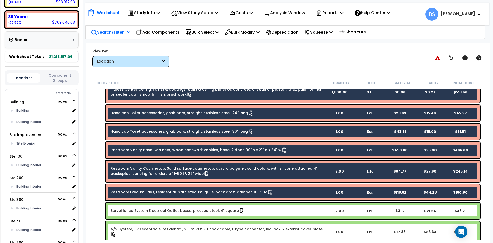
click at [127, 210] on link "Surveillance System Electrical Outlet boxes, pressed steel, 4" square" at bounding box center [178, 211] width 134 height 6
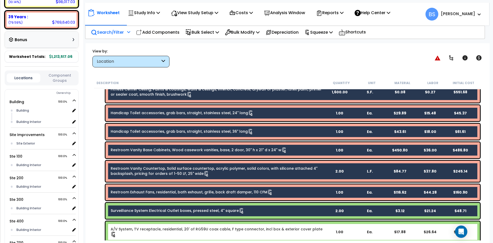
scroll to position [1448, 0]
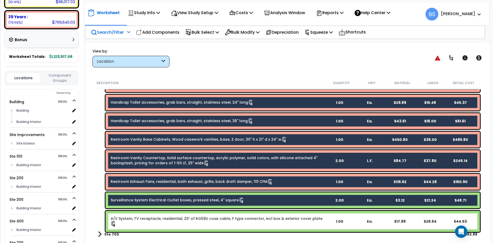
click at [127, 222] on div "A/V System, TV receptacle, residential, 20' of RG59U coax cable, F type connect…" at bounding box center [293, 221] width 374 height 21
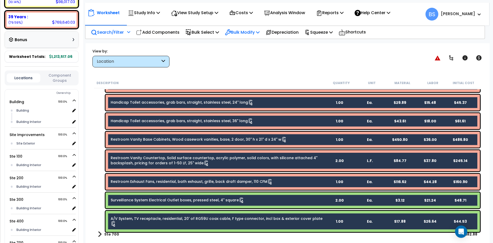
click at [239, 32] on p "Bulk Modify" at bounding box center [242, 32] width 35 height 7
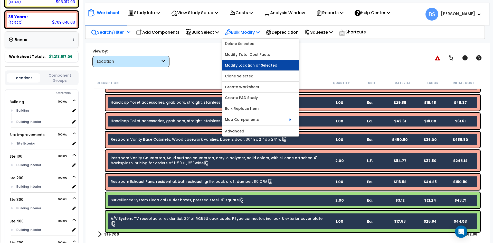
click at [261, 68] on link "Modify Location of Selected" at bounding box center [260, 65] width 77 height 10
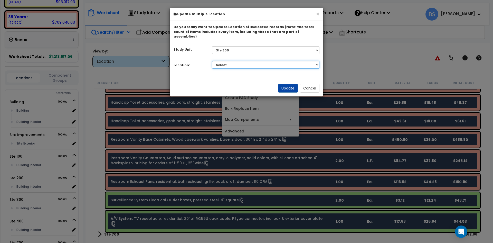
click at [230, 61] on select "Select Building Building Interior Add Additional Location" at bounding box center [266, 65] width 108 height 8
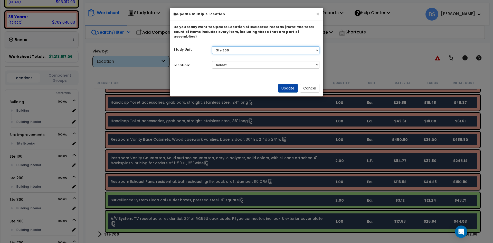
click at [231, 46] on select "Select Building Site Improvements Ste 100 Ste 200 Ste 300 Ste 400 Ste 700" at bounding box center [266, 50] width 108 height 8
click at [238, 61] on select "Select Building Building Interior Add Additional Location" at bounding box center [266, 65] width 108 height 8
select select "461"
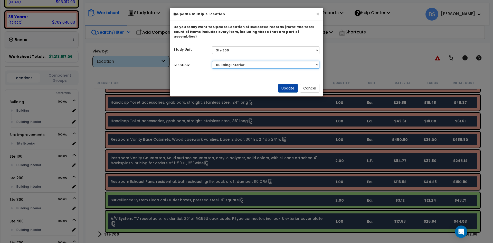
click at [212, 61] on select "Select Building Building Interior Add Additional Location" at bounding box center [266, 65] width 108 height 8
click at [283, 84] on button "Update" at bounding box center [288, 88] width 20 height 9
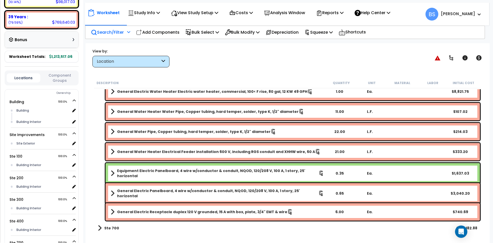
scroll to position [1230, 0]
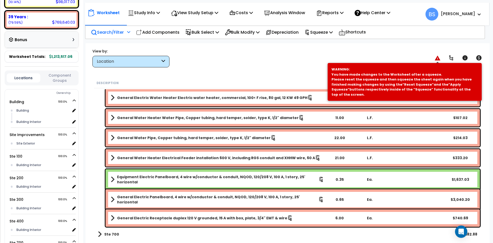
click at [437, 57] on icon at bounding box center [438, 57] width 6 height 5
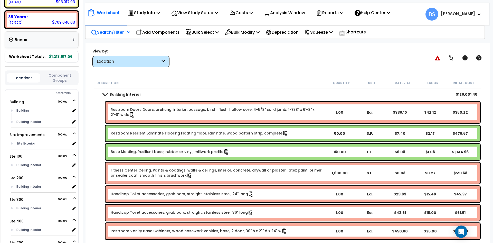
scroll to position [0, 0]
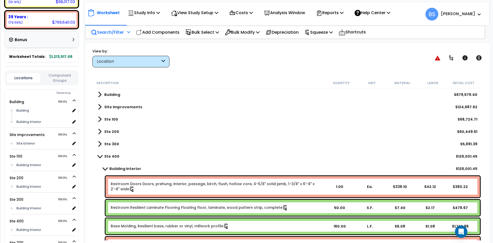
click at [108, 155] on b "Ste 400" at bounding box center [111, 156] width 15 height 5
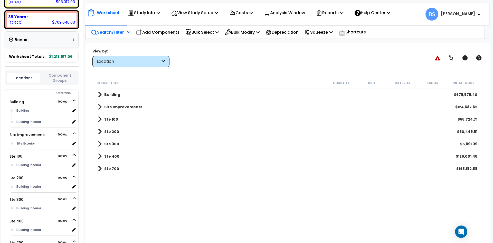
click at [102, 157] on link "Ste 400" at bounding box center [109, 156] width 22 height 7
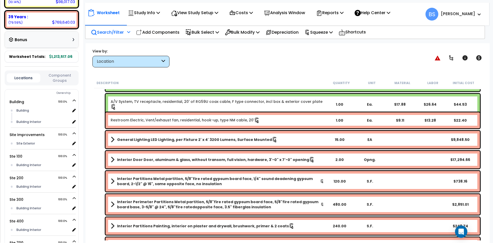
scroll to position [308, 0]
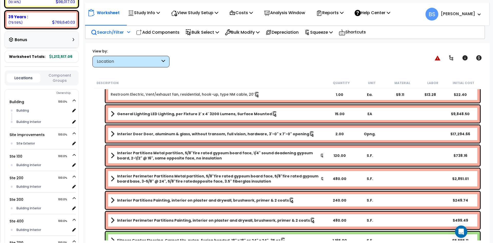
click at [164, 177] on b "Interior Perimeter Partitions Metal partition, 5/8"fire rated gypsum board face…" at bounding box center [219, 178] width 204 height 10
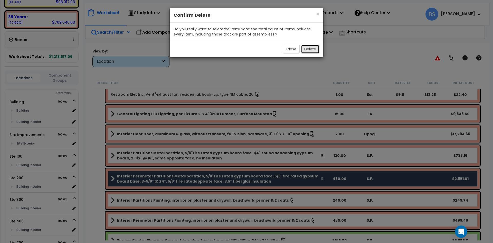
click at [312, 49] on button "Delete" at bounding box center [310, 49] width 18 height 9
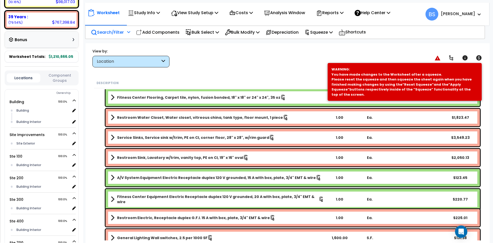
scroll to position [436, 0]
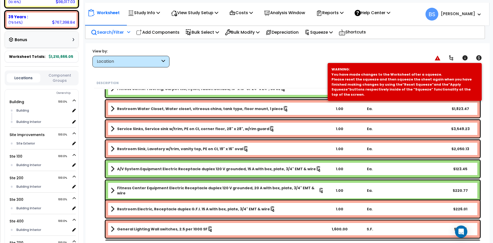
click at [342, 188] on div "1.00" at bounding box center [339, 190] width 29 height 5
click at [96, 201] on div "Restroom Electric, Receptacle duplex G.F.I. 15 A with box, plate, 3/4" EMT & wi…" at bounding box center [287, 209] width 387 height 20
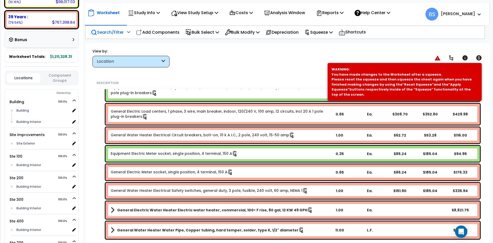
scroll to position [693, 0]
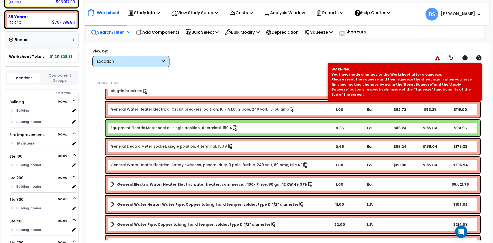
click at [197, 181] on link "General Electric Water Heater Electric water heater, commercial, 100< F rise, 8…" at bounding box center [217, 183] width 213 height 7
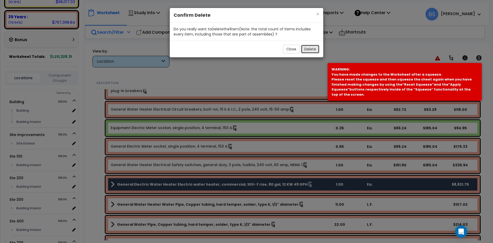
click at [313, 50] on button "Delete" at bounding box center [310, 49] width 18 height 9
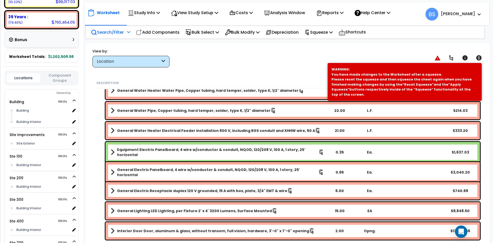
scroll to position [796, 0]
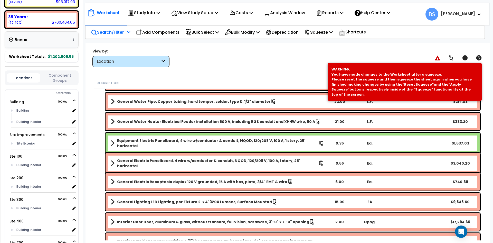
click at [173, 200] on b "General Lighting LED Lighting, per Fixture 2' x 4' 3200 Lumens, Surface Mounted" at bounding box center [194, 201] width 155 height 5
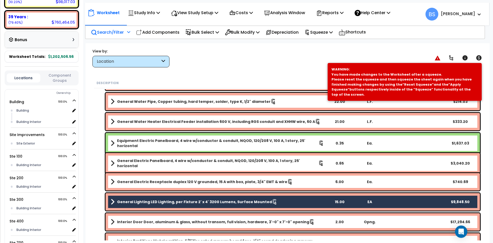
click at [207, 224] on b "Interior Door Door, aluminum & glass, without transom, full vision, hardware, 3…" at bounding box center [213, 221] width 192 height 5
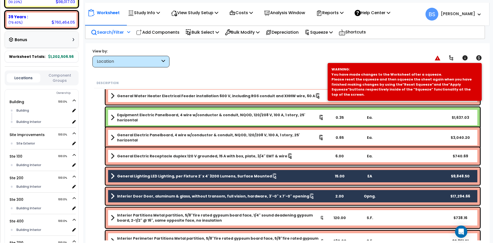
scroll to position [847, 0]
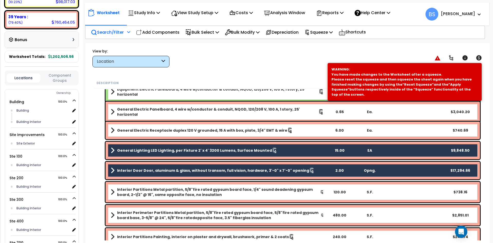
click at [234, 196] on b "Interior Partitions Metal partition, 5/8"fire rated gypsum board face, 1/4" sou…" at bounding box center [218, 192] width 203 height 10
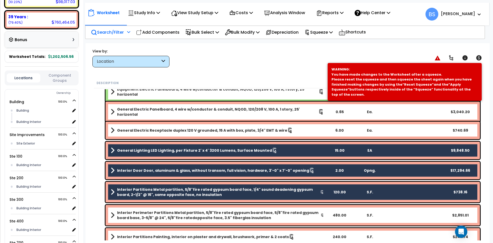
click at [232, 213] on b "Interior Perimeter Partitions Metal partition, 5/8"fire rated gypsum board face…" at bounding box center [219, 215] width 204 height 10
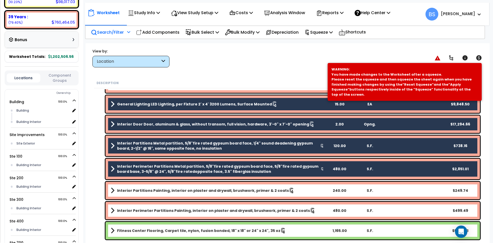
scroll to position [899, 0]
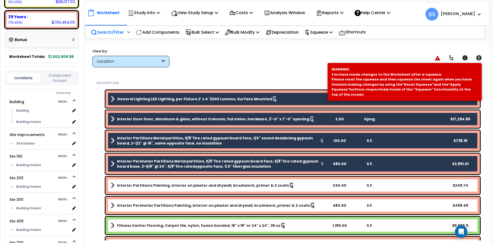
click at [172, 184] on b "Interior Partitions Painting, interior on plaster and drywall, brushwork, prime…" at bounding box center [203, 185] width 172 height 5
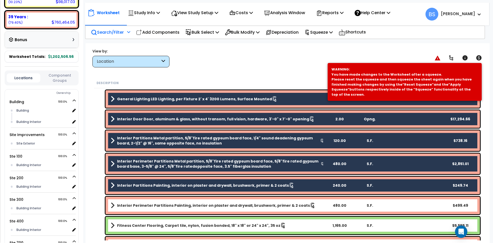
click at [164, 206] on b "Interior Perimeter Partitions Painting, interior on plaster and drywall, brushw…" at bounding box center [213, 205] width 193 height 5
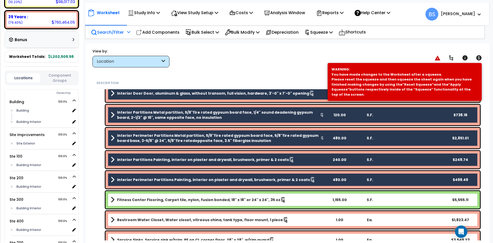
drag, startPoint x: 177, startPoint y: 198, endPoint x: 214, endPoint y: 219, distance: 42.7
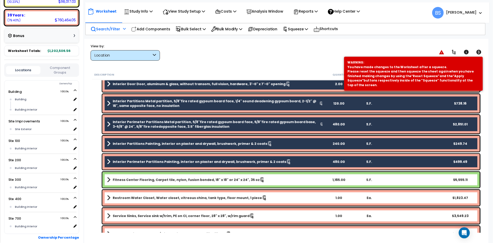
scroll to position [128, 0]
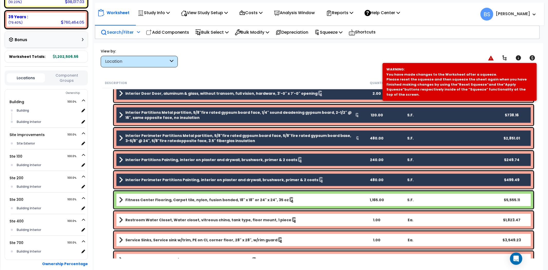
click at [221, 194] on div "Fitness Center Flooring, Carpet tile, nylon, fusion bonded, 18" x 18" or 24" x …" at bounding box center [323, 199] width 419 height 17
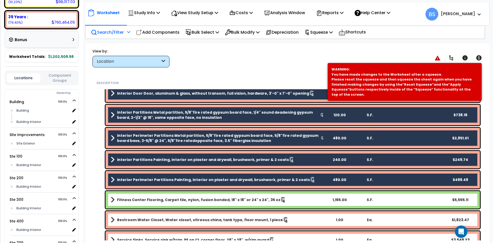
click at [164, 199] on b "Fitness Center Flooring, Carpet tile, nylon, fusion bonded, 18" x 18" or 24" x …" at bounding box center [198, 199] width 163 height 5
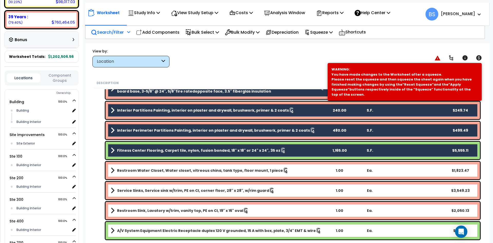
scroll to position [976, 0]
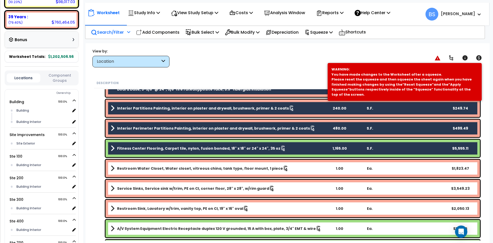
click at [177, 169] on b "Restroom Water Closet, Water closet, vitreous china, tank type, floor mount, 1 …" at bounding box center [200, 168] width 166 height 5
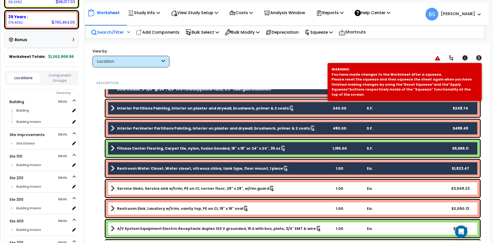
click at [172, 187] on b "Service Sinks, Service sink w/trim, PE on CI, corner floor, 28" x 28", w/rim gu…" at bounding box center [193, 188] width 152 height 5
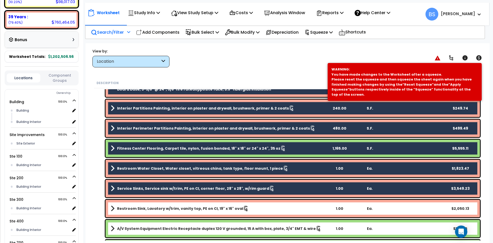
click at [163, 205] on link "Restroom Sink, Lavatory w/trim, vanity top, PE on CI, 19" x 16" oval" at bounding box center [217, 208] width 213 height 7
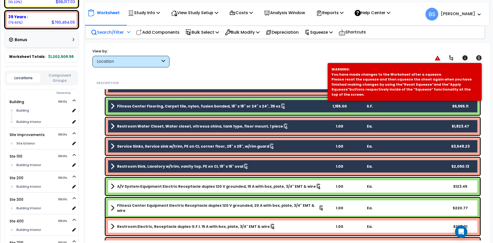
scroll to position [1027, 0]
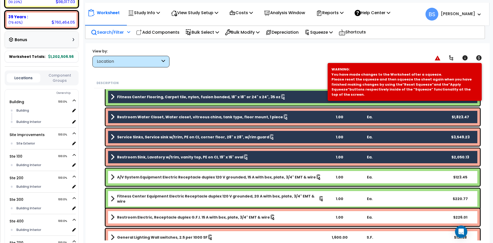
click at [177, 175] on b "A/V System Equipment Electric Receptacle duplex 120 V grounded, 15 A with box, …" at bounding box center [216, 176] width 199 height 5
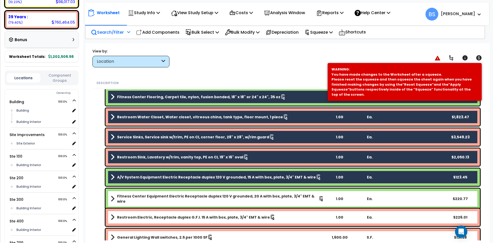
click at [176, 193] on div "Fitness Center Equipment Electric Receptacle duplex 120 V grounded, 20 A with b…" at bounding box center [293, 198] width 374 height 21
click at [169, 218] on b "Restroom Electric, Receptacle duplex G.F.I. 15 A with box, plate, 3/4" EMT & wi…" at bounding box center [193, 216] width 153 height 5
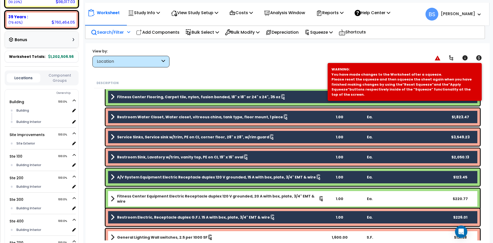
click at [175, 198] on b "Fitness Center Equipment Electric Receptacle duplex 120 V grounded, 20 A with b…" at bounding box center [218, 198] width 202 height 10
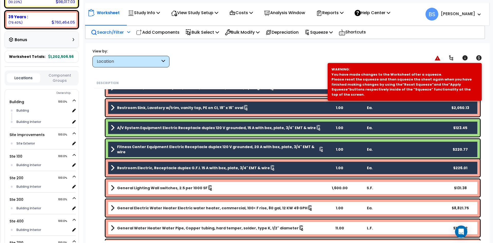
scroll to position [1078, 0]
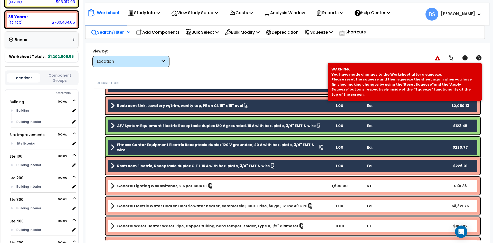
click at [145, 185] on b "General Lighting Wall switches, 2.5 per 1000 SF" at bounding box center [162, 185] width 90 height 5
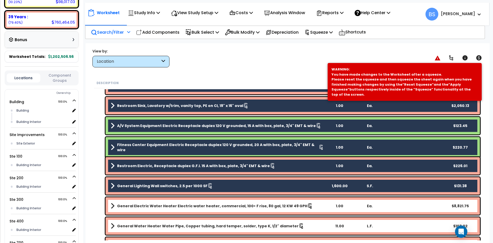
click at [146, 205] on b "General Electric Water Heater Electric water heater, commercial, 100< F rise, 8…" at bounding box center [212, 205] width 190 height 5
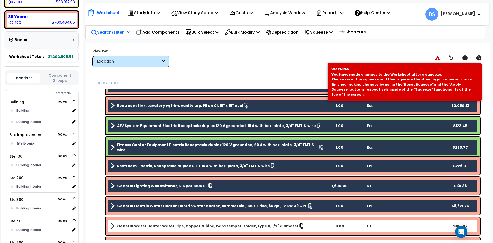
click at [146, 223] on b "General Water Heater Water Pipe, Copper tubing, hard temper, solder, type K, 1/…" at bounding box center [208, 225] width 182 height 5
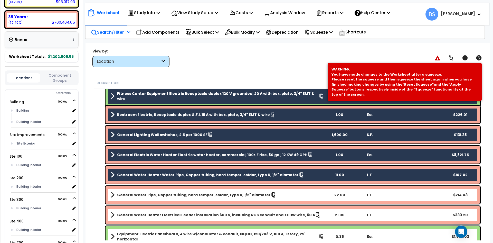
scroll to position [1130, 0]
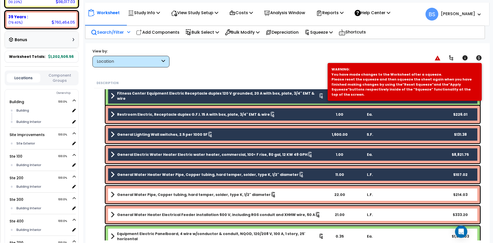
click at [154, 194] on b "General Water Pipe, Copper tubing, hard temper, solder, type K, 1/2" diameter" at bounding box center [194, 194] width 154 height 5
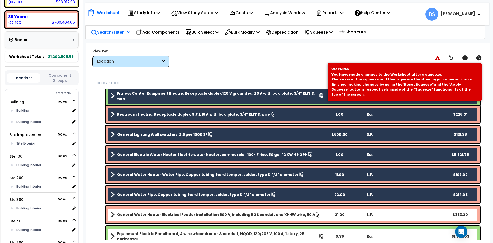
click at [151, 212] on b "General Water Heater Electrical Feeder installation 600 V, including RGS condui…" at bounding box center [216, 214] width 198 height 5
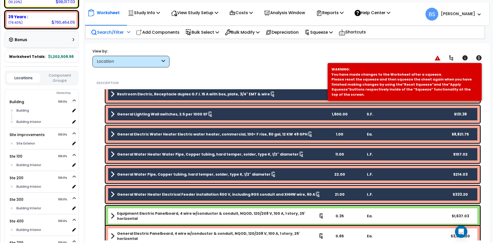
scroll to position [1181, 0]
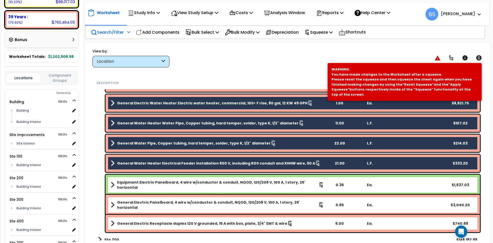
click at [148, 185] on b "Equipment Electric Panelboard, 4 wire w/conductor & conduit, NQOD, 120/208 V, 1…" at bounding box center [218, 184] width 202 height 10
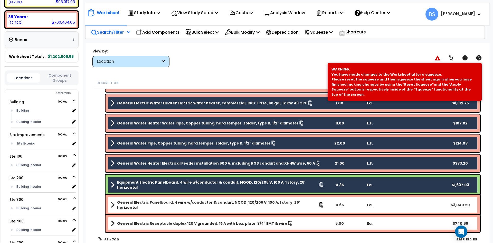
click at [149, 204] on b "General Electric Panelboard, 4 wire w/conductor & conduit, NQOD, 120/208 V, 100…" at bounding box center [217, 204] width 201 height 10
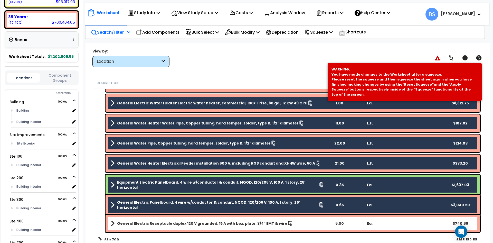
drag, startPoint x: 164, startPoint y: 224, endPoint x: 173, endPoint y: 213, distance: 14.2
click at [164, 224] on b "General Electric Receptacle duplex 120 V grounded, 15 A with box, plate, 3/4" E…" at bounding box center [202, 223] width 170 height 5
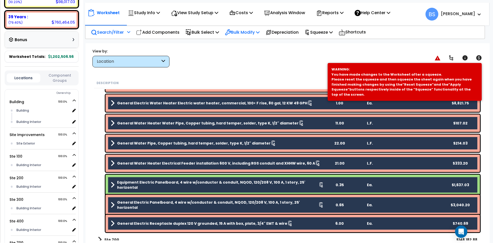
click at [231, 30] on icon at bounding box center [228, 32] width 6 height 6
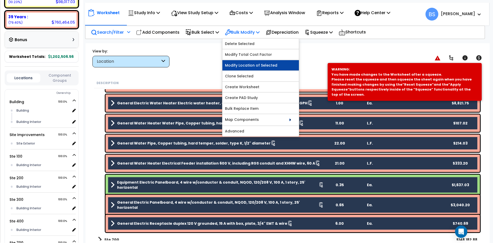
click at [265, 68] on link "Modify Location of Selected" at bounding box center [260, 65] width 77 height 10
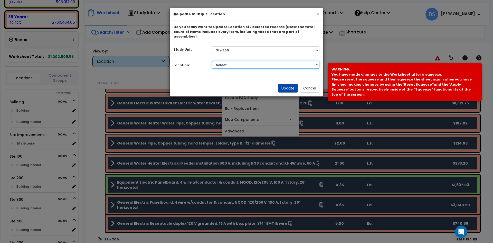
click at [248, 61] on select "Select Building Building Interior Add Additional Location" at bounding box center [266, 65] width 108 height 8
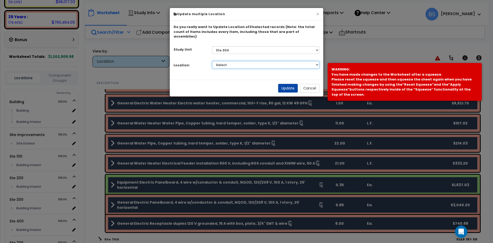
select select "461"
click at [212, 61] on select "Select Building Building Interior Add Additional Location" at bounding box center [266, 65] width 108 height 8
click at [289, 84] on button "Update" at bounding box center [288, 88] width 20 height 9
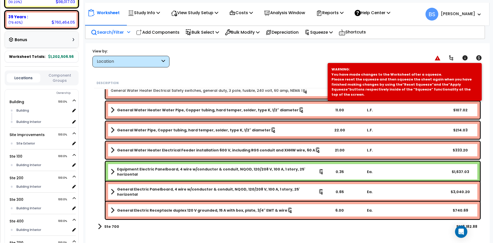
scroll to position [760, 0]
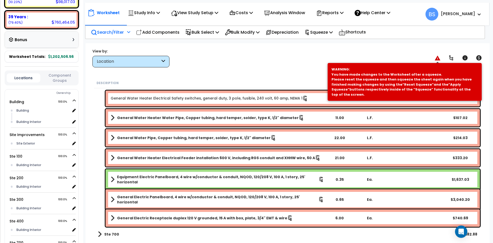
click at [438, 59] on icon at bounding box center [438, 57] width 6 height 5
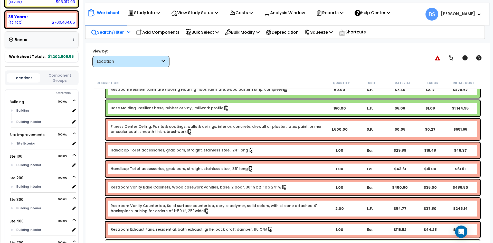
scroll to position [0, 0]
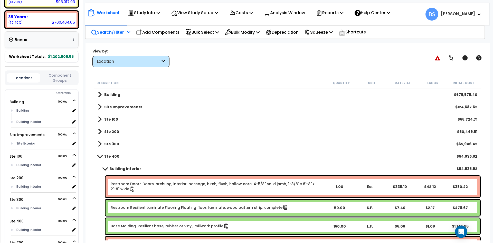
click at [115, 168] on b "Building Interior" at bounding box center [125, 168] width 32 height 5
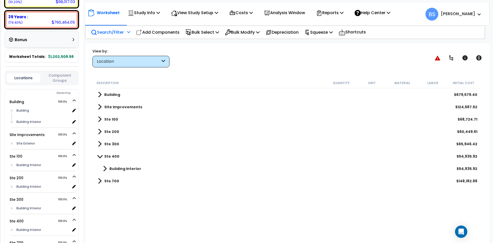
click at [103, 144] on link "Ste 300" at bounding box center [108, 143] width 21 height 7
click at [116, 153] on link "Building Interior" at bounding box center [119, 156] width 43 height 7
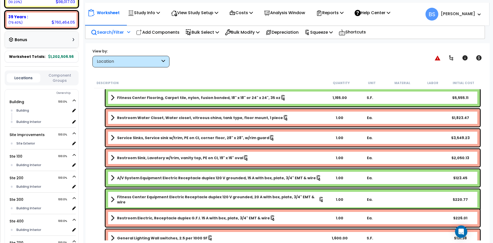
scroll to position [205, 0]
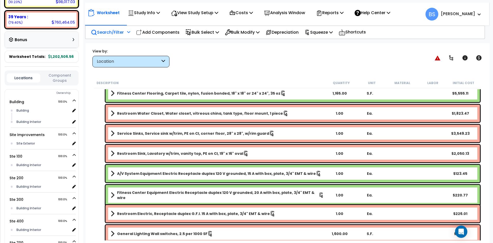
click at [336, 193] on div "1.00" at bounding box center [339, 194] width 29 height 5
click at [101, 184] on div "Fitness Center Equipment Electric Receptacle duplex 120 V grounded, 20 A with b…" at bounding box center [287, 194] width 387 height 23
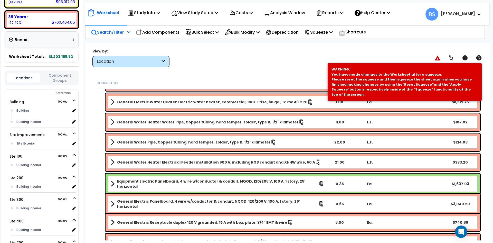
scroll to position [385, 0]
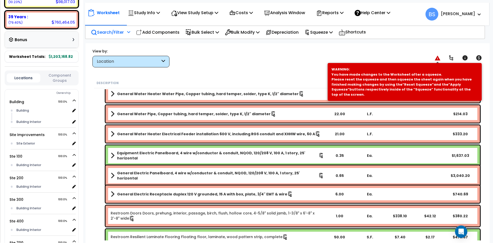
click at [437, 59] on icon at bounding box center [438, 57] width 6 height 5
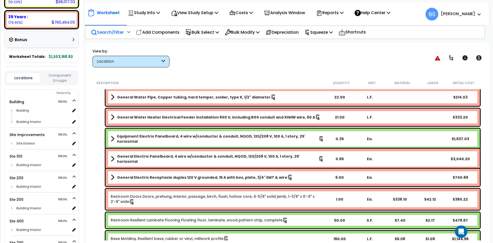
scroll to position [411, 0]
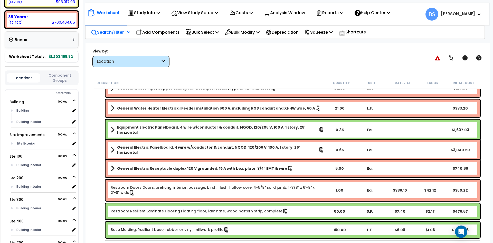
click at [310, 209] on b "Restroom Resilient Laminate Flooring Floating floor, laminate, wood pattern str…" at bounding box center [217, 211] width 213 height 6
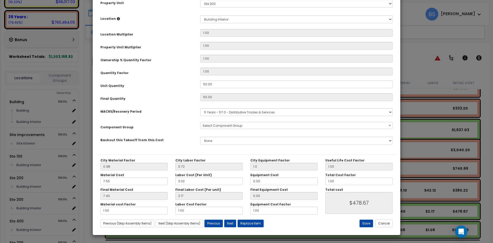
scroll to position [0, 0]
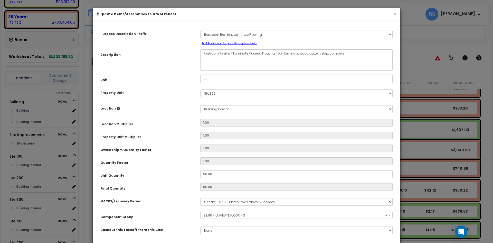
select select "15706"
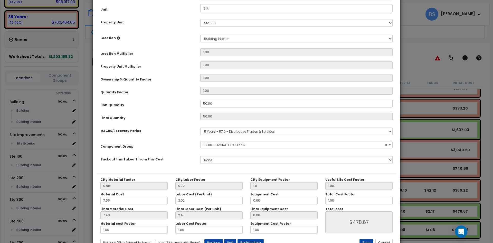
scroll to position [90, 0]
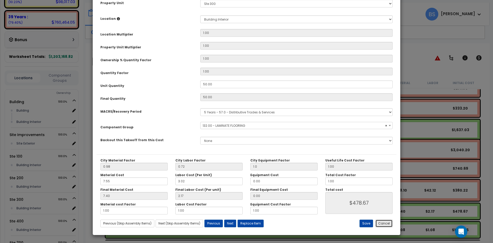
click at [380, 225] on button "Cancel" at bounding box center [383, 223] width 17 height 8
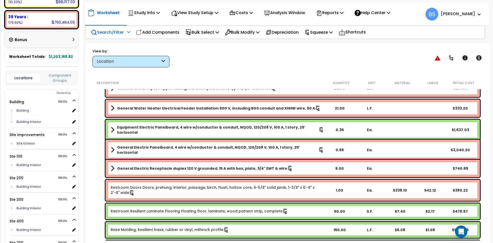
click at [151, 212] on link "Restroom Resilient Laminate Flooring Floating floor, laminate, wood pattern str…" at bounding box center [199, 211] width 177 height 6
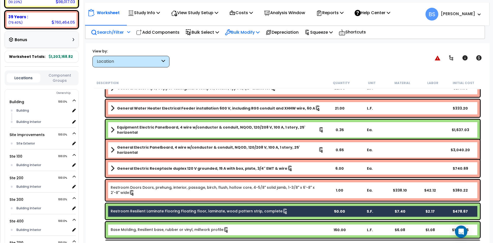
click at [244, 35] on p "Bulk Modify" at bounding box center [242, 32] width 35 height 7
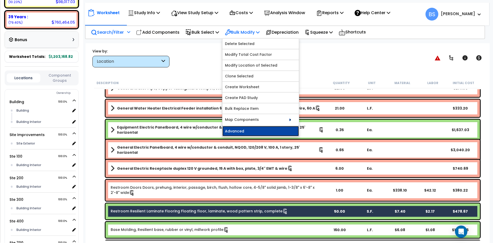
click at [243, 134] on link "Advanced" at bounding box center [260, 131] width 77 height 10
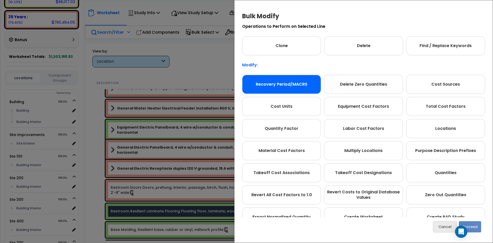
click at [279, 88] on div "Recovery Period/MACRS" at bounding box center [281, 84] width 79 height 19
click at [473, 226] on button "Proceed" at bounding box center [470, 226] width 22 height 11
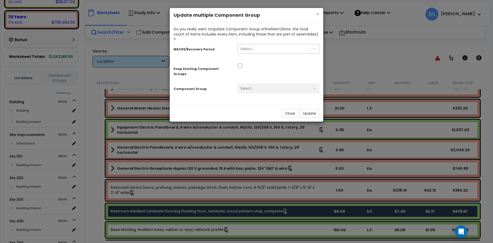
click at [250, 46] on div "Select..." at bounding box center [247, 48] width 14 height 5
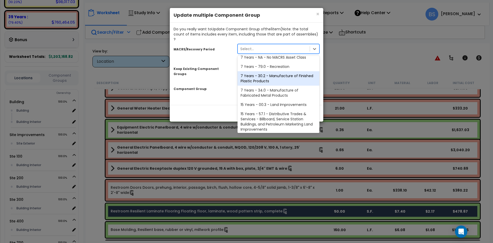
scroll to position [63, 0]
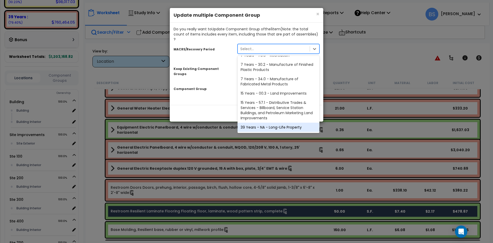
click at [262, 122] on div "39 Years - NA - Long-Life Property" at bounding box center [278, 126] width 82 height 9
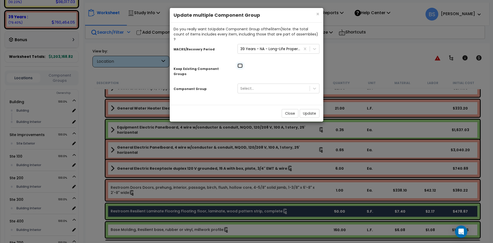
click at [240, 63] on input "checkbox" at bounding box center [239, 65] width 5 height 4
checkbox input "true"
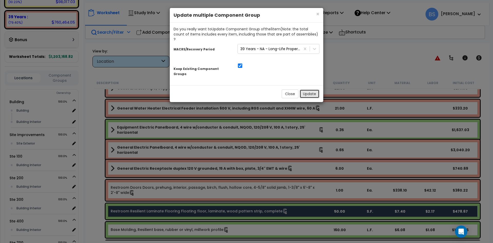
click at [314, 89] on button "Update" at bounding box center [310, 93] width 20 height 9
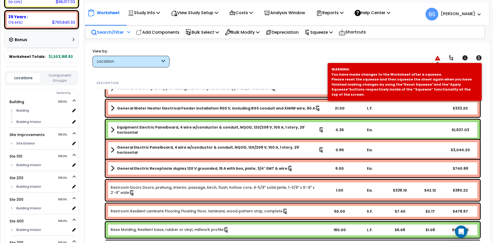
click at [439, 58] on icon at bounding box center [438, 57] width 6 height 5
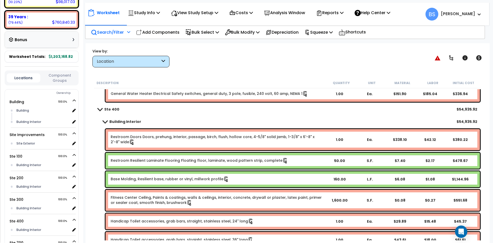
scroll to position [924, 0]
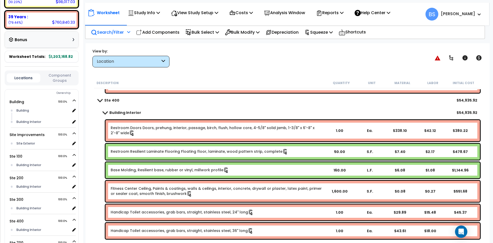
click at [146, 153] on link "Restroom Resilient Laminate Flooring Floating floor, laminate, wood pattern str…" at bounding box center [199, 152] width 177 height 6
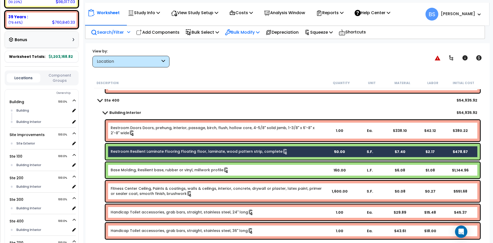
click at [248, 33] on p "Bulk Modify" at bounding box center [242, 32] width 35 height 7
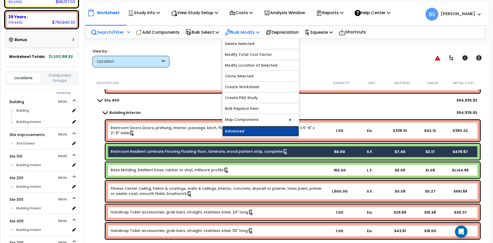
click at [241, 129] on link "Advanced" at bounding box center [260, 131] width 77 height 10
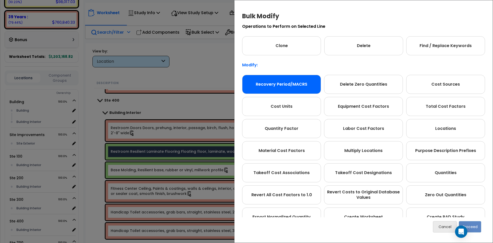
click at [280, 80] on div "Recovery Period/MACRS" at bounding box center [281, 84] width 79 height 19
click at [477, 224] on button "Proceed" at bounding box center [470, 226] width 22 height 11
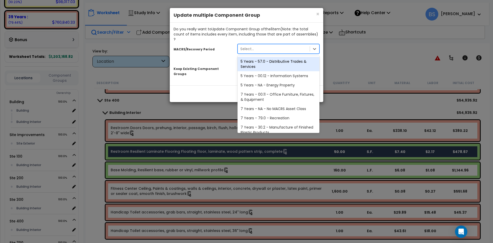
click at [256, 45] on div "Select..." at bounding box center [274, 49] width 72 height 8
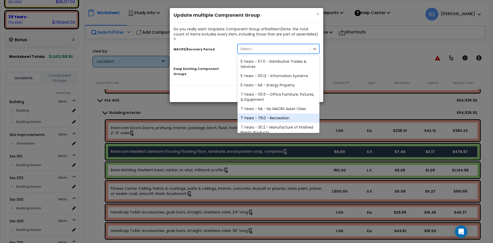
scroll to position [63, 0]
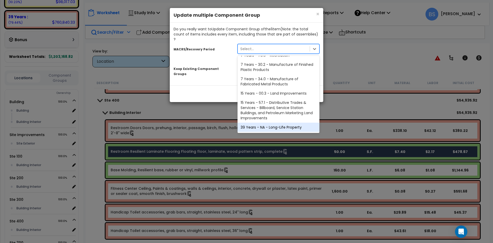
click at [260, 122] on div "39 Years - NA - Long-Life Property" at bounding box center [278, 126] width 82 height 9
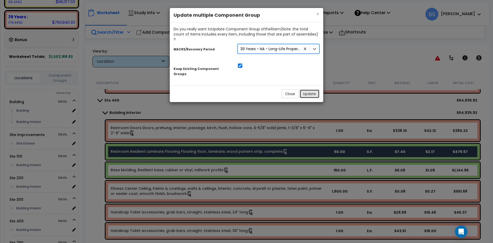
click at [308, 89] on button "Update" at bounding box center [310, 93] width 20 height 9
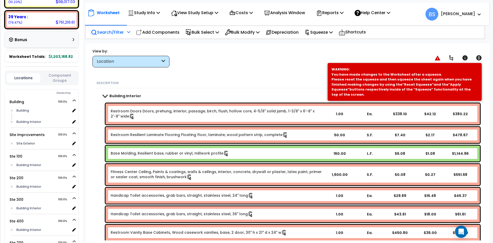
scroll to position [950, 0]
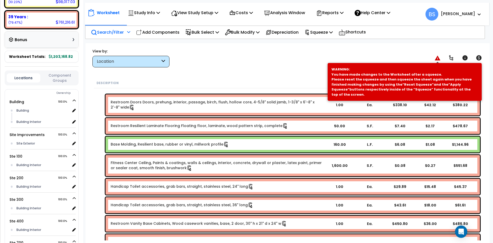
click at [436, 59] on icon at bounding box center [438, 57] width 6 height 5
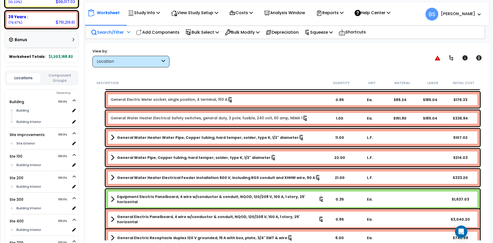
scroll to position [1628, 0]
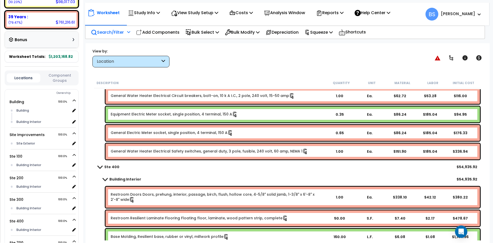
click at [98, 166] on span at bounding box center [99, 167] width 7 height 4
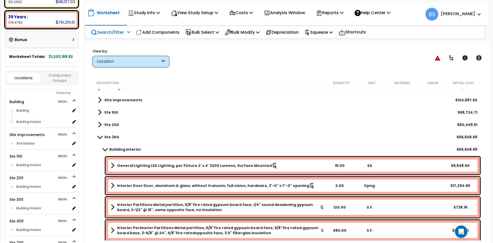
scroll to position [0, 0]
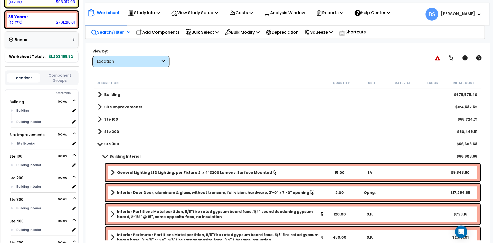
click at [102, 145] on span at bounding box center [99, 144] width 7 height 4
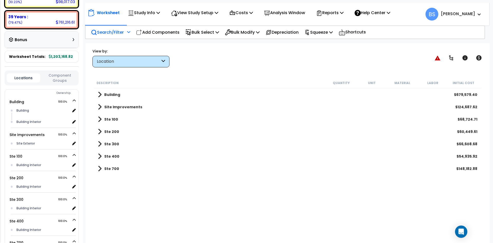
click at [114, 168] on b "Ste 700" at bounding box center [111, 168] width 15 height 5
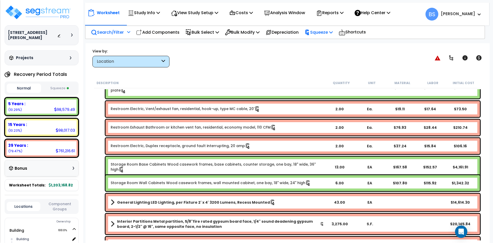
click at [327, 35] on p "Squeeze" at bounding box center [319, 32] width 28 height 7
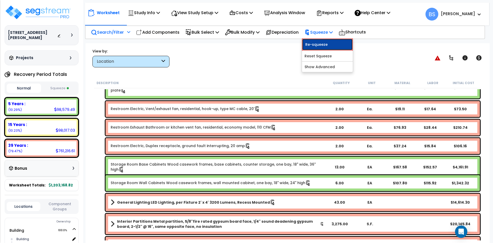
click at [334, 46] on link "Re-squeeze" at bounding box center [327, 45] width 51 height 12
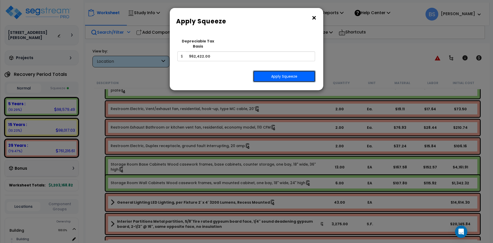
click at [294, 73] on button "Apply Squeeze" at bounding box center [284, 76] width 63 height 12
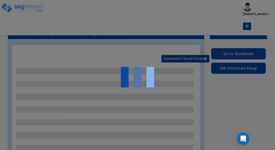
select select "2"
select select "1"
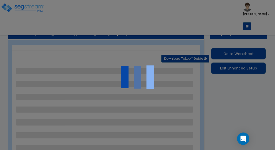
select select "1"
select select "2"
select select "1"
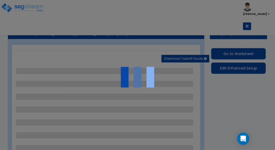
select select "4"
select select "1"
select select "2"
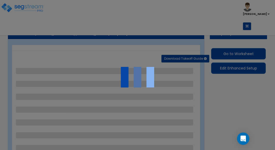
select select "1"
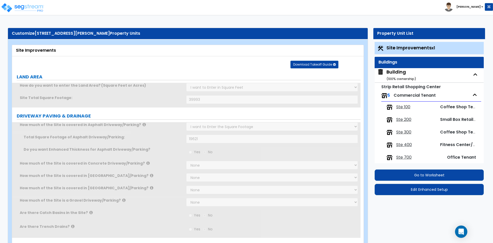
scroll to position [5, 0]
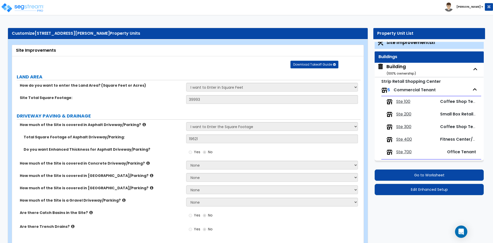
click at [402, 151] on span "Ste 700" at bounding box center [403, 152] width 15 height 6
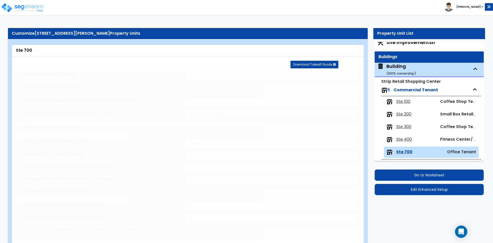
type input "4875"
radio input "true"
type input "1"
type input "290"
radio input "true"
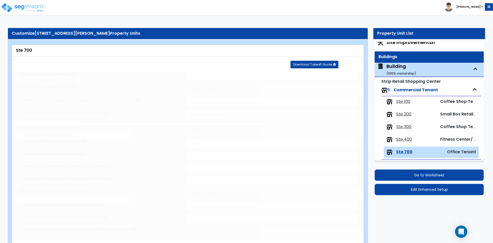
select select "1"
type input "1798"
radio input "true"
type input "100"
select select "1"
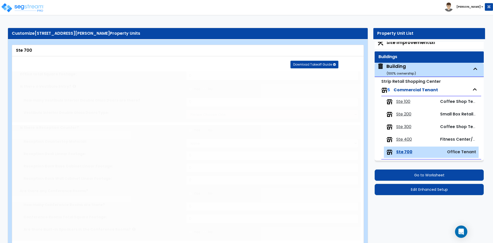
radio input "true"
select select "1"
type input "7"
select select "2"
select select "1"
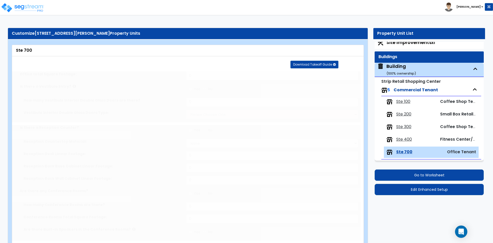
select select "5"
type input "4738"
select select "4"
type input "136"
select select "1"
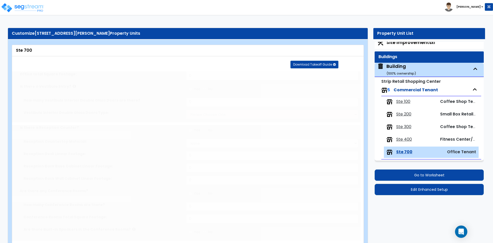
select select "1"
radio input "true"
select select "4"
type input "60"
radio input "true"
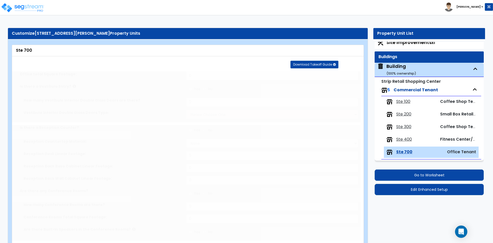
select select "2"
radio input "true"
type input "20"
type input "9"
select select "1"
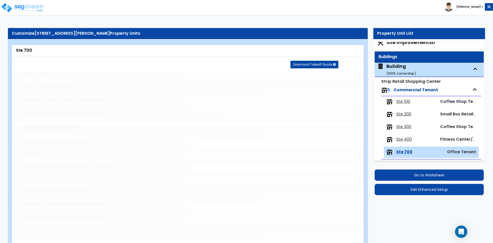
select select "2"
radio input "true"
type input "4"
select select "1"
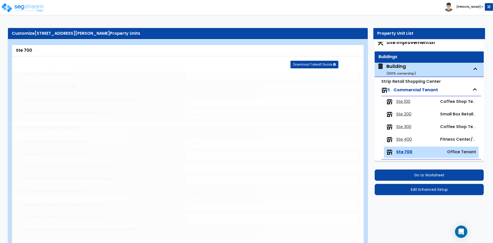
type input "4"
select select "1"
radio input "true"
type input "1"
radio input "true"
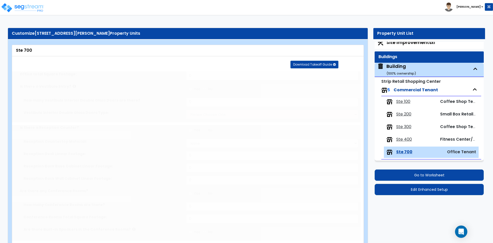
type input "1"
type input "136"
select select "1"
type input "8.1"
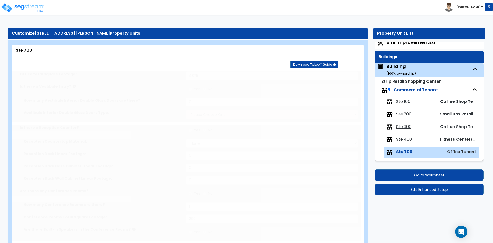
type input "1"
select select "1"
type input "1"
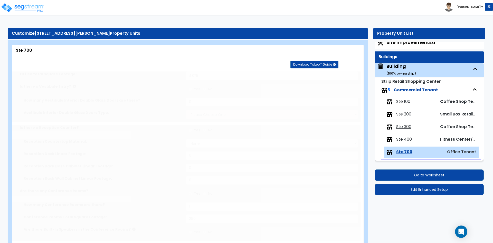
radio input "true"
select select "2"
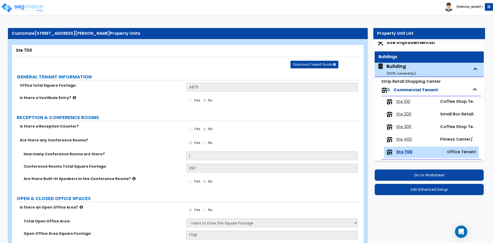
click at [406, 139] on span "Ste 400" at bounding box center [404, 139] width 16 height 6
select select "1"
select select "2"
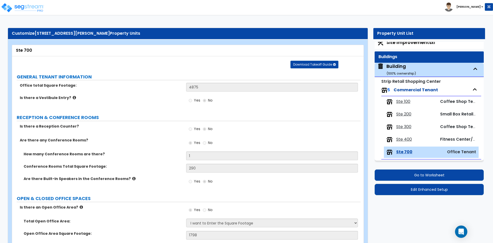
select select "7"
select select "2"
select select "1"
select select "2"
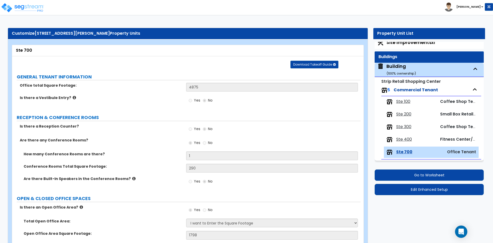
select select "2"
select select "4"
select select "2"
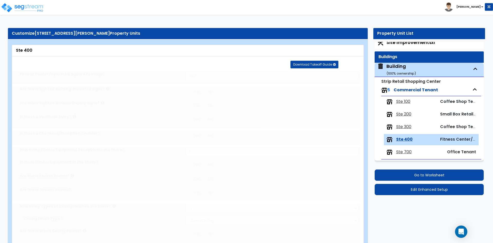
type input "75"
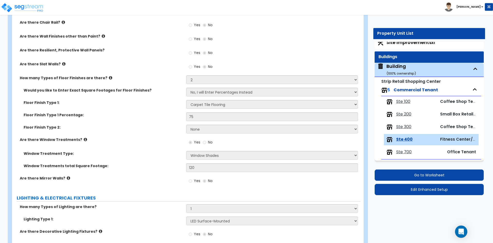
scroll to position [0, 0]
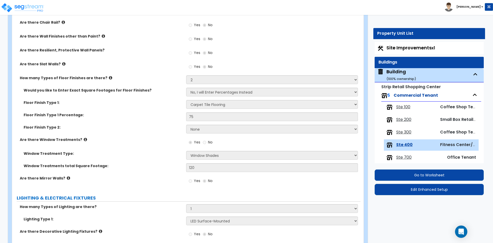
click at [155, 124] on div "Floor Finish Type 1 Percentage: 75" at bounding box center [186, 118] width 348 height 12
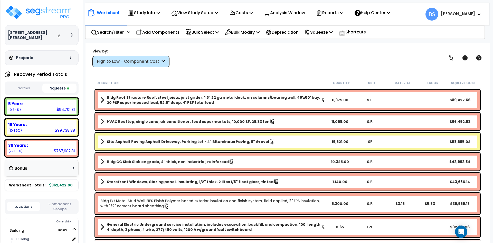
click at [61, 87] on button "Squeeze" at bounding box center [59, 87] width 34 height 9
click at [132, 65] on div "High to Low - Component Cost" at bounding box center [130, 62] width 77 height 12
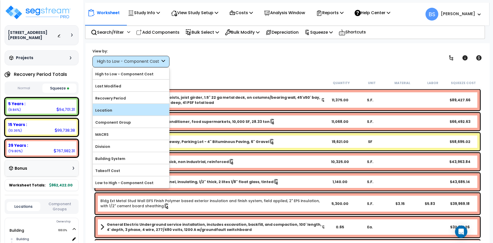
click at [116, 108] on label "Location" at bounding box center [131, 110] width 77 height 8
click at [0, 0] on input "Location" at bounding box center [0, 0] width 0 height 0
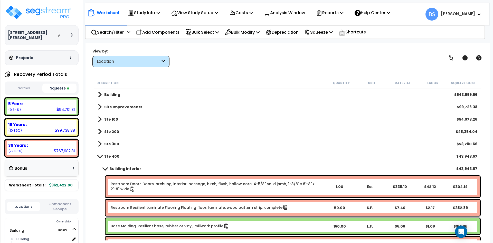
click at [109, 117] on b "Ste 100" at bounding box center [111, 119] width 14 height 5
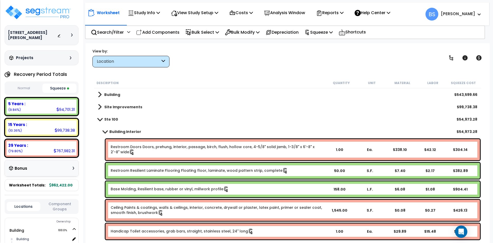
click at [158, 170] on link "Restroom Resilient Laminate Flooring Floating floor, laminate, wood pattern str…" at bounding box center [199, 171] width 177 height 6
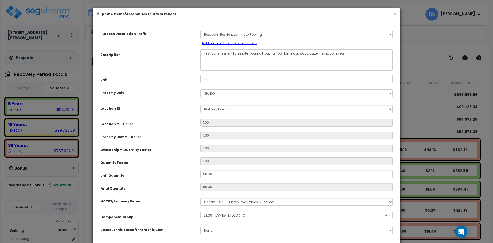
select select "15706"
click at [238, 203] on select "Select MACRS/Recovery Period 5 Years - 57.0 - Distributive Trades & Services 5 …" at bounding box center [296, 202] width 192 height 8
select select "3669"
click at [200, 198] on select "Select MACRS/Recovery Period 5 Years - 57.0 - Distributive Trades & Services 5 …" at bounding box center [296, 202] width 192 height 8
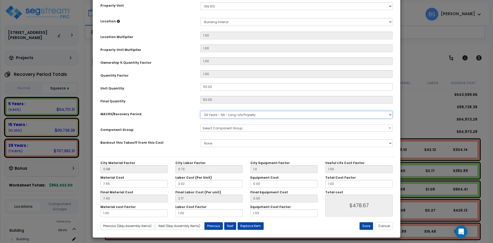
scroll to position [90, 0]
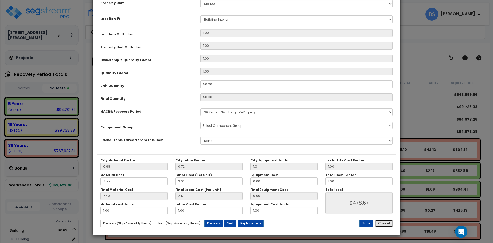
click at [391, 225] on button "Cancel" at bounding box center [383, 223] width 17 height 8
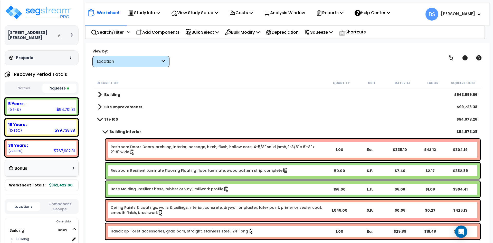
click at [194, 169] on link "Restroom Resilient Laminate Flooring Floating floor, laminate, wood pattern str…" at bounding box center [199, 171] width 177 height 6
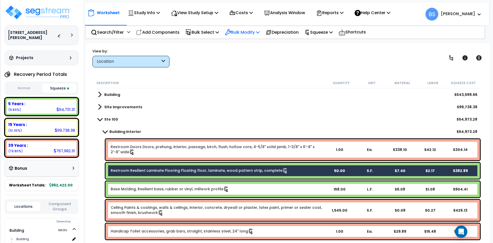
click at [245, 30] on p "Bulk Modify" at bounding box center [242, 32] width 35 height 7
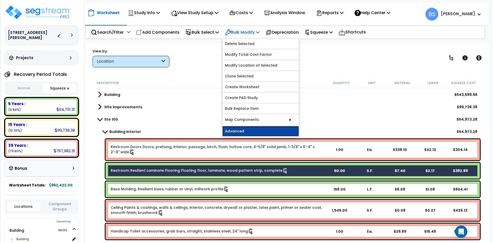
click at [240, 132] on link "Advanced" at bounding box center [260, 131] width 77 height 10
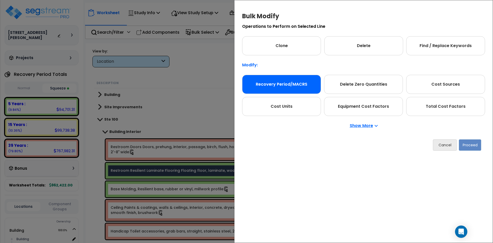
click at [278, 89] on div "Recovery Period/MACRS" at bounding box center [281, 84] width 79 height 19
click at [471, 144] on button "Proceed" at bounding box center [470, 144] width 22 height 11
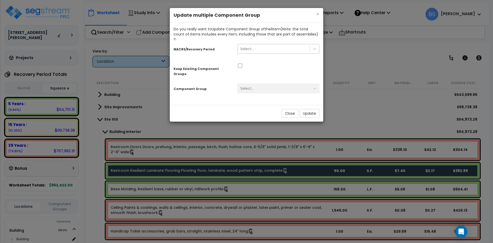
click at [251, 46] on div "Select..." at bounding box center [247, 48] width 14 height 5
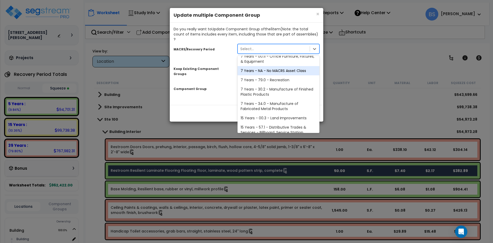
scroll to position [63, 0]
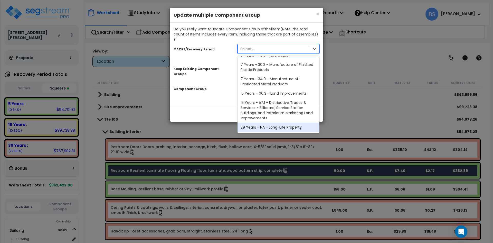
click at [265, 122] on div "39 Years - NA - Long-Life Property" at bounding box center [278, 126] width 82 height 9
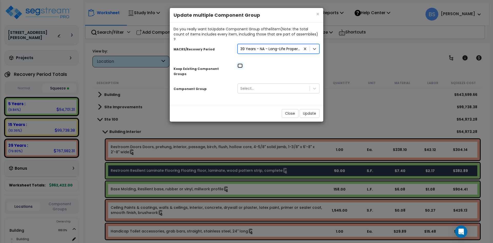
click at [240, 63] on input "checkbox" at bounding box center [239, 65] width 5 height 4
checkbox input "true"
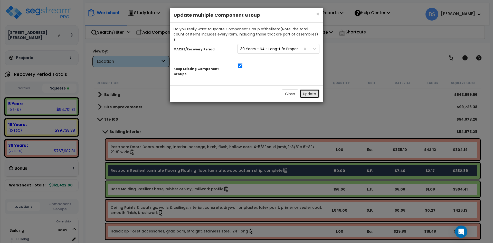
click at [304, 89] on button "Update" at bounding box center [310, 93] width 20 height 9
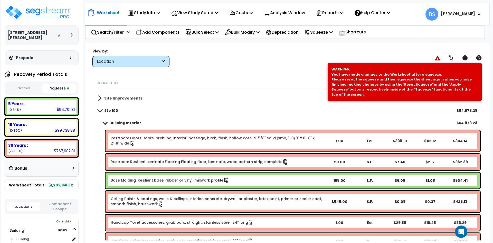
scroll to position [0, 0]
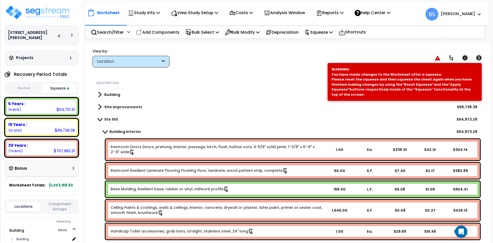
click at [117, 131] on b "Building Interior" at bounding box center [125, 131] width 32 height 5
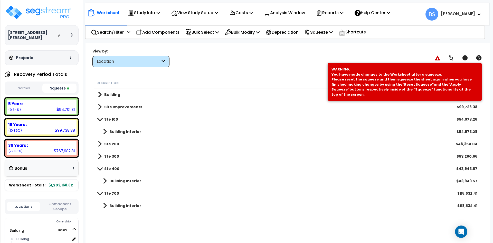
click at [101, 144] on link "Ste 200" at bounding box center [108, 143] width 21 height 7
click at [106, 158] on span at bounding box center [105, 156] width 4 height 7
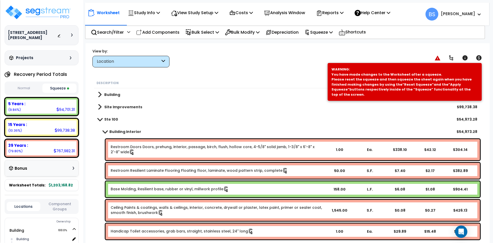
click at [98, 119] on span at bounding box center [99, 119] width 7 height 4
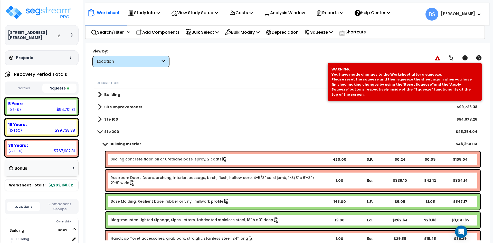
click at [99, 130] on span at bounding box center [99, 131] width 7 height 4
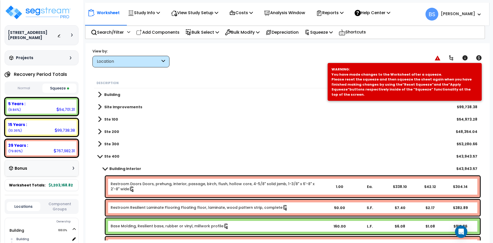
click at [98, 144] on span at bounding box center [100, 143] width 4 height 7
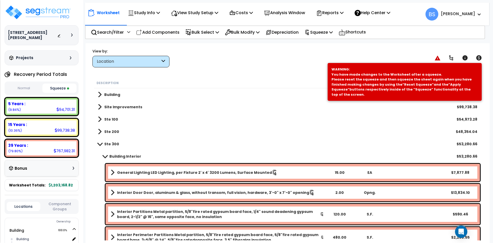
click at [119, 157] on b "Building Interior" at bounding box center [125, 156] width 32 height 5
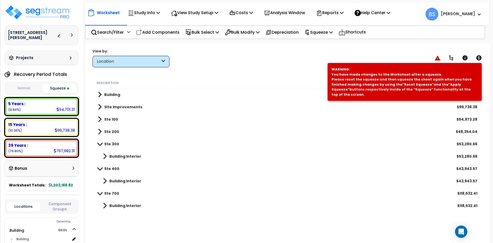
click at [101, 143] on span at bounding box center [99, 144] width 7 height 4
click at [107, 167] on link "Building Interior" at bounding box center [119, 168] width 43 height 7
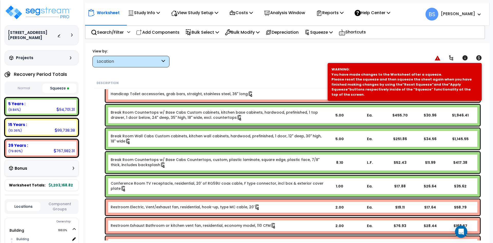
scroll to position [1078, 0]
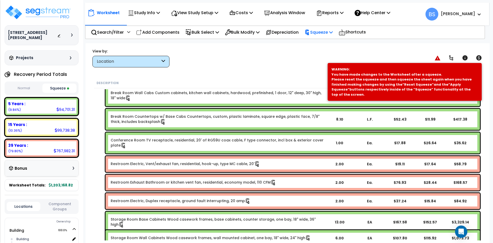
click at [321, 34] on p "Squeeze" at bounding box center [319, 32] width 28 height 7
click at [325, 44] on link "Re-squeeze" at bounding box center [327, 45] width 51 height 12
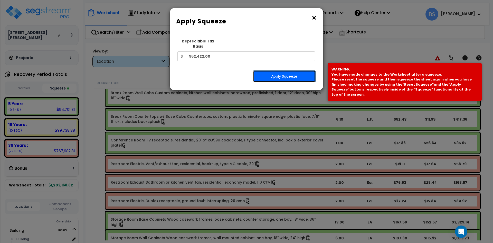
click at [293, 76] on button "Apply Squeeze" at bounding box center [284, 76] width 63 height 12
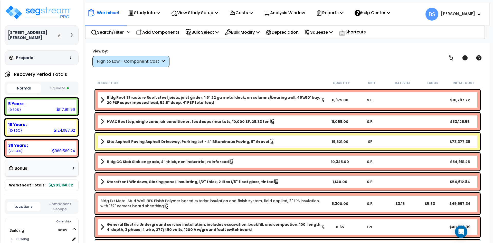
click at [298, 47] on div "Worksheet Study Info Study Setup Add Property Unit Template study Clone study BS" at bounding box center [287, 164] width 404 height 243
click at [319, 34] on p "Squeeze" at bounding box center [319, 32] width 28 height 7
click at [337, 12] on p "Reports" at bounding box center [329, 12] width 27 height 7
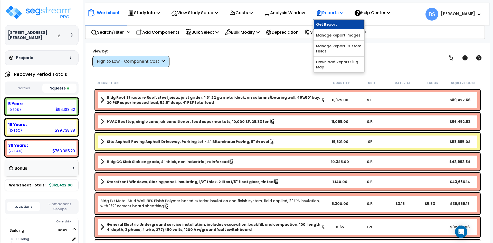
click at [330, 25] on link "Get Report" at bounding box center [338, 24] width 51 height 10
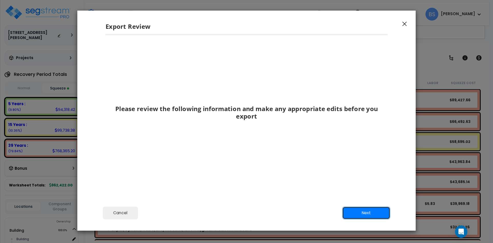
click at [380, 217] on button "Next" at bounding box center [366, 212] width 48 height 13
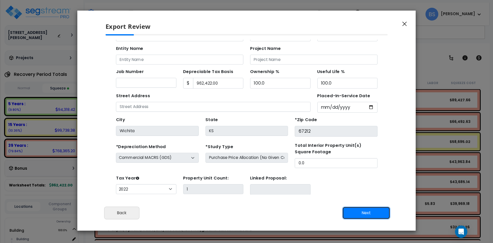
click at [368, 210] on button "Next" at bounding box center [366, 212] width 48 height 13
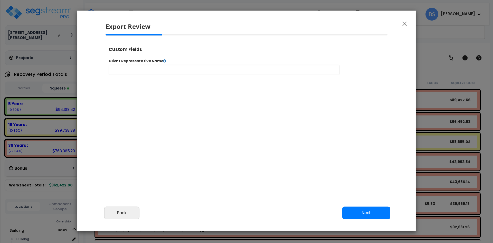
scroll to position [209, 13]
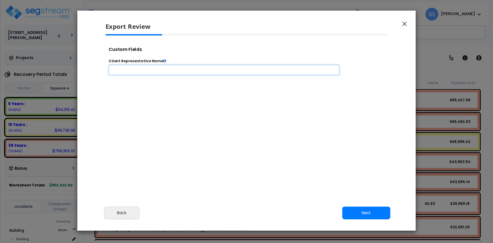
click at [141, 69] on input "text" at bounding box center [240, 74] width 262 height 12
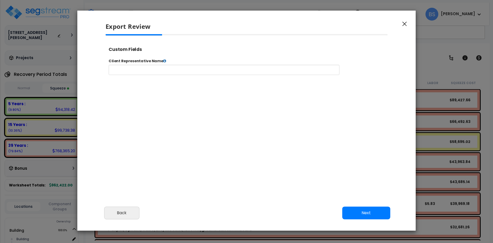
click at [219, 56] on div "Custom Fields" at bounding box center [267, 50] width 324 height 13
click at [362, 217] on button "Next" at bounding box center [366, 212] width 48 height 13
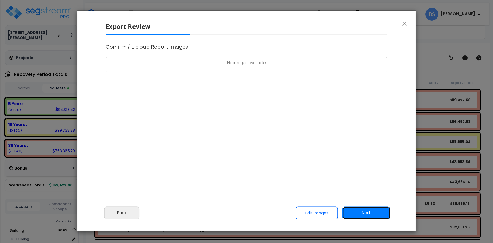
scroll to position [0, 0]
click at [405, 24] on icon "button" at bounding box center [404, 24] width 4 height 5
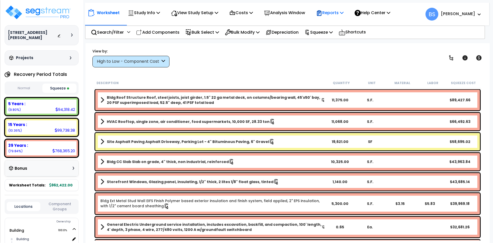
click at [344, 16] on p "Reports" at bounding box center [329, 12] width 27 height 7
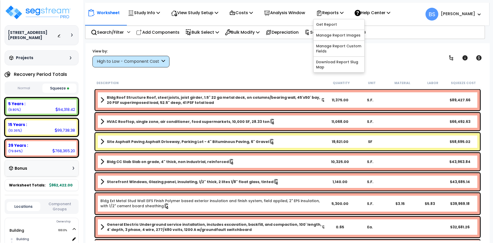
click at [422, 49] on div "View by: High to Low - Component Cost High to Low - Component Cost" at bounding box center [288, 57] width 394 height 19
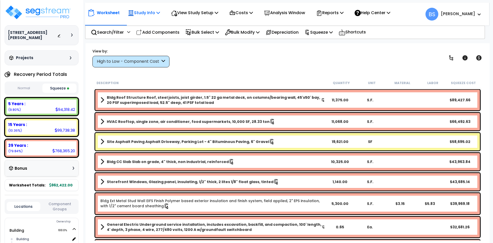
click at [149, 14] on p "Study Info" at bounding box center [144, 12] width 32 height 7
click at [200, 19] on div "View Study Setup" at bounding box center [194, 13] width 47 height 12
click at [212, 16] on div "View Study Setup" at bounding box center [194, 13] width 47 height 12
click at [246, 12] on p "Costs" at bounding box center [241, 12] width 24 height 7
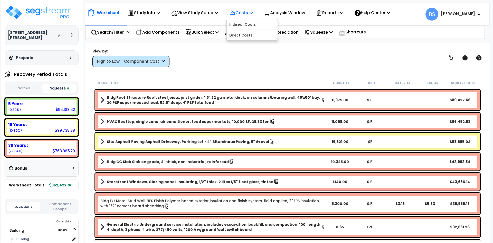
click at [246, 12] on p "Costs" at bounding box center [241, 12] width 24 height 7
click at [344, 15] on p "Reports" at bounding box center [329, 12] width 27 height 7
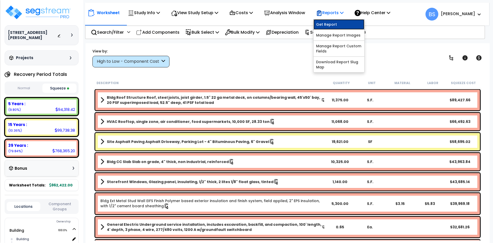
click at [338, 23] on link "Get Report" at bounding box center [338, 24] width 51 height 10
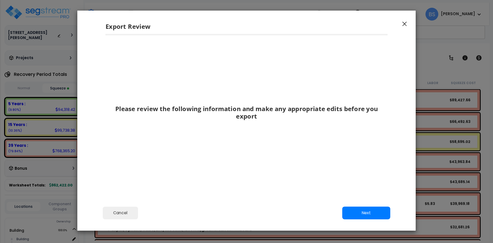
click at [406, 24] on icon "button" at bounding box center [404, 24] width 4 height 5
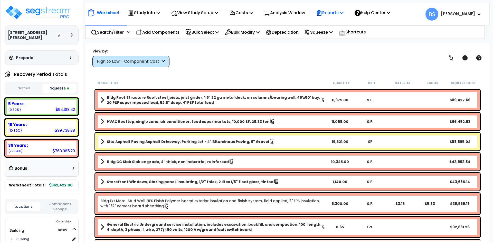
click at [336, 10] on p "Reports" at bounding box center [329, 12] width 27 height 7
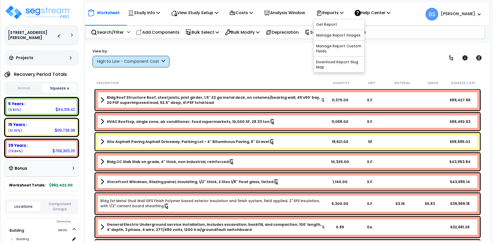
click at [433, 61] on div "View by: High to Low - Component Cost High to Low - Component Cost" at bounding box center [288, 57] width 394 height 19
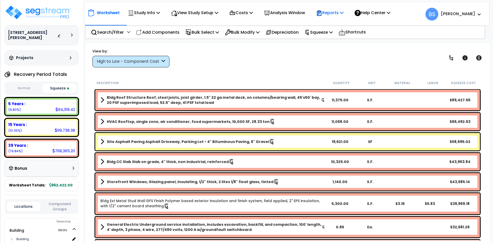
click at [333, 10] on p "Reports" at bounding box center [329, 12] width 27 height 7
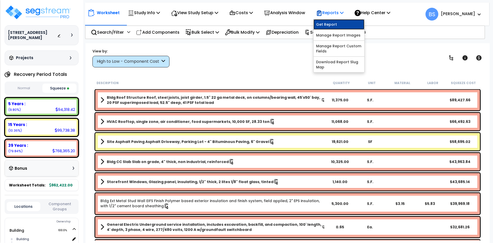
click at [336, 26] on link "Get Report" at bounding box center [338, 24] width 51 height 10
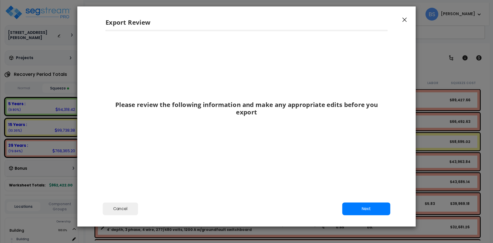
scroll to position [6, 0]
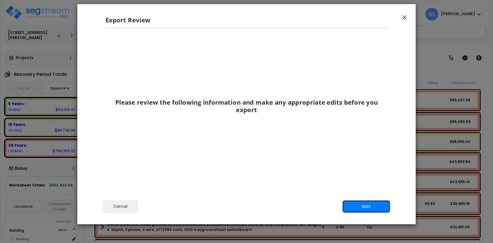
click at [361, 201] on button "Next" at bounding box center [366, 206] width 48 height 13
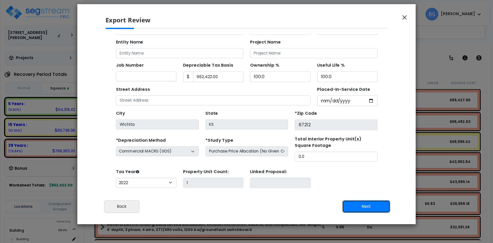
click at [361, 201] on button "Next" at bounding box center [366, 206] width 48 height 13
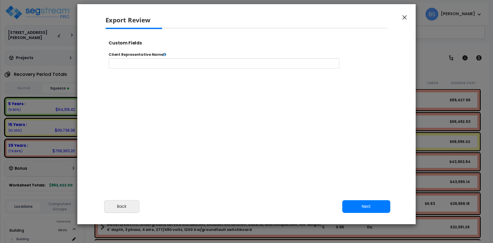
select select "2022"
click at [361, 201] on button "Next" at bounding box center [366, 206] width 48 height 13
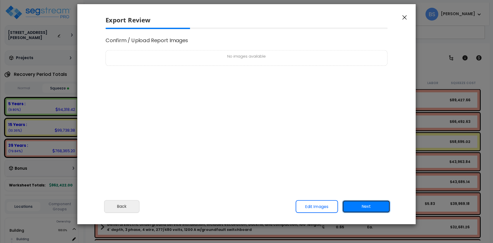
scroll to position [0, 0]
click at [378, 209] on button "Next" at bounding box center [366, 206] width 48 height 13
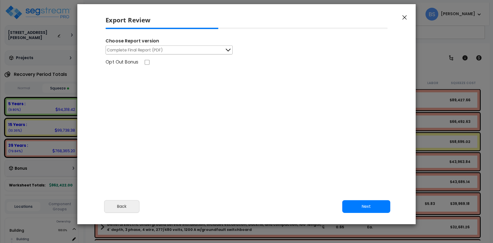
click at [197, 47] on button "Complete Final Report (PDF)" at bounding box center [169, 49] width 127 height 9
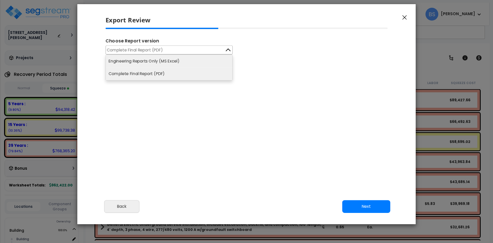
click at [174, 62] on li "Engineering Reports Only (MS Excel)" at bounding box center [169, 61] width 127 height 13
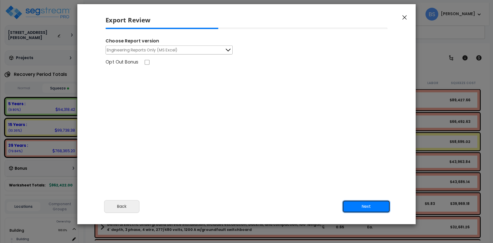
click at [367, 206] on button "Next" at bounding box center [366, 206] width 48 height 13
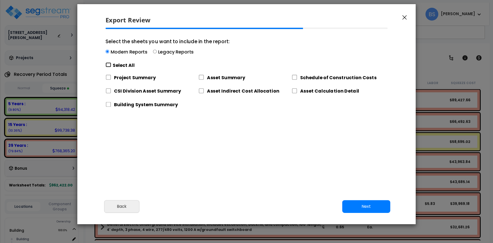
click at [108, 66] on input "Select the sheets you want to include in the report: Modern Reports Legacy Repo…" at bounding box center [109, 64] width 6 height 5
checkbox input "true"
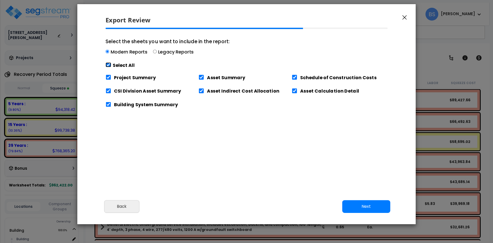
checkbox input "true"
click at [160, 51] on label "Legacy Reports" at bounding box center [176, 52] width 36 height 6
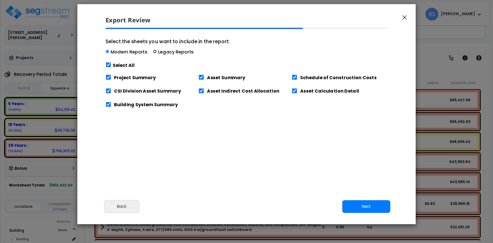
click at [157, 51] on input "Select the sheets you want to include in the report: Modern Reports Legacy Repo…" at bounding box center [155, 52] width 4 height 4
radio input "true"
checkbox input "false"
click at [112, 50] on label "Modern Reports" at bounding box center [129, 52] width 37 height 6
click at [109, 50] on input "Select the sheets you want to include in the report: Modern Reports Legacy Repo…" at bounding box center [108, 52] width 4 height 4
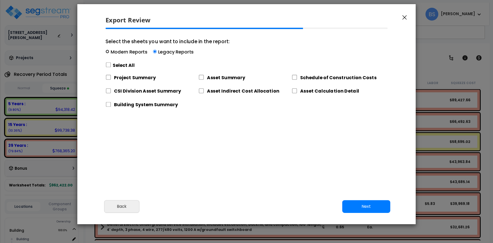
radio input "true"
click at [116, 61] on div "Select All" at bounding box center [168, 65] width 124 height 9
click at [109, 53] on input "Select the sheets you want to include in the report: Modern Reports Legacy Repo…" at bounding box center [108, 52] width 4 height 4
drag, startPoint x: 123, startPoint y: 70, endPoint x: 125, endPoint y: 67, distance: 3.0
click at [124, 70] on div "Select All" at bounding box center [168, 65] width 124 height 9
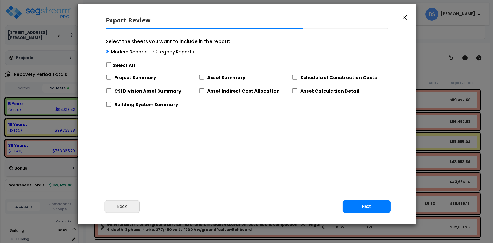
click at [125, 66] on label "Select All" at bounding box center [124, 65] width 22 height 6
click at [111, 66] on input "Select the sheets you want to include in the report: Modern Reports Legacy Repo…" at bounding box center [109, 64] width 6 height 5
checkbox input "true"
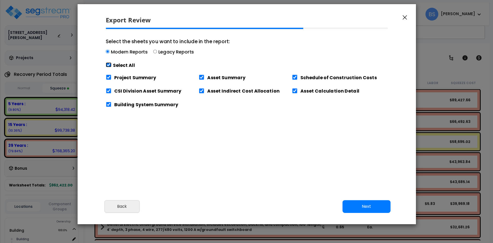
checkbox input "true"
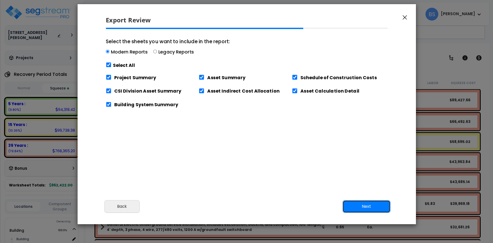
click at [381, 206] on button "Next" at bounding box center [366, 206] width 48 height 13
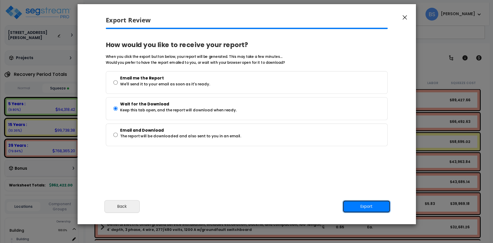
click at [381, 206] on button "Export" at bounding box center [366, 206] width 48 height 13
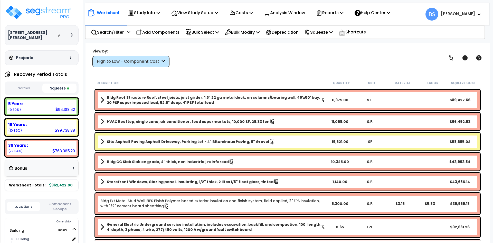
click at [140, 61] on div "High to Low - Component Cost" at bounding box center [128, 62] width 63 height 6
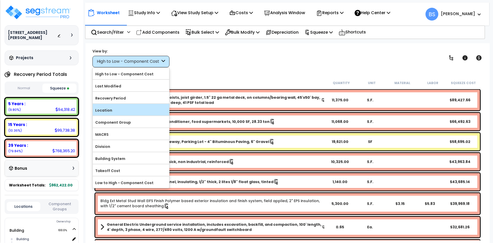
click at [122, 110] on label "Location" at bounding box center [131, 110] width 77 height 8
click at [0, 0] on input "Location" at bounding box center [0, 0] width 0 height 0
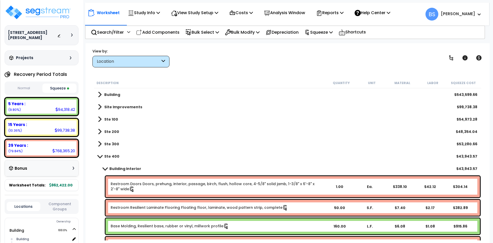
click at [100, 158] on link "Ste 400" at bounding box center [109, 156] width 22 height 7
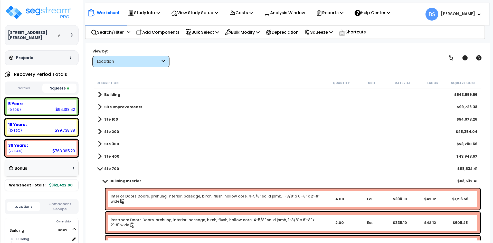
click at [99, 130] on span at bounding box center [100, 131] width 4 height 7
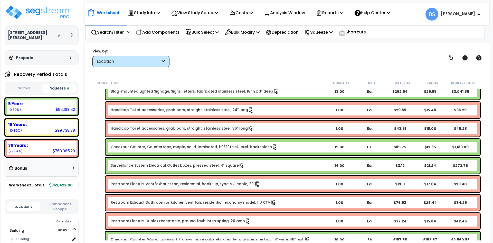
scroll to position [103, 0]
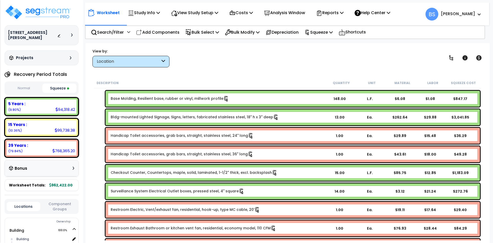
click at [166, 118] on link "Bldg-mounted Lighted Signage, Signs, letters, fabricated stainless steel, 18" h…" at bounding box center [195, 117] width 168 height 6
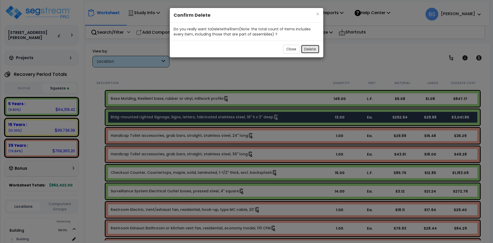
click at [313, 52] on button "Delete" at bounding box center [310, 49] width 18 height 9
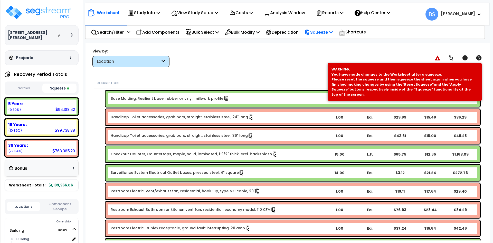
click at [324, 33] on p "Squeeze" at bounding box center [319, 32] width 28 height 7
click at [320, 47] on link "Re-squeeze" at bounding box center [327, 45] width 51 height 12
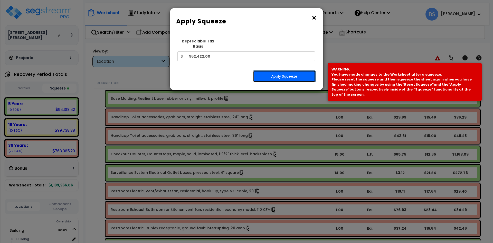
click at [281, 74] on button "Apply Squeeze" at bounding box center [284, 76] width 63 height 12
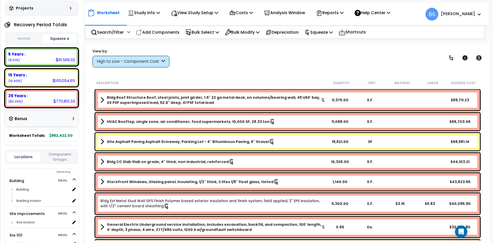
scroll to position [51, 0]
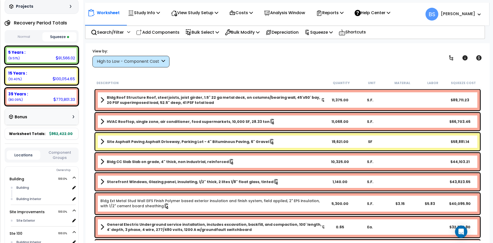
click at [68, 154] on button "Component Groups" at bounding box center [60, 154] width 34 height 11
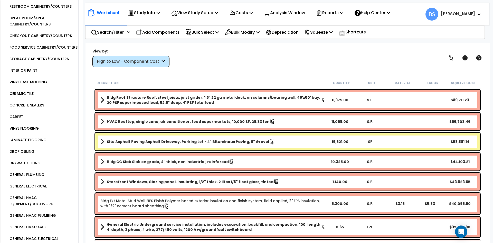
scroll to position [319, 0]
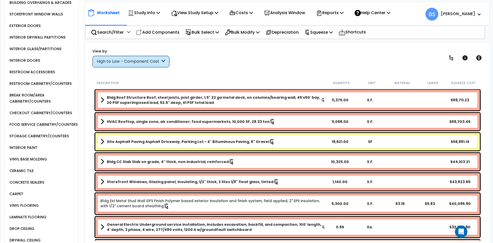
click at [22, 136] on div "STORAGE CABINETRY/COUNTERS" at bounding box center [38, 136] width 61 height 6
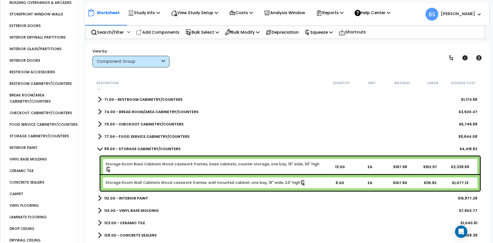
scroll to position [231, 0]
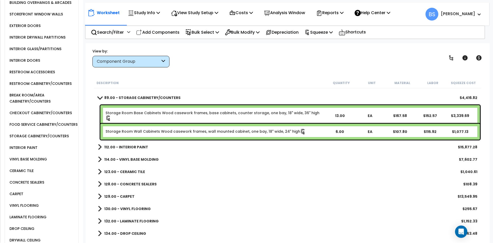
click at [148, 115] on link "Storage Room Base Cabinets Wood casework frames, base cabinets, counter storage…" at bounding box center [215, 115] width 219 height 11
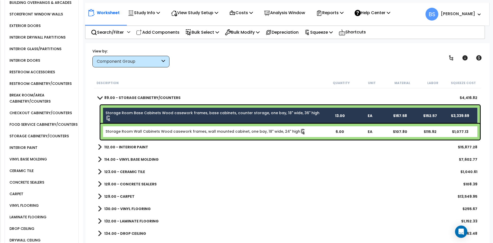
click at [141, 132] on link "Storage Room Wall Cabinets Wood casework frames, wall mounted cabinet, one bay,…" at bounding box center [206, 132] width 200 height 6
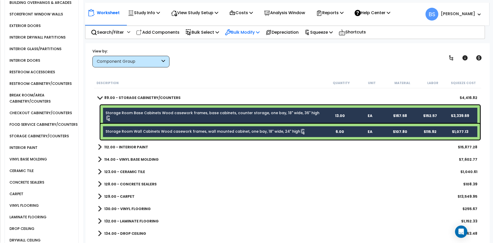
click at [248, 32] on p "Bulk Modify" at bounding box center [242, 32] width 35 height 7
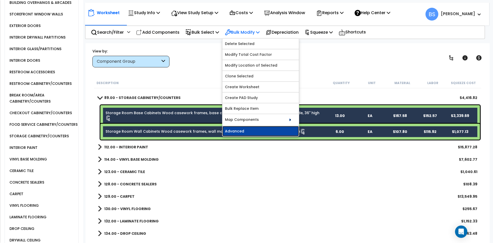
click at [242, 132] on link "Advanced" at bounding box center [260, 131] width 77 height 10
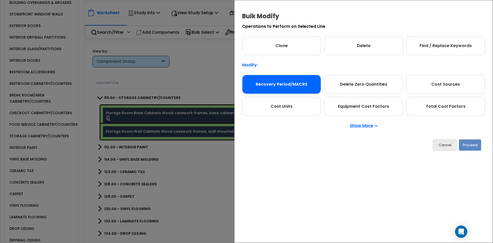
click at [277, 78] on div "Recovery Period/MACRS" at bounding box center [281, 84] width 79 height 19
click at [470, 148] on button "Proceed" at bounding box center [470, 144] width 22 height 11
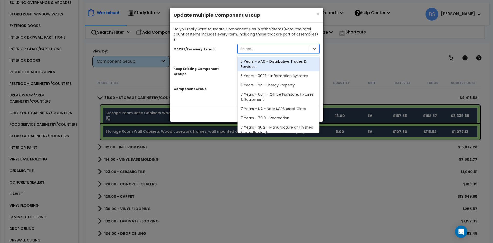
click at [274, 45] on div "Select..." at bounding box center [274, 49] width 72 height 8
click at [268, 57] on div "5 Years - 57.0 - Distributive Trades & Services" at bounding box center [278, 64] width 82 height 14
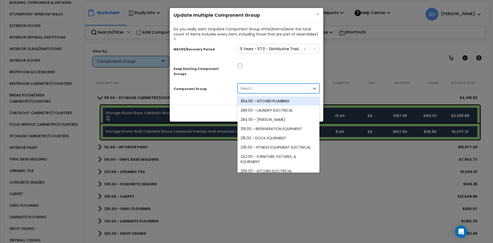
click at [252, 86] on div "Select..." at bounding box center [247, 88] width 14 height 5
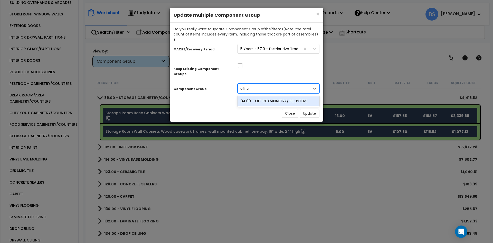
type input "office"
click at [267, 96] on div "84.00 - OFFICE CABINETRY/COUNTERS" at bounding box center [278, 100] width 82 height 9
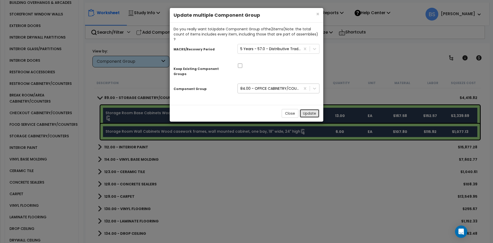
click at [305, 109] on button "Update" at bounding box center [310, 113] width 20 height 9
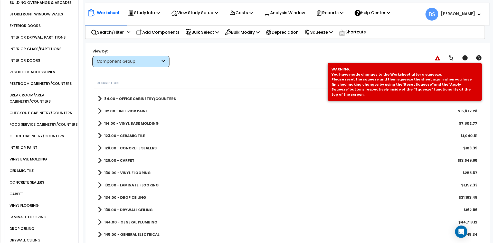
scroll to position [180, 0]
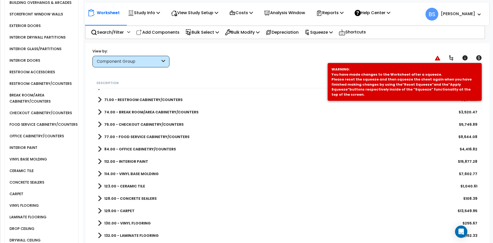
click at [154, 152] on link "84.00 - OFFICE CABINETRY/COUNTERS" at bounding box center [137, 148] width 78 height 7
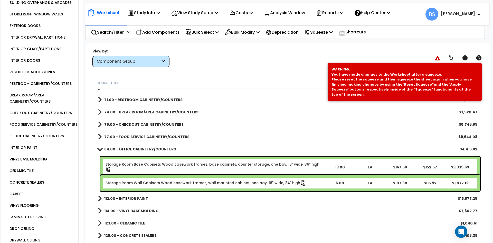
click at [146, 163] on link "Storage Room Base Cabinets Wood casework frames, base cabinets, counter storage…" at bounding box center [215, 166] width 219 height 11
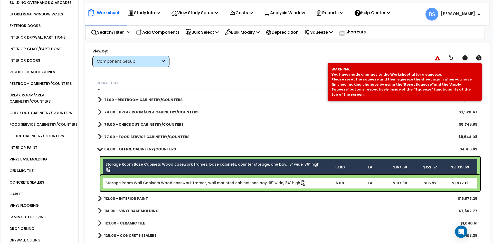
click at [145, 183] on link "Storage Room Wall Cabinets Wood casework frames, wall mounted cabinet, one bay,…" at bounding box center [206, 183] width 200 height 6
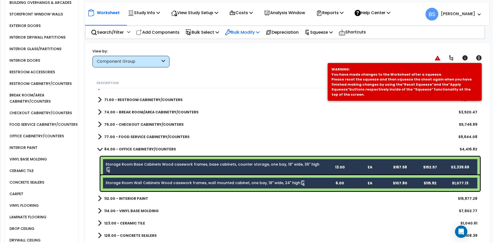
click at [236, 32] on p "Bulk Modify" at bounding box center [242, 32] width 35 height 7
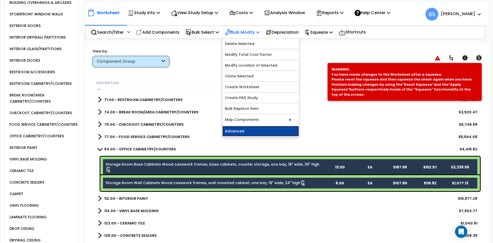
click at [252, 129] on link "Advanced" at bounding box center [260, 131] width 77 height 10
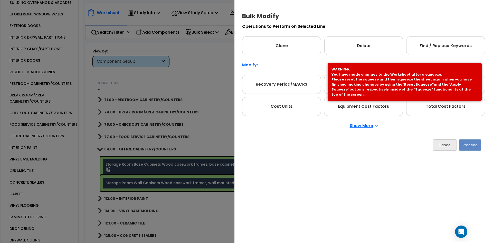
click at [367, 127] on p "Show More" at bounding box center [364, 125] width 28 height 4
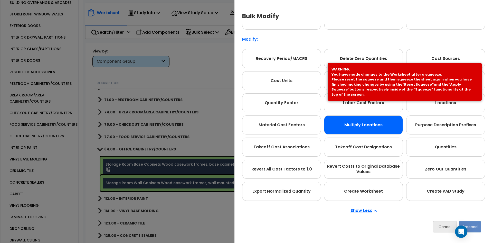
scroll to position [0, 0]
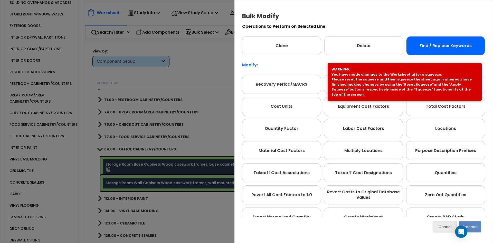
click at [443, 44] on div "Find / Replace Keywords" at bounding box center [445, 45] width 79 height 19
click at [478, 225] on button "Proceed" at bounding box center [470, 226] width 22 height 11
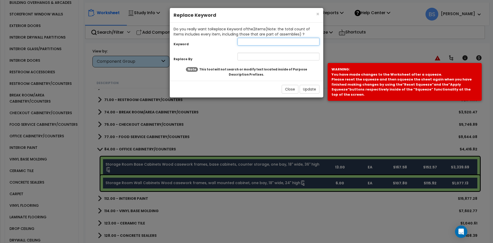
click at [259, 41] on input "text" at bounding box center [278, 42] width 82 height 8
type input "Storage Room"
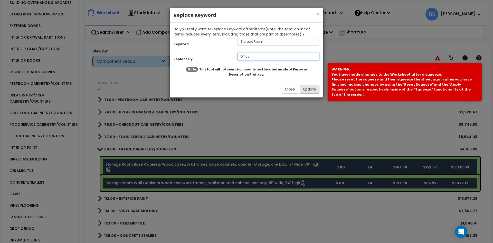
type input "Office"
click at [312, 90] on button "Update" at bounding box center [310, 89] width 20 height 9
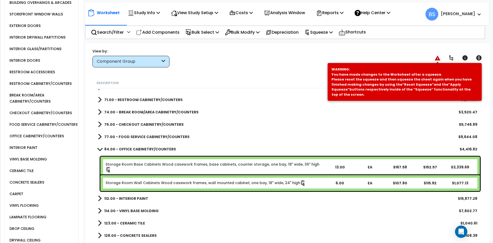
click at [439, 58] on icon at bounding box center [438, 57] width 6 height 5
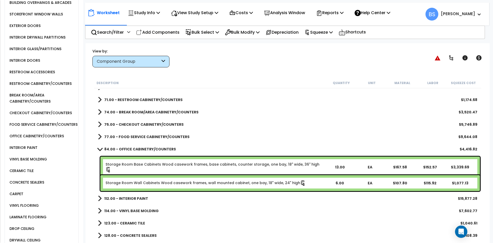
click at [162, 163] on link "Storage Room Base Cabinets Wood casework frames, base cabinets, counter storage…" at bounding box center [215, 166] width 219 height 11
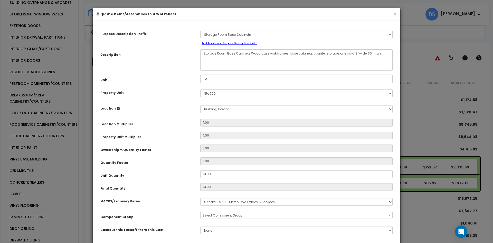
select select "13507"
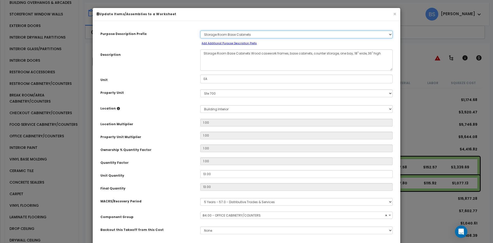
click at [231, 35] on select "Select A/V System A/V System Equipment A/V System Equipment Electric A/V System…" at bounding box center [296, 35] width 192 height 8
select select "125058"
click at [200, 31] on select "Select A/V System A/V System Equipment A/V System Equipment Electric A/V System…" at bounding box center [296, 35] width 192 height 8
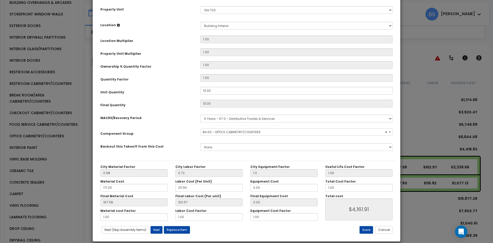
scroll to position [90, 0]
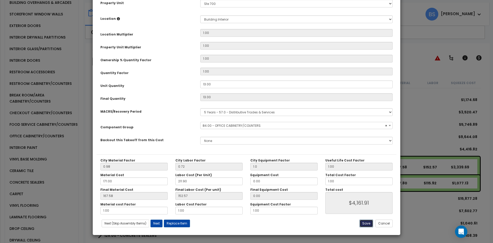
click at [366, 220] on button "Save" at bounding box center [366, 223] width 14 height 8
type input "1.00"
type input "4161.91"
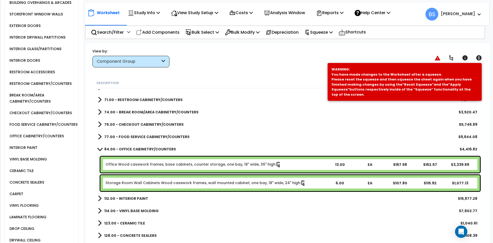
click at [144, 182] on link "Storage Room Wall Cabinets Wood casework frames, wall mounted cabinet, one bay,…" at bounding box center [206, 183] width 200 height 6
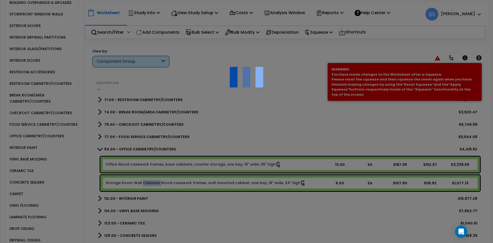
scroll to position [0, 0]
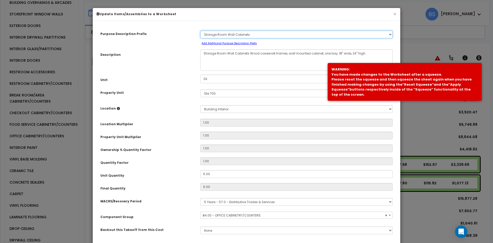
click at [229, 32] on select "Select A/V System A/V System Equipment A/V System Equipment Electric A/V System…" at bounding box center [296, 35] width 192 height 8
select select "13507"
select select "125058"
click at [200, 31] on select "Select A/V System A/V System Equipment A/V System Equipment Electric A/V System…" at bounding box center [296, 35] width 192 height 8
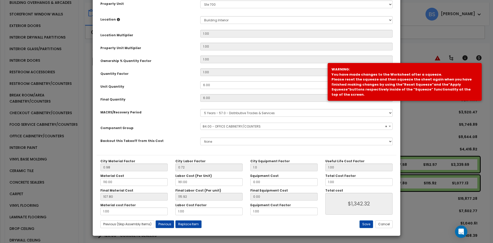
scroll to position [90, 0]
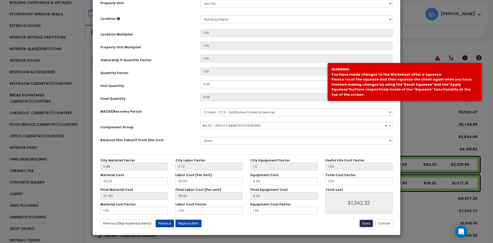
click at [363, 223] on button "Save" at bounding box center [366, 223] width 14 height 8
type input "1.00"
type input "1342.32"
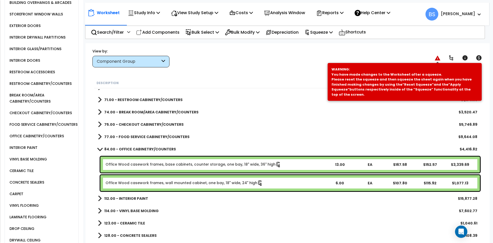
click at [436, 56] on icon at bounding box center [438, 57] width 6 height 5
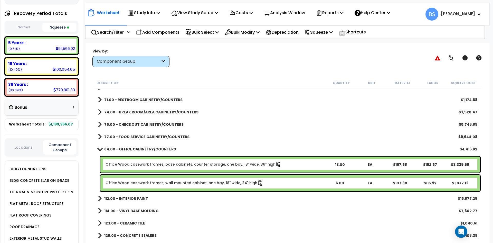
scroll to position [37, 0]
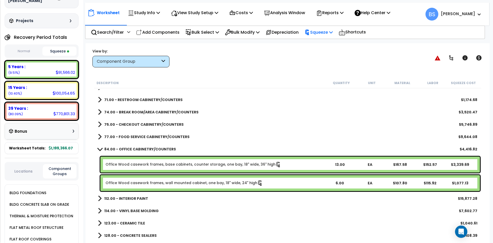
click at [325, 31] on p "Squeeze" at bounding box center [319, 32] width 28 height 7
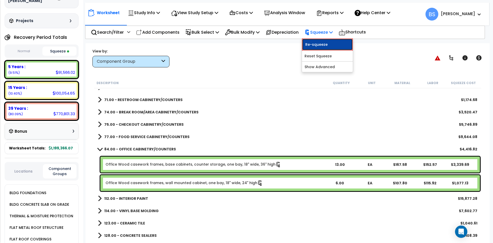
click at [331, 42] on link "Re-squeeze" at bounding box center [327, 45] width 51 height 12
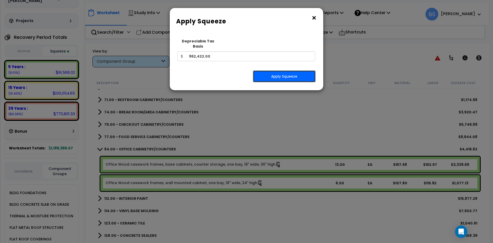
click at [278, 73] on button "Apply Squeeze" at bounding box center [284, 76] width 63 height 12
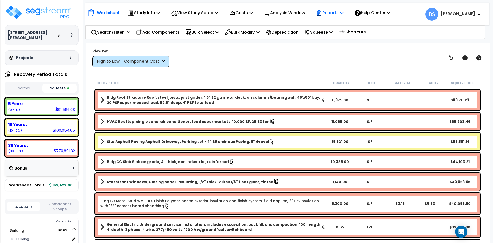
click at [338, 13] on p "Reports" at bounding box center [329, 12] width 27 height 7
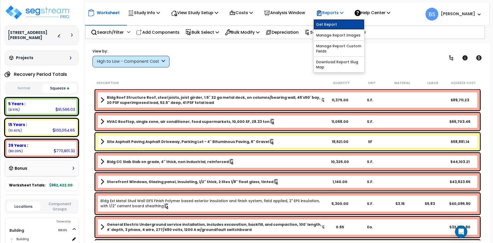
click at [334, 20] on link "Get Report" at bounding box center [338, 24] width 51 height 10
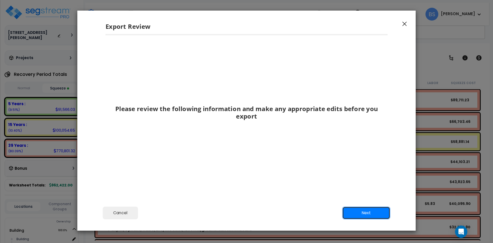
click at [355, 212] on button "Next" at bounding box center [366, 212] width 48 height 13
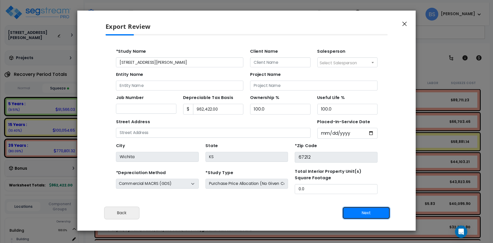
click at [355, 212] on button "Next" at bounding box center [366, 212] width 48 height 13
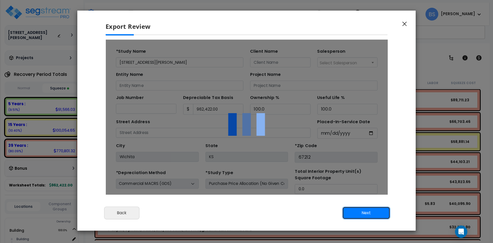
click at [355, 212] on button "Next" at bounding box center [366, 212] width 48 height 13
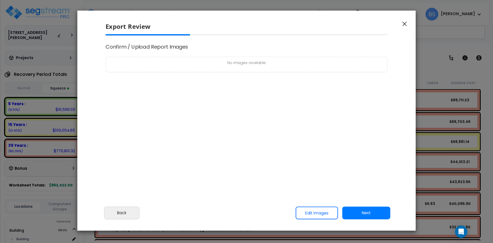
select select "2022"
click at [355, 212] on button "Next" at bounding box center [366, 212] width 48 height 13
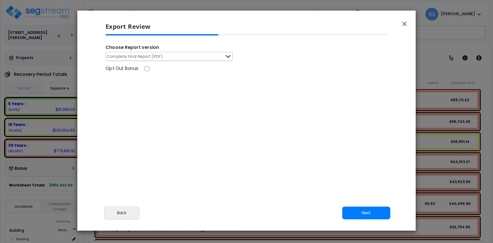
click at [165, 62] on div "Choose Report version Complete Final Report (PDF) Engineering Reports Only (MS …" at bounding box center [246, 54] width 290 height 40
click at [165, 58] on button "Complete Final Report (PDF)" at bounding box center [169, 56] width 127 height 9
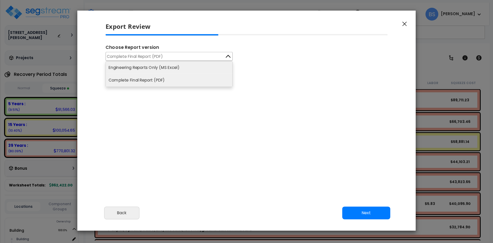
click at [132, 70] on li "Engineering Reports Only (MS Excel)" at bounding box center [169, 67] width 127 height 13
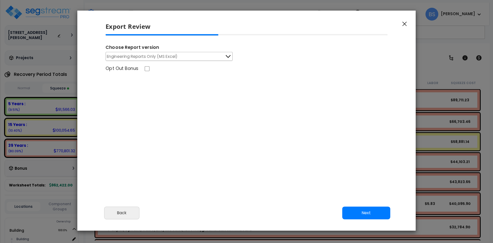
click at [136, 95] on div "Choose Report version Engineering Reports Only (MS Excel) Engineering Reports O…" at bounding box center [246, 104] width 290 height 141
click at [365, 208] on button "Next" at bounding box center [366, 212] width 48 height 13
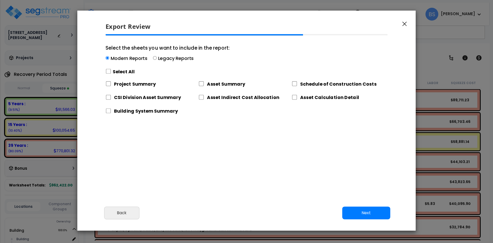
click at [118, 73] on label "Select All" at bounding box center [124, 71] width 22 height 6
click at [111, 73] on input "Select the sheets you want to include in the report: Modern Reports Legacy Repo…" at bounding box center [109, 71] width 6 height 5
checkbox input "true"
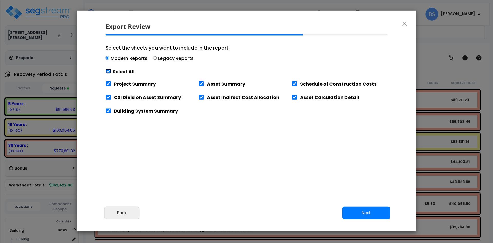
checkbox input "true"
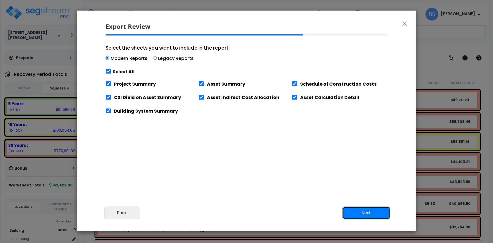
click at [372, 212] on button "Next" at bounding box center [366, 212] width 48 height 13
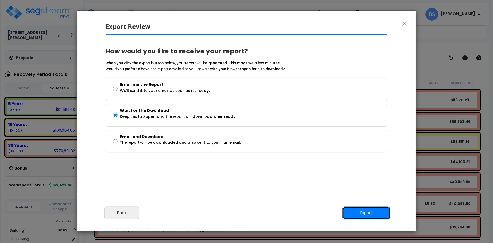
click at [362, 212] on button "Export" at bounding box center [366, 212] width 48 height 13
